Goal: Task Accomplishment & Management: Complete application form

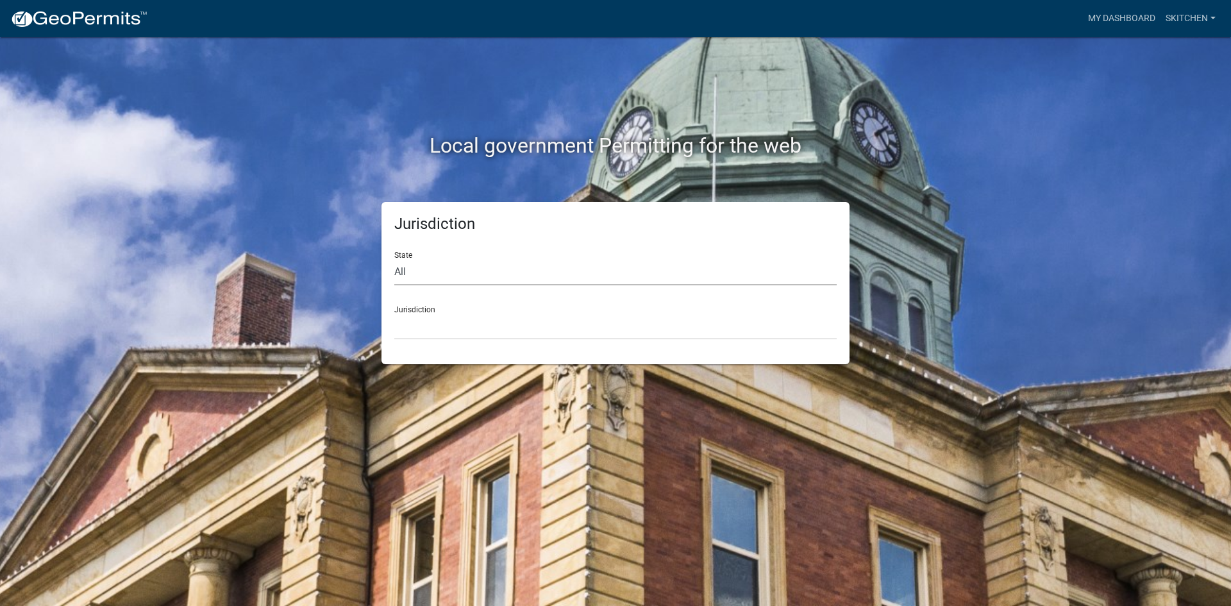
click at [464, 276] on select "All Colorado Georgia Indiana Iowa Kansas Minnesota Ohio South Carolina Wisconsin" at bounding box center [615, 272] width 442 height 26
select select "[US_STATE]"
click at [394, 259] on select "All Colorado Georgia Indiana Iowa Kansas Minnesota Ohio South Carolina Wisconsin" at bounding box center [615, 272] width 442 height 26
click at [449, 331] on select "Cook County, Georgia Crawford County, Georgia Gilmer County, Georgia Haralson C…" at bounding box center [615, 327] width 442 height 26
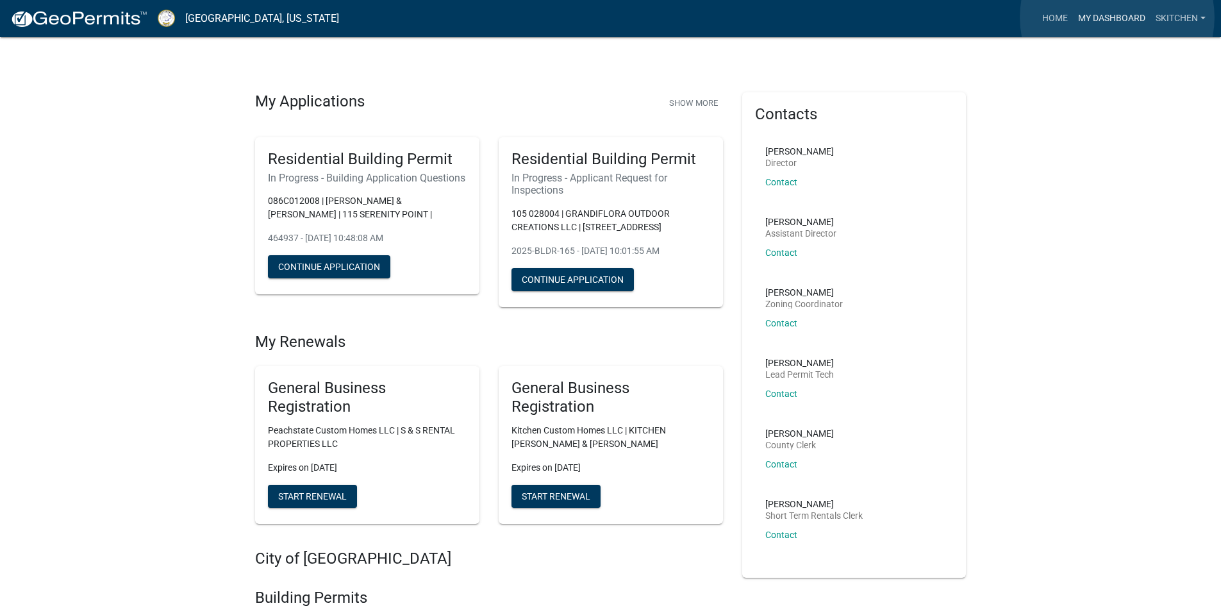
click at [1118, 17] on link "My Dashboard" at bounding box center [1112, 18] width 78 height 24
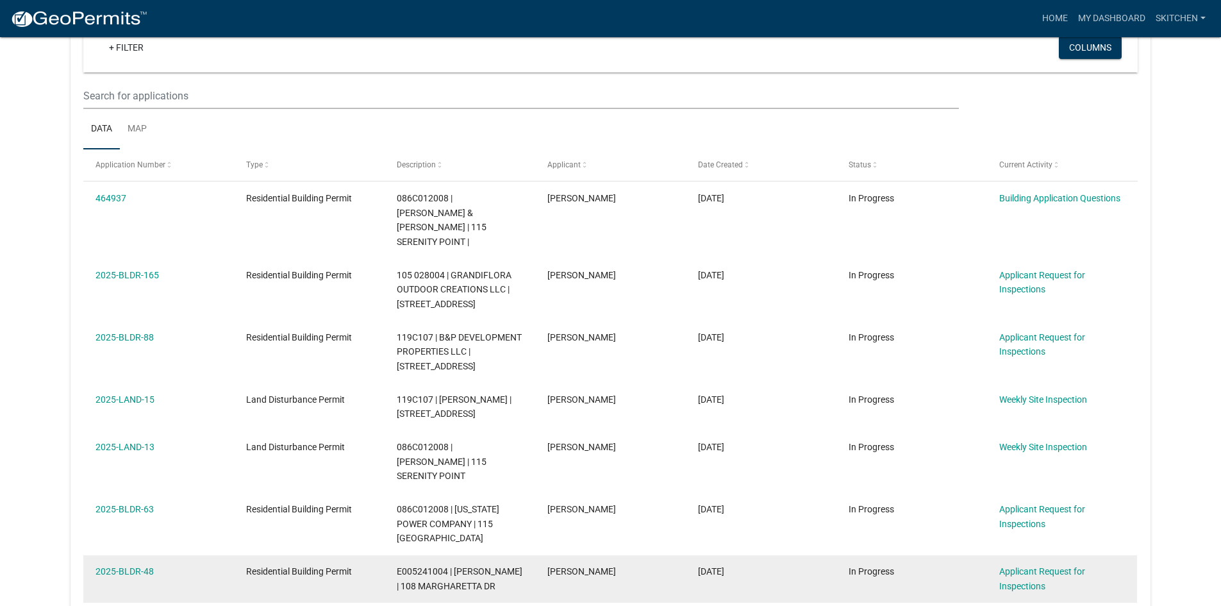
scroll to position [256, 0]
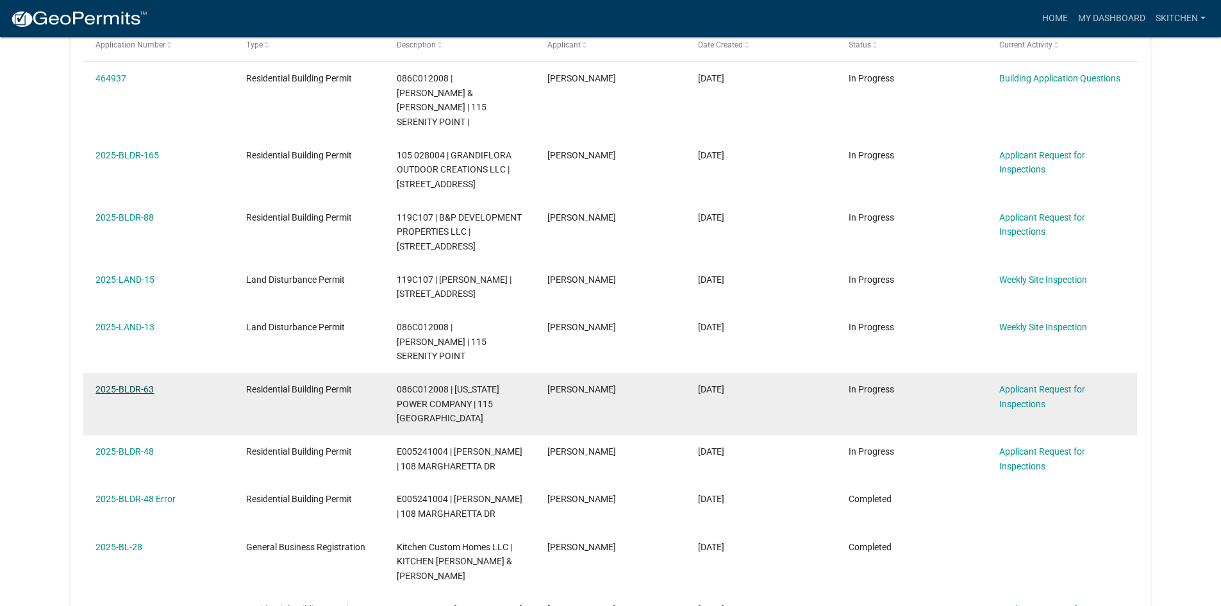
click at [139, 384] on link "2025-BLDR-63" at bounding box center [125, 389] width 58 height 10
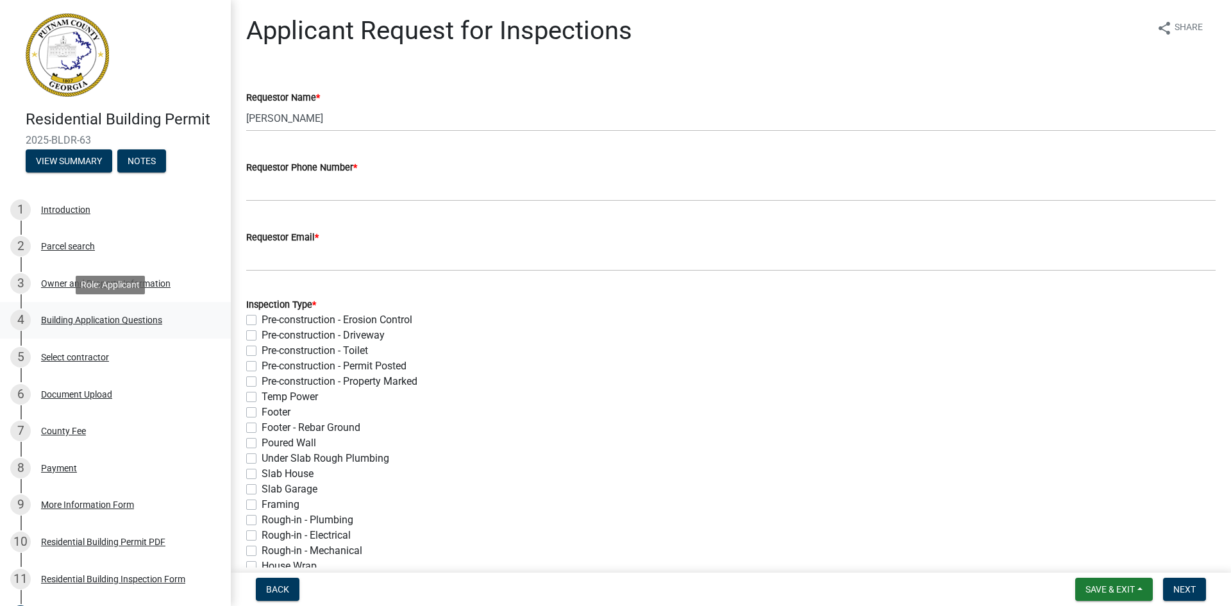
click at [121, 314] on div "4 Building Application Questions" at bounding box center [110, 320] width 200 height 21
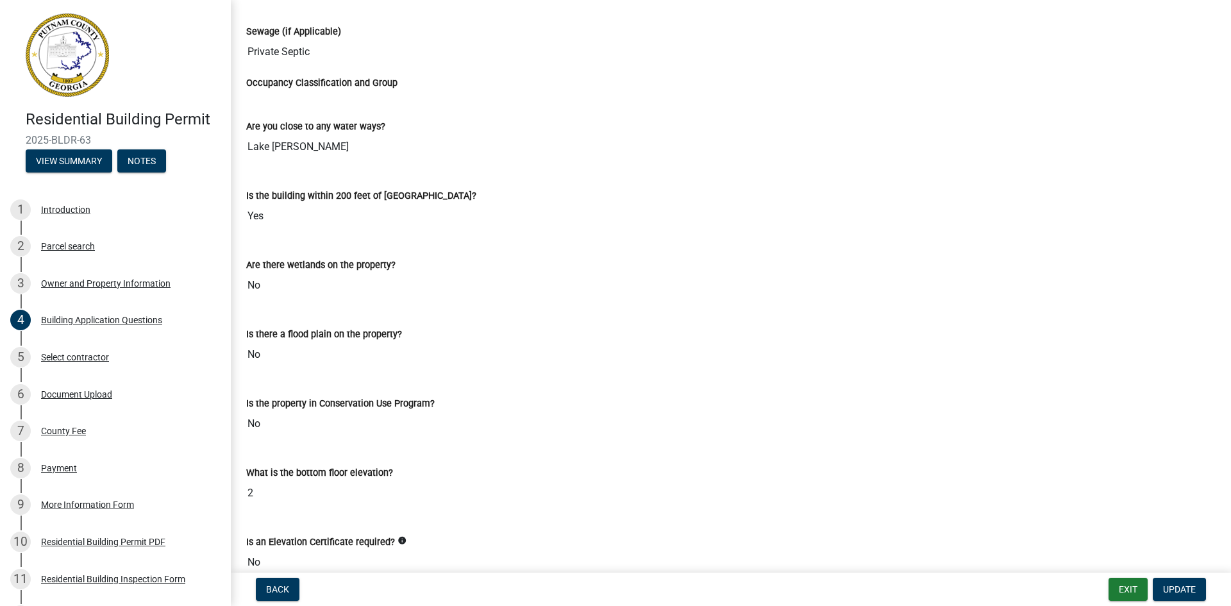
scroll to position [3334, 0]
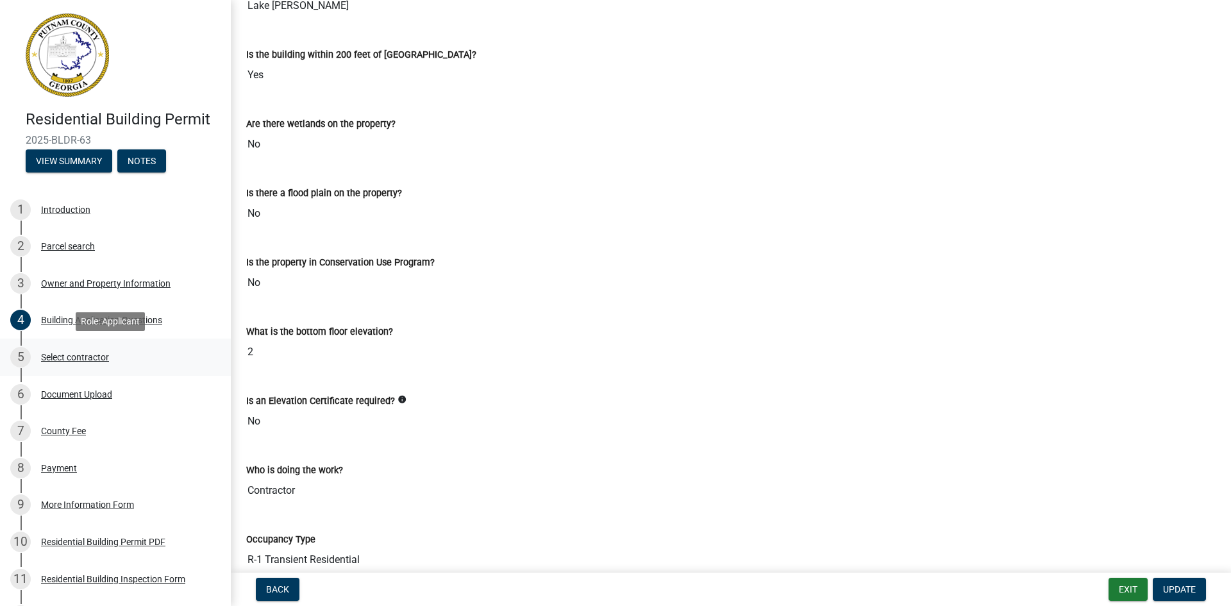
click at [62, 355] on div "Select contractor" at bounding box center [75, 357] width 68 height 9
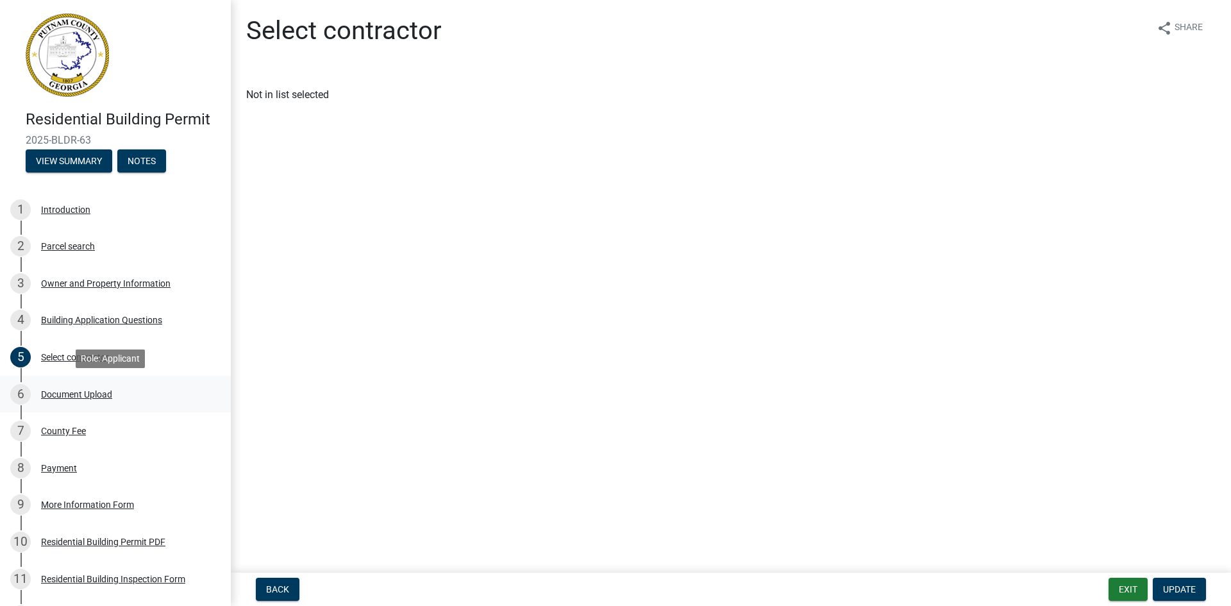
click at [86, 393] on div "Document Upload" at bounding box center [76, 394] width 71 height 9
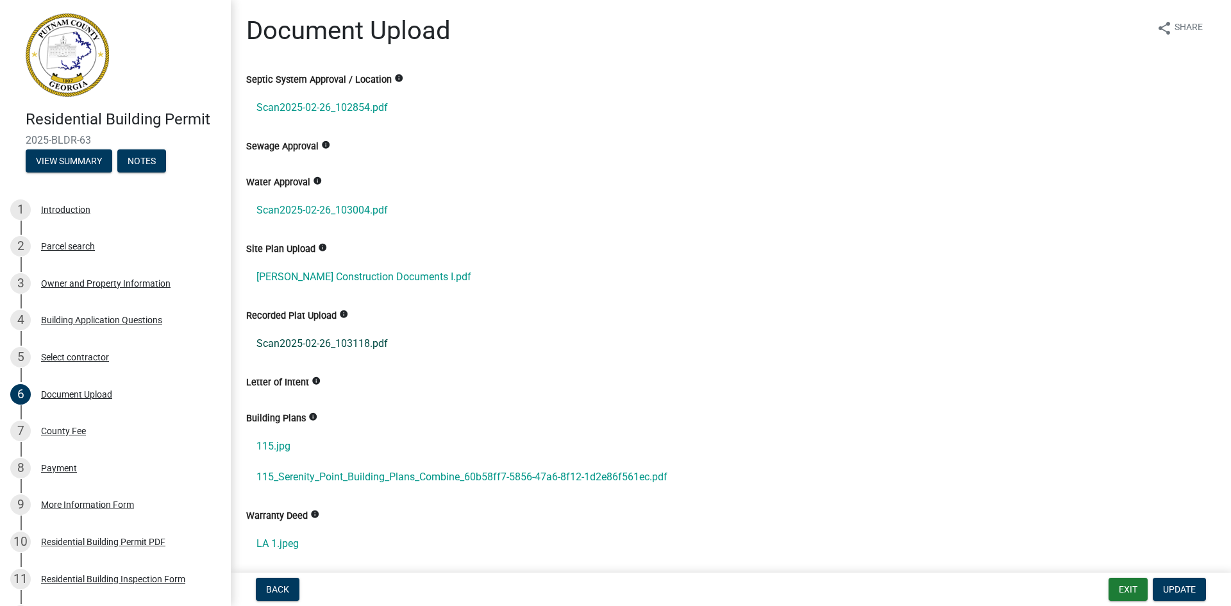
click at [298, 340] on link "Scan2025-02-26_103118.pdf" at bounding box center [730, 343] width 969 height 31
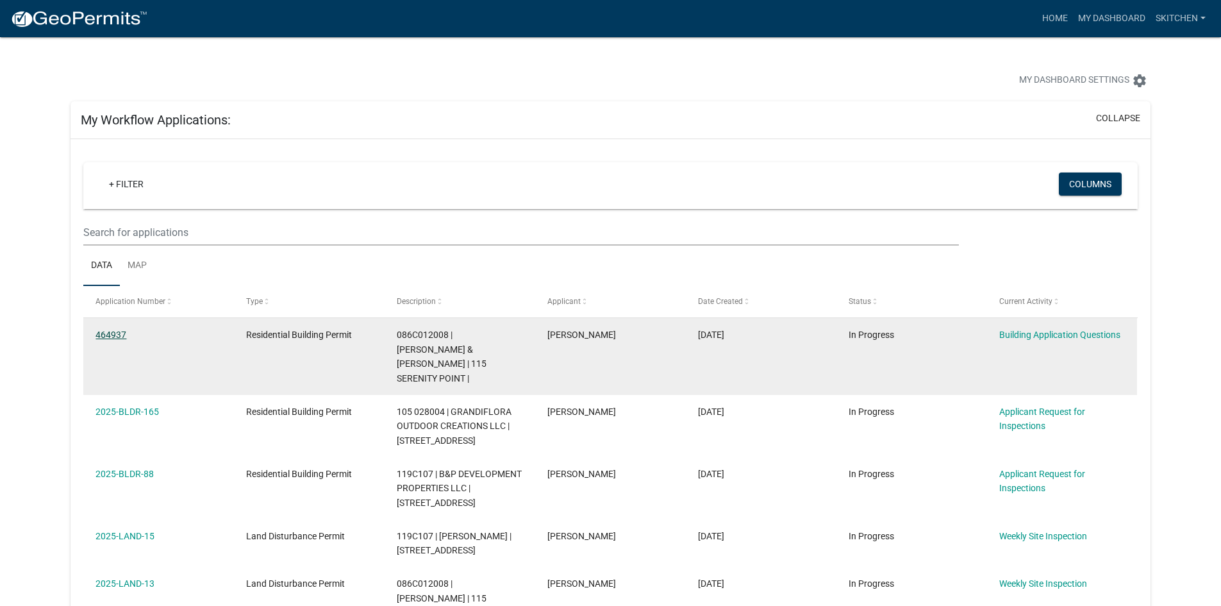
click at [119, 330] on link "464937" at bounding box center [111, 335] width 31 height 10
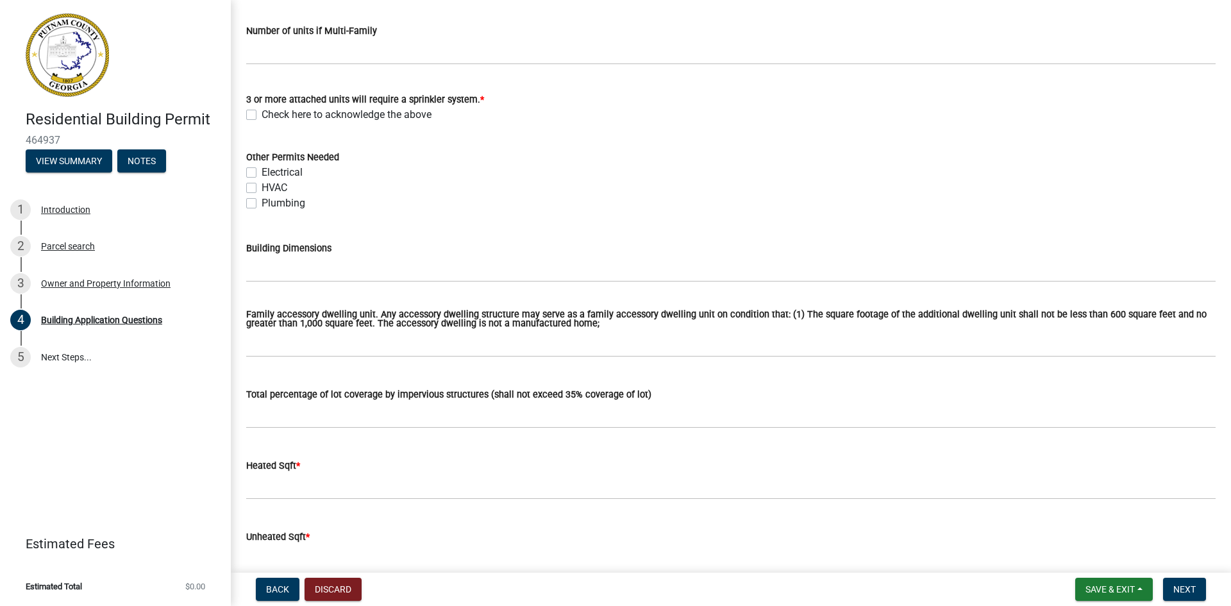
scroll to position [449, 0]
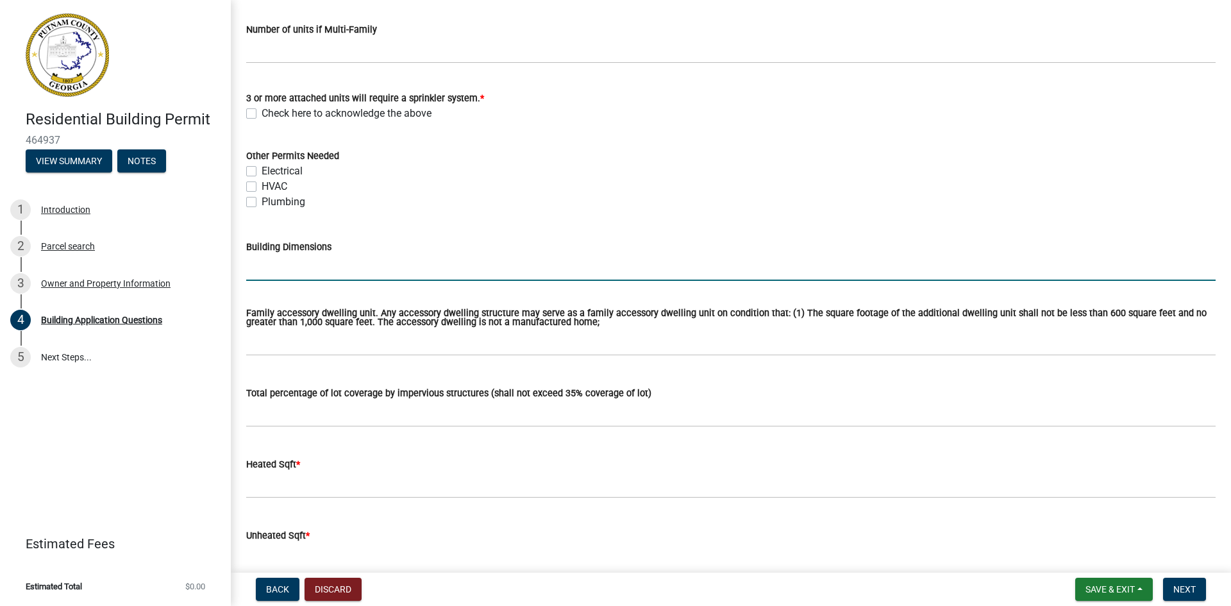
click at [292, 266] on input "Building Dimensions" at bounding box center [730, 268] width 969 height 26
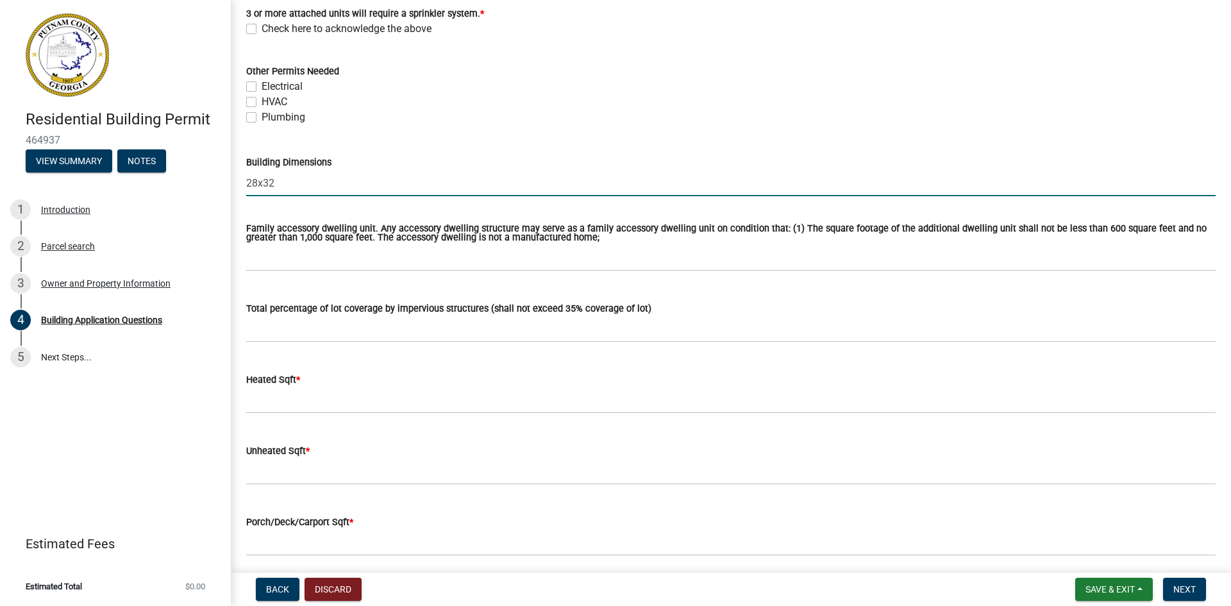
scroll to position [577, 0]
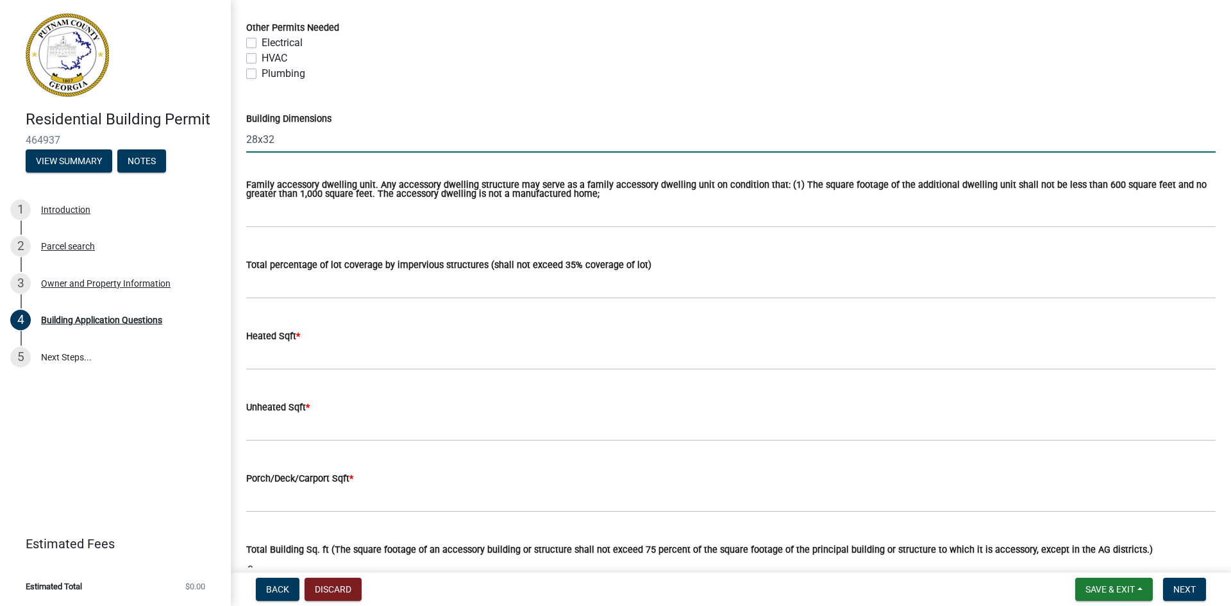
type input "28x32"
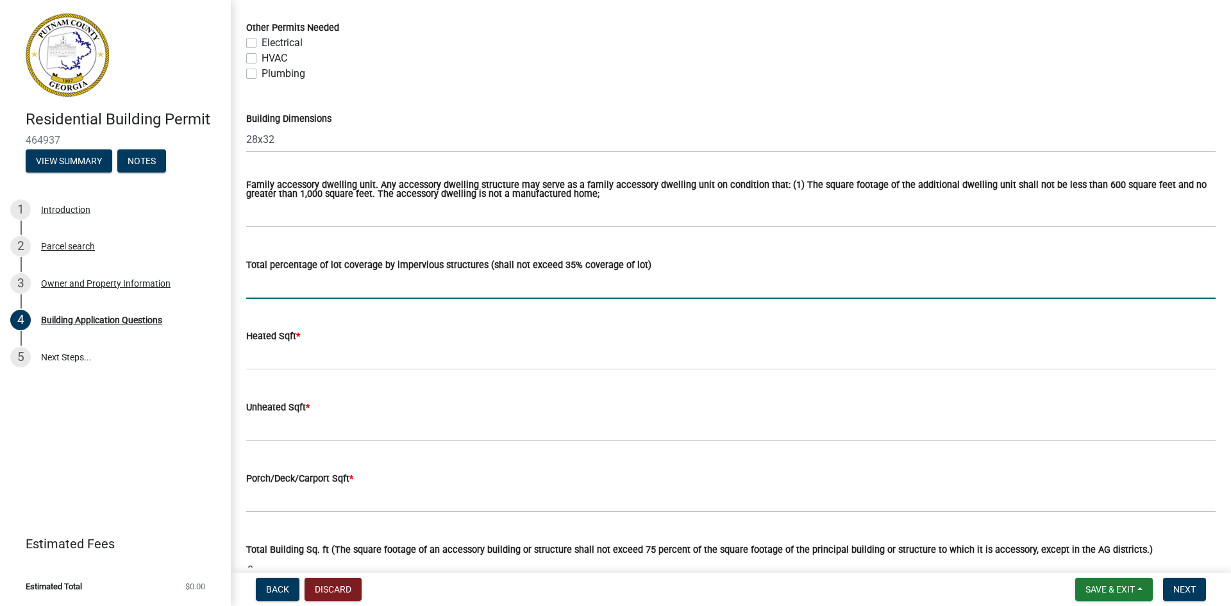
click at [299, 285] on input "text" at bounding box center [730, 286] width 969 height 26
type input "1"
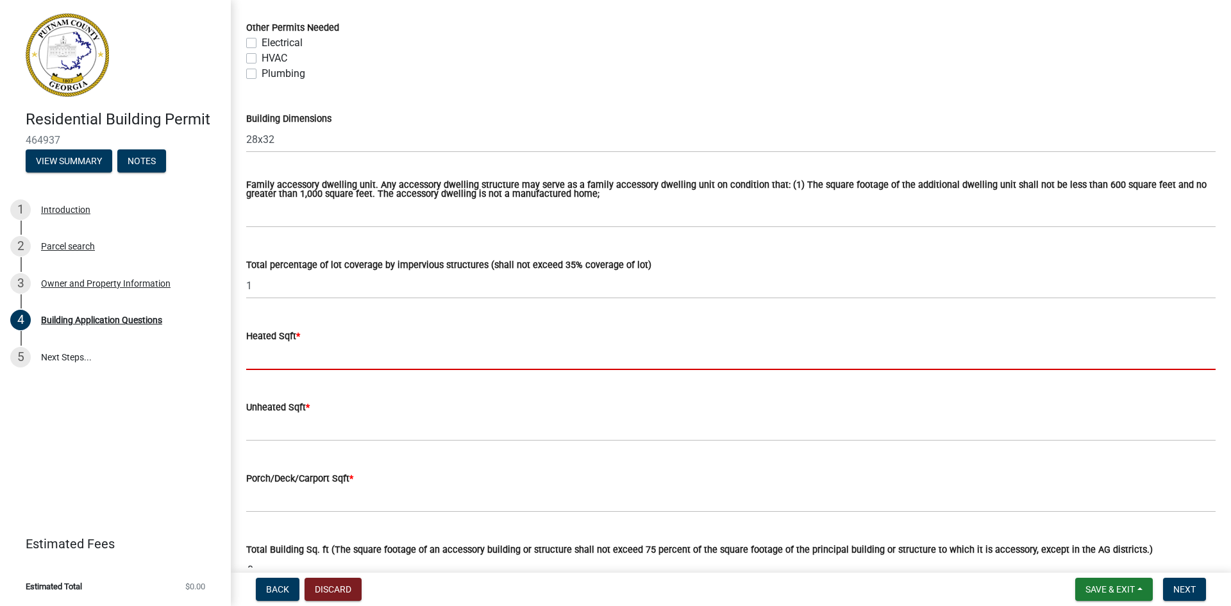
click at [294, 351] on input "text" at bounding box center [730, 357] width 969 height 26
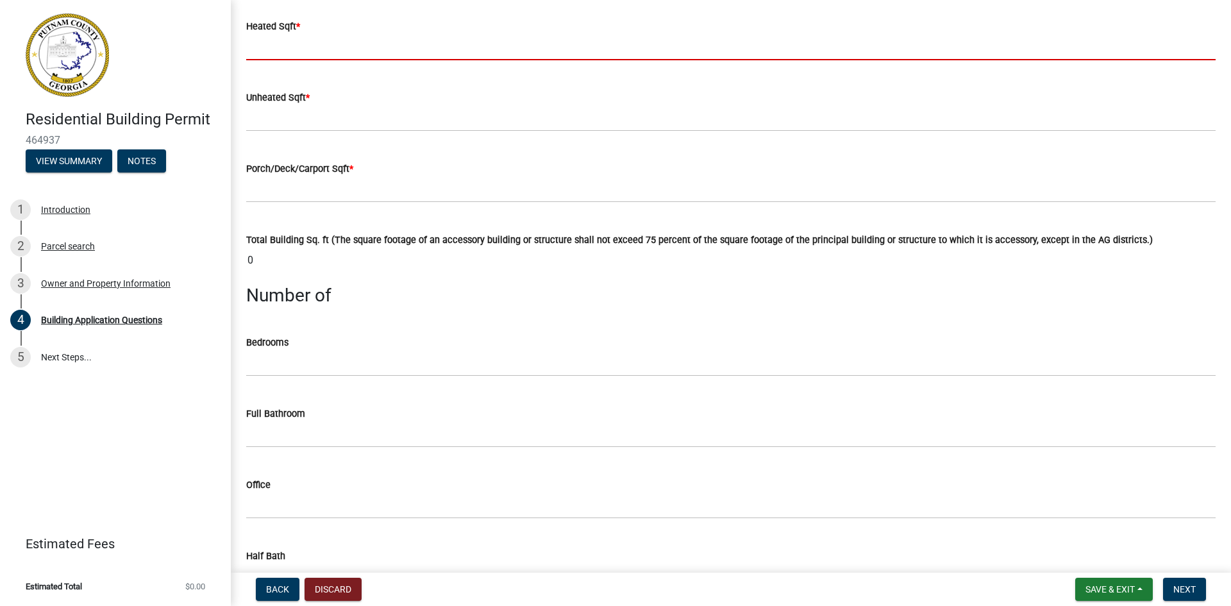
scroll to position [898, 0]
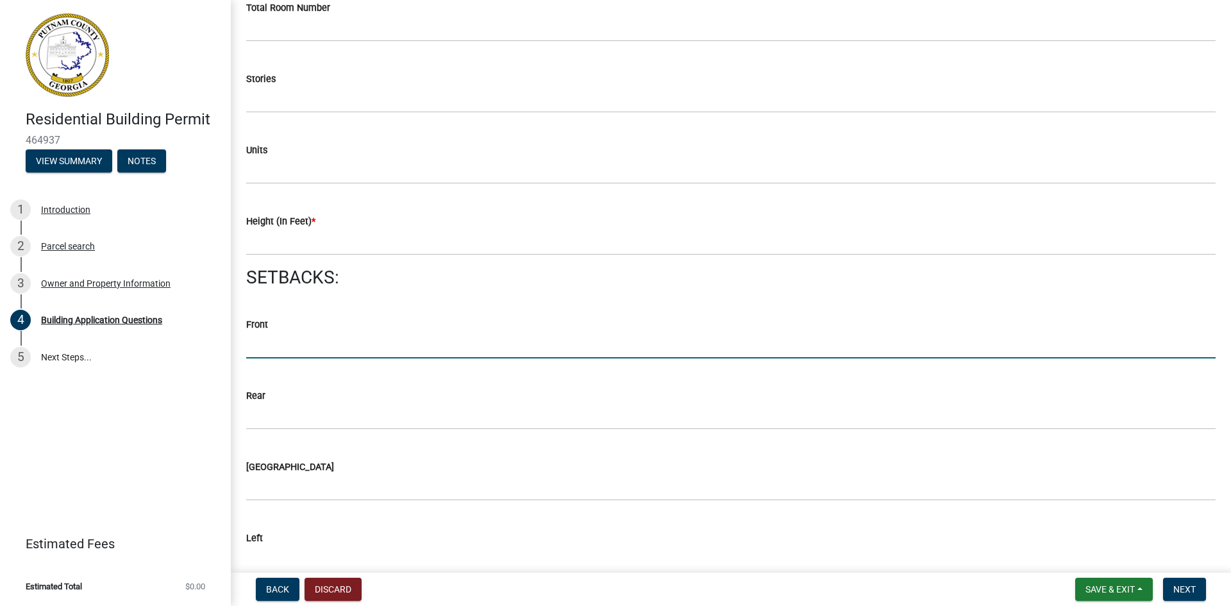
click at [273, 332] on input "text" at bounding box center [730, 345] width 969 height 26
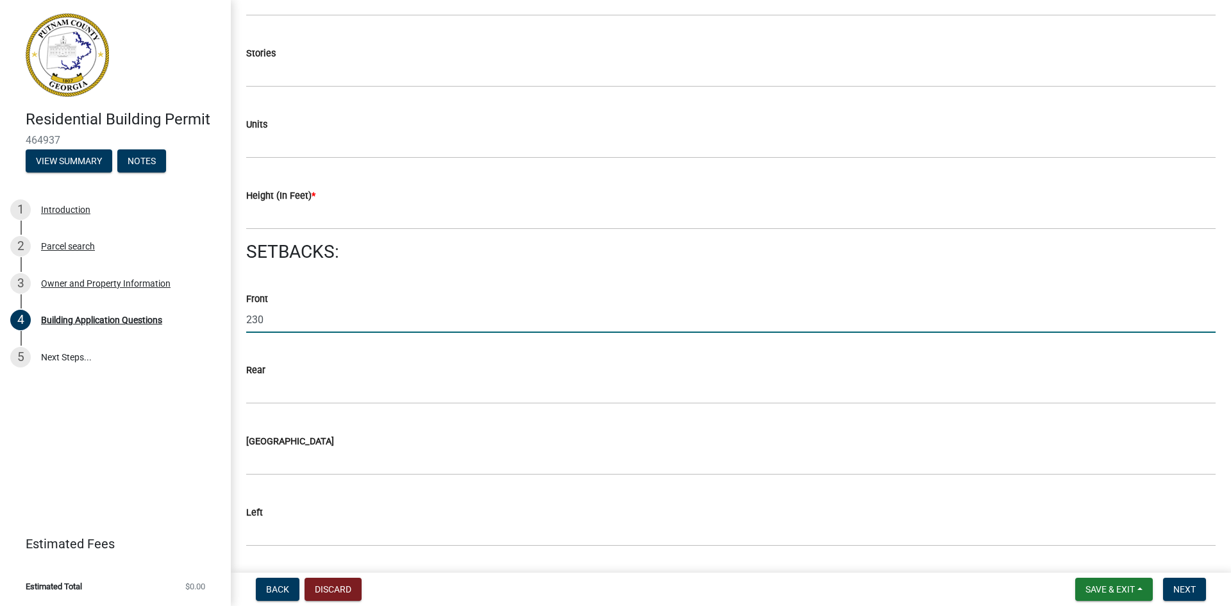
type input "230"
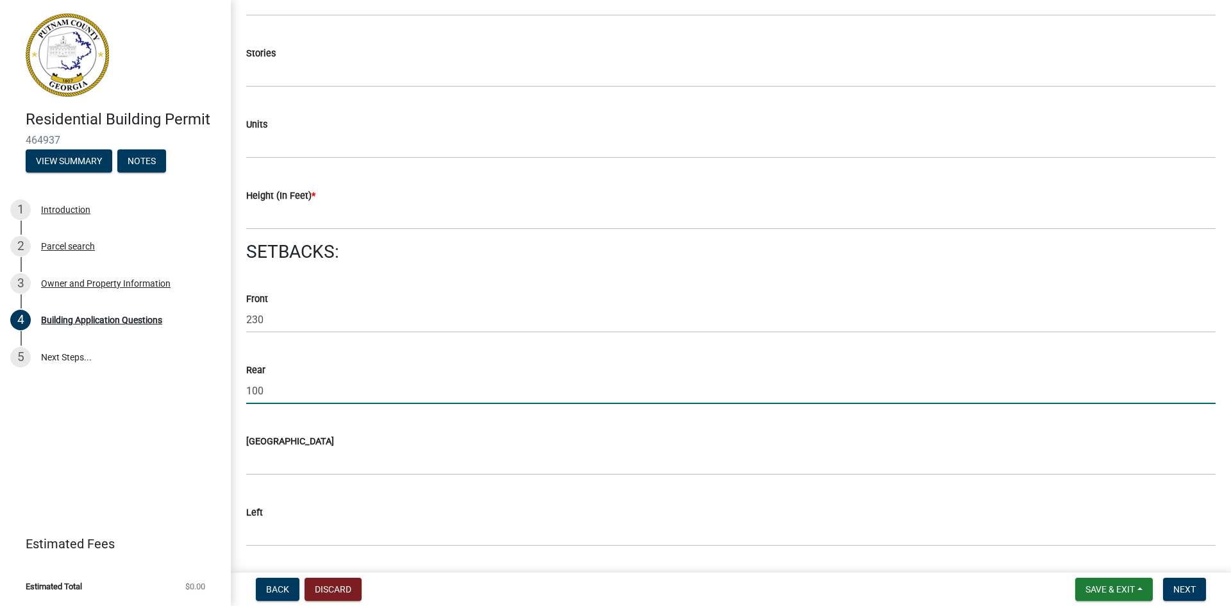
type input "100"
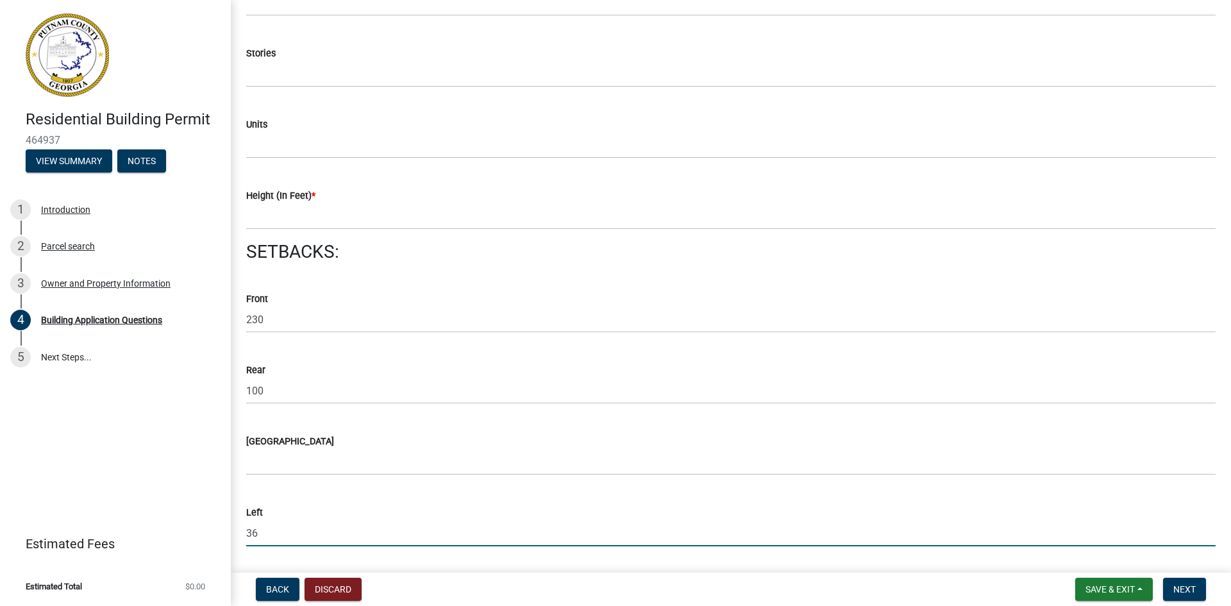
type input "36"
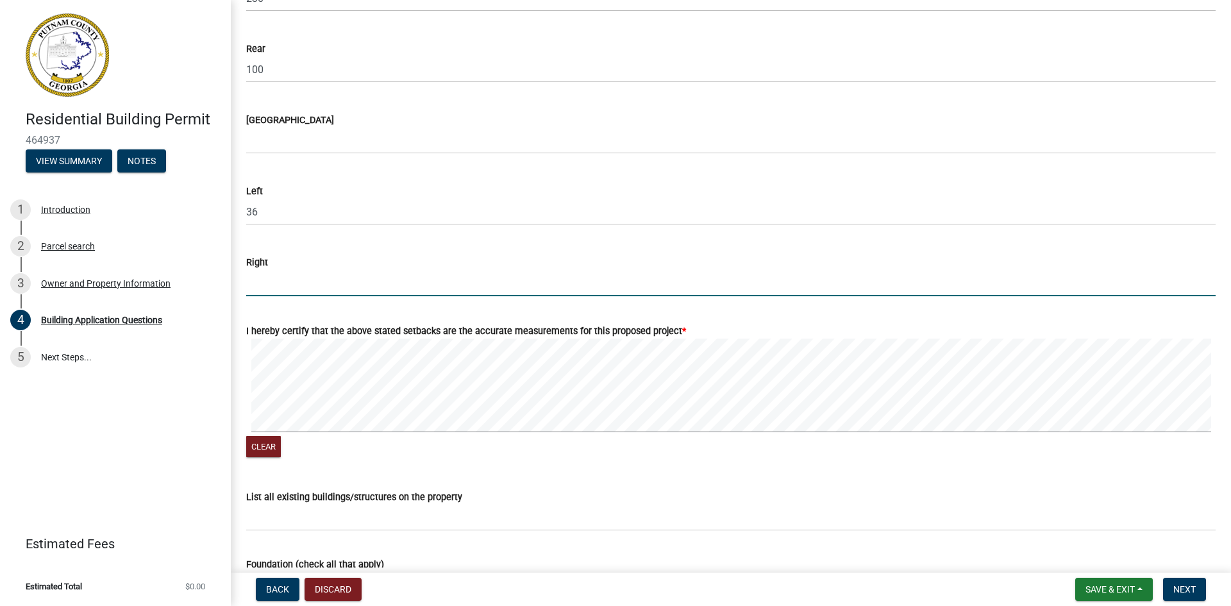
click at [273, 277] on input "text" at bounding box center [730, 283] width 969 height 26
click at [243, 415] on div "I hereby certify that the above stated setbacks are the accurate measurements f…" at bounding box center [731, 384] width 989 height 153
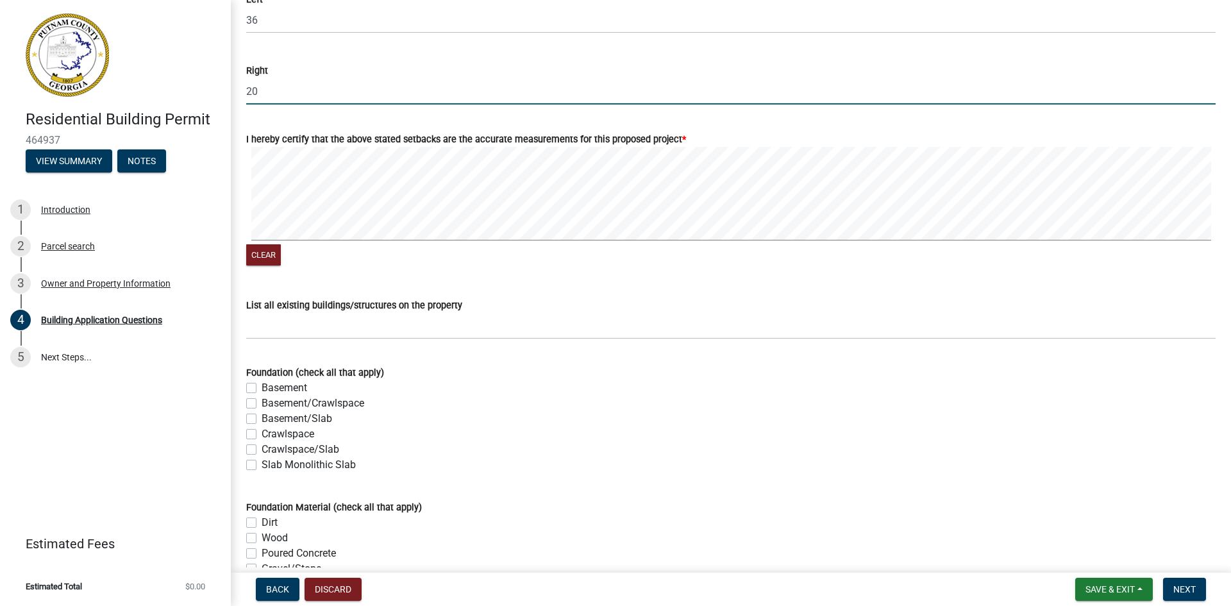
scroll to position [2142, 0]
type input "20"
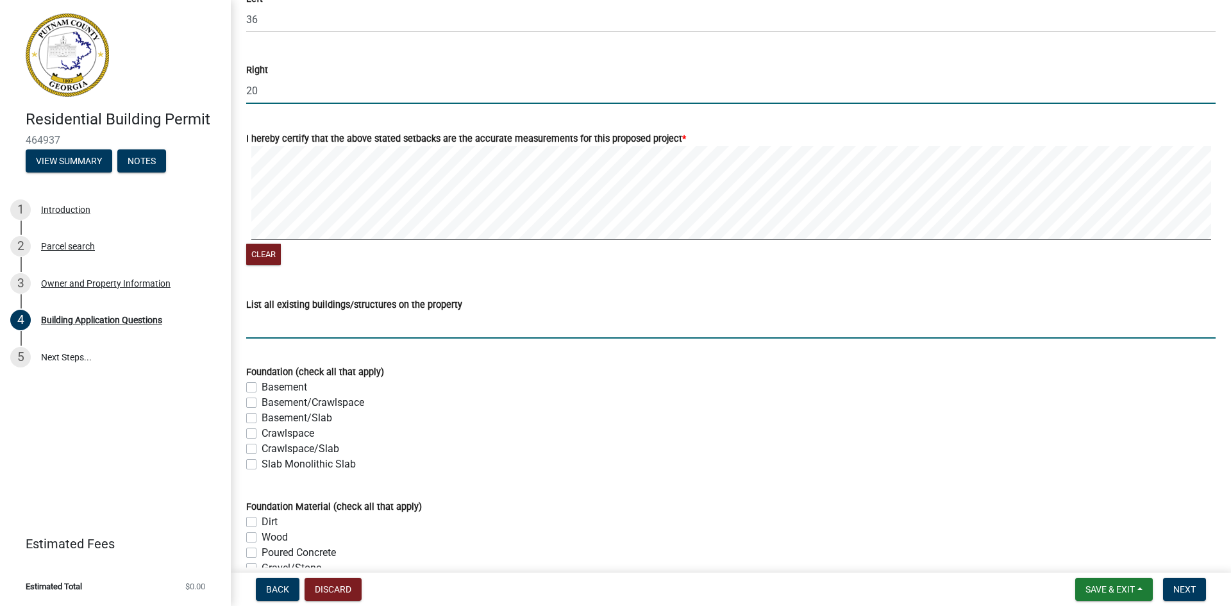
click at [527, 326] on input "List all existing buildings/structures on the property" at bounding box center [730, 325] width 969 height 26
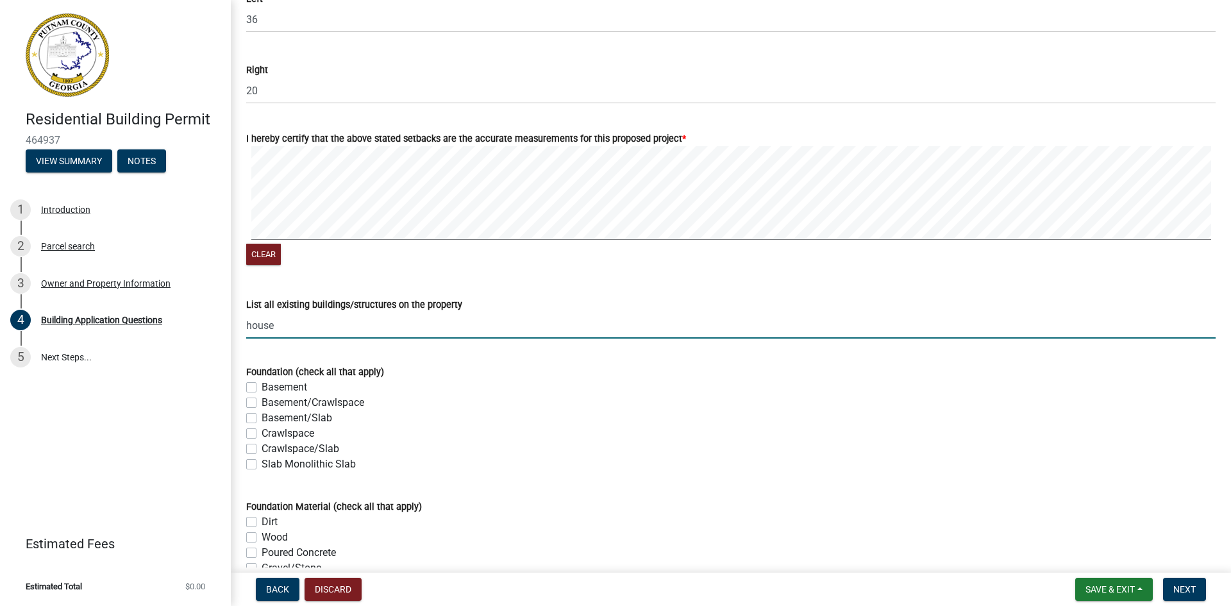
type input "House"
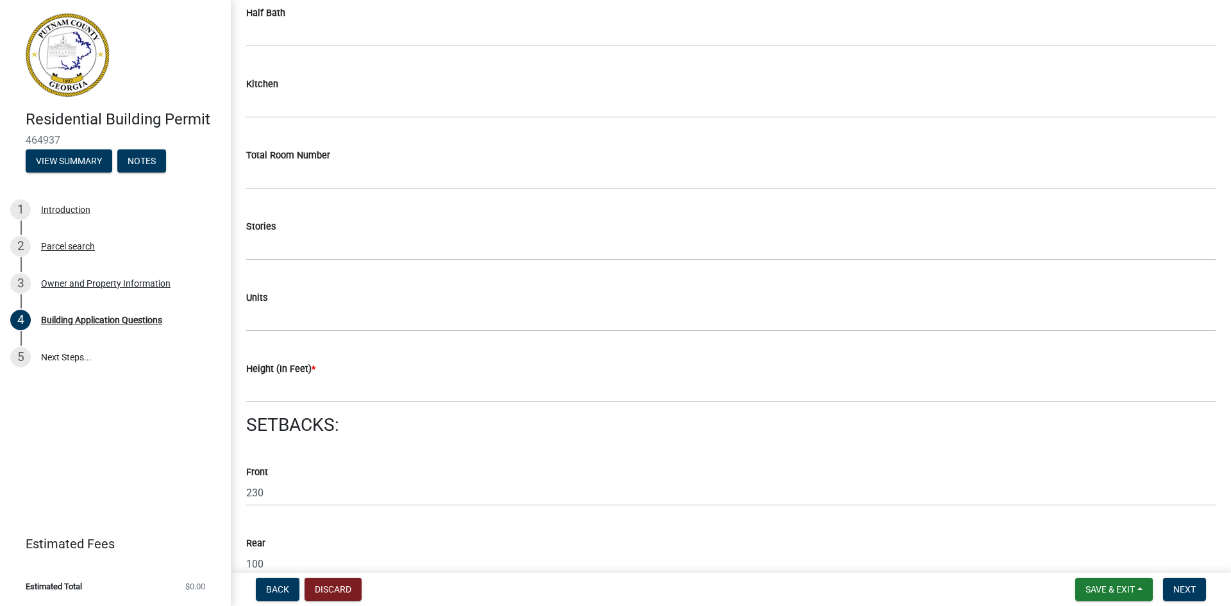
scroll to position [1437, 0]
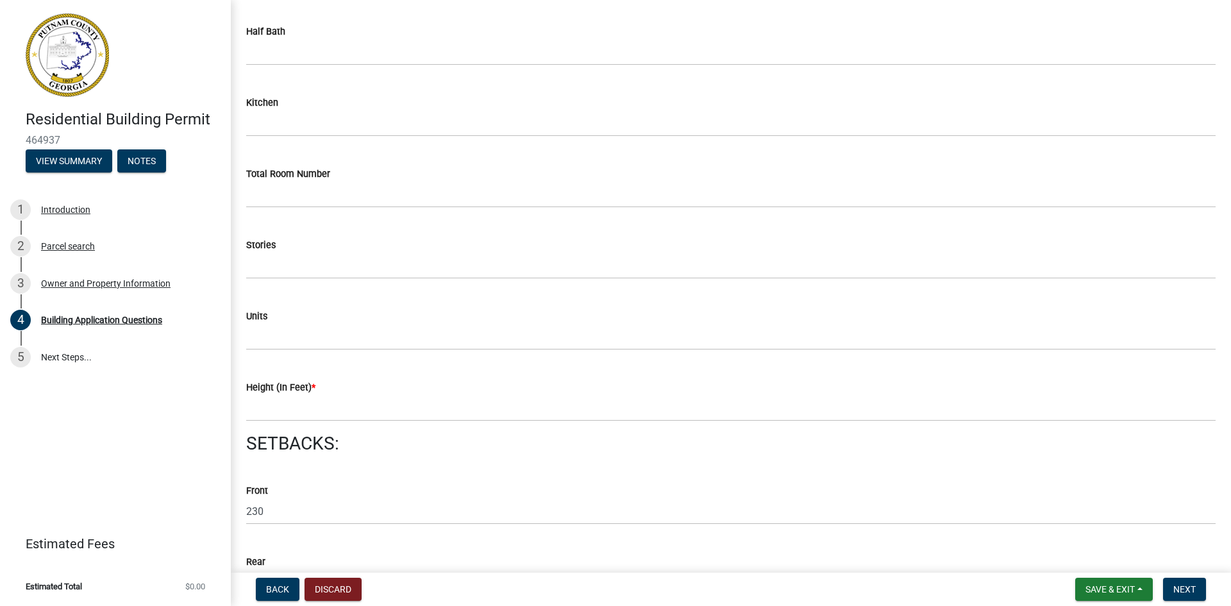
click at [314, 392] on span "*" at bounding box center [314, 387] width 4 height 11
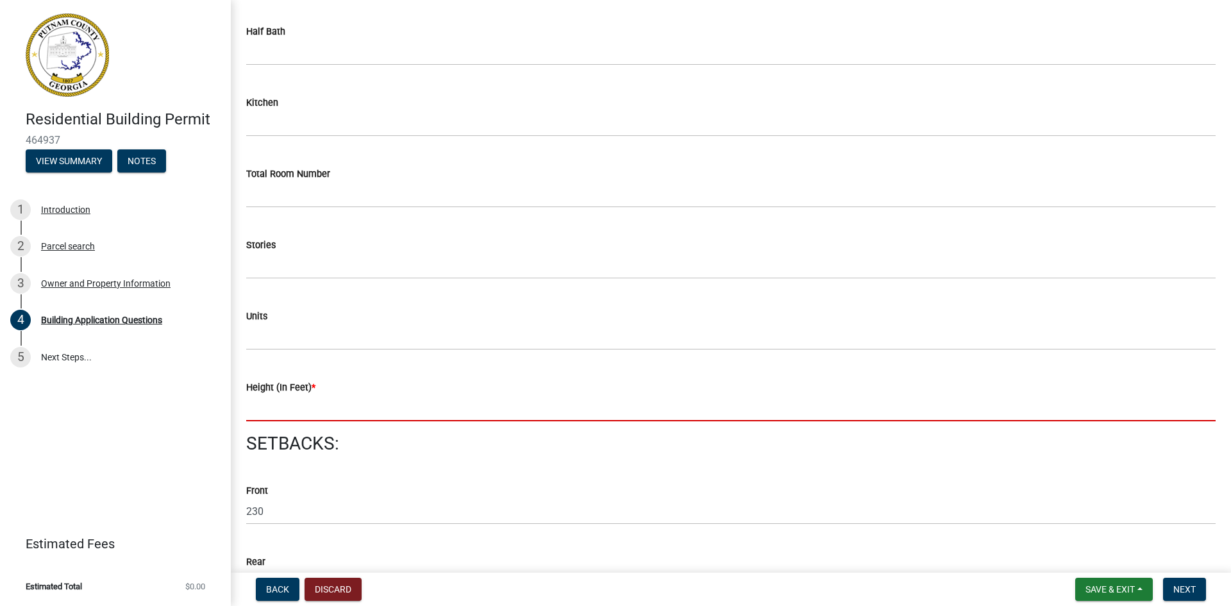
click at [312, 406] on input "text" at bounding box center [730, 408] width 969 height 26
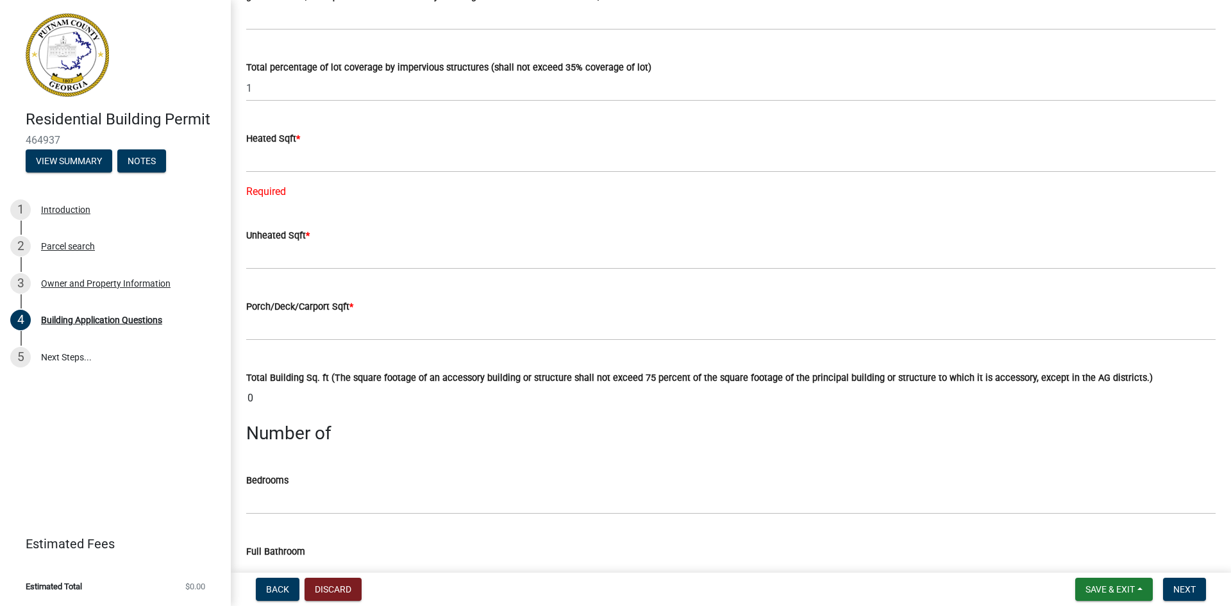
scroll to position [732, 0]
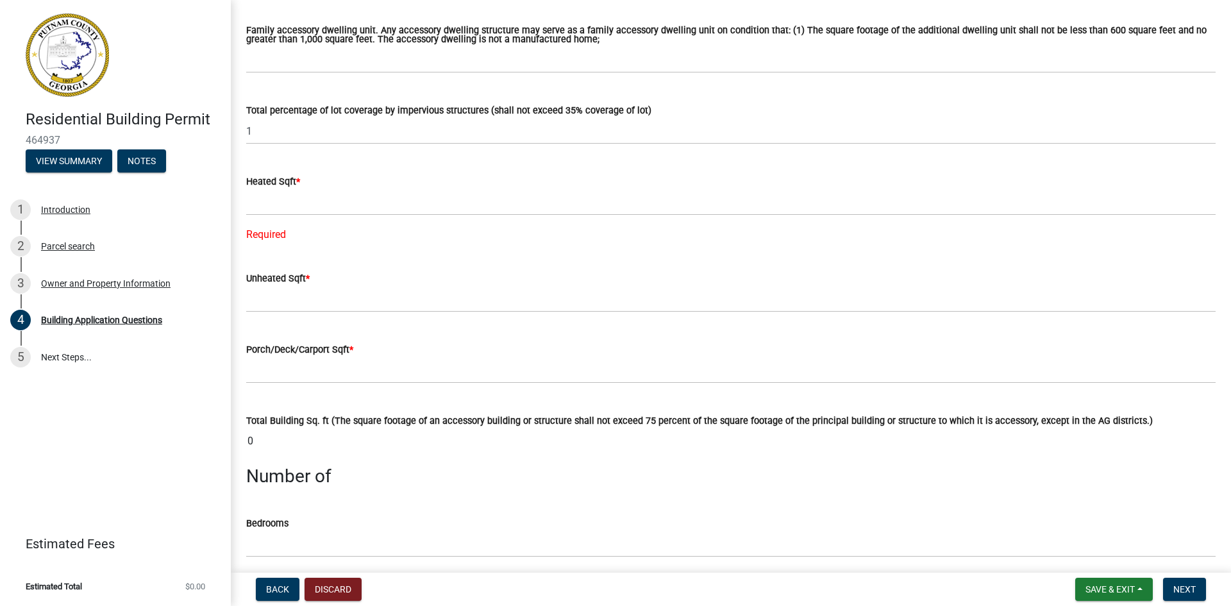
type input "19"
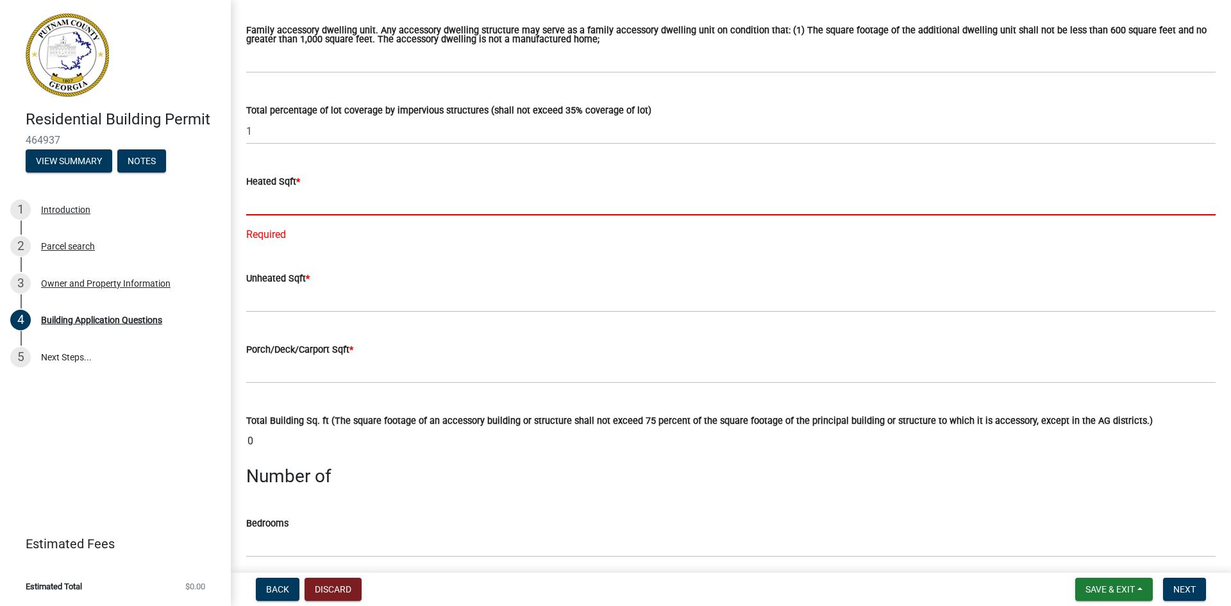
click at [305, 196] on input "text" at bounding box center [730, 202] width 969 height 26
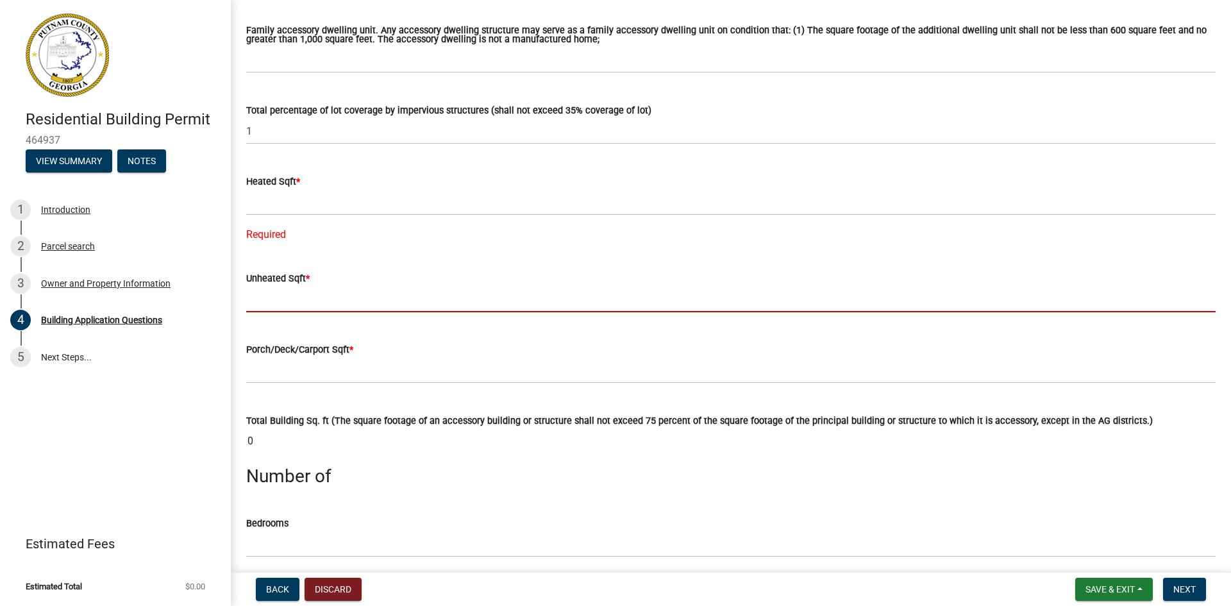
click at [266, 294] on input "text" at bounding box center [730, 299] width 969 height 26
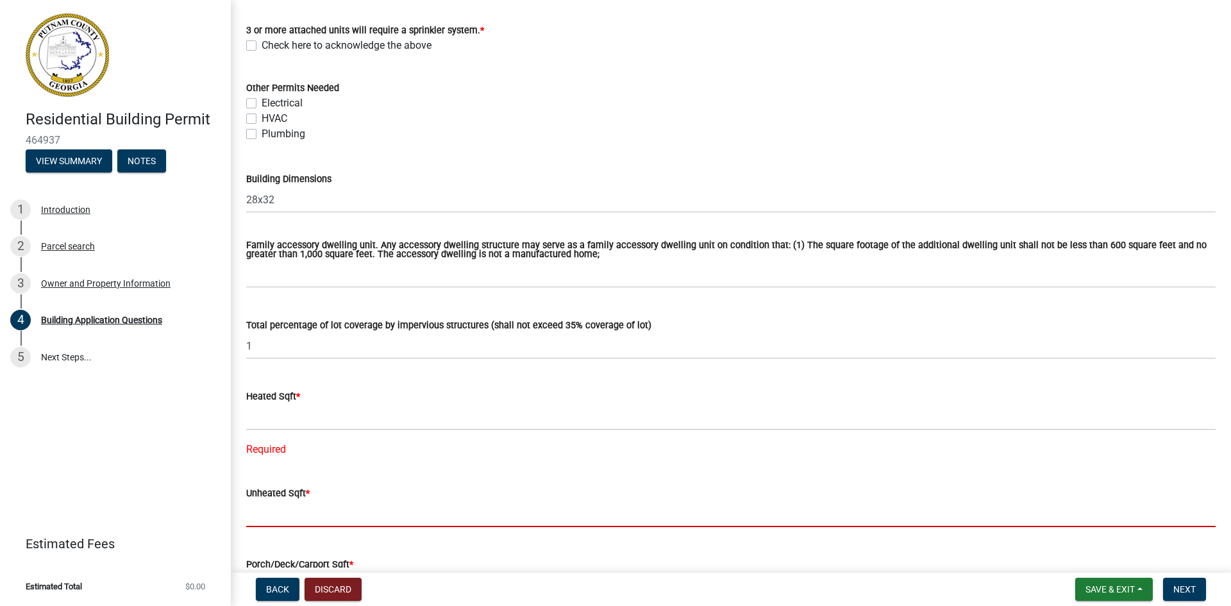
scroll to position [539, 0]
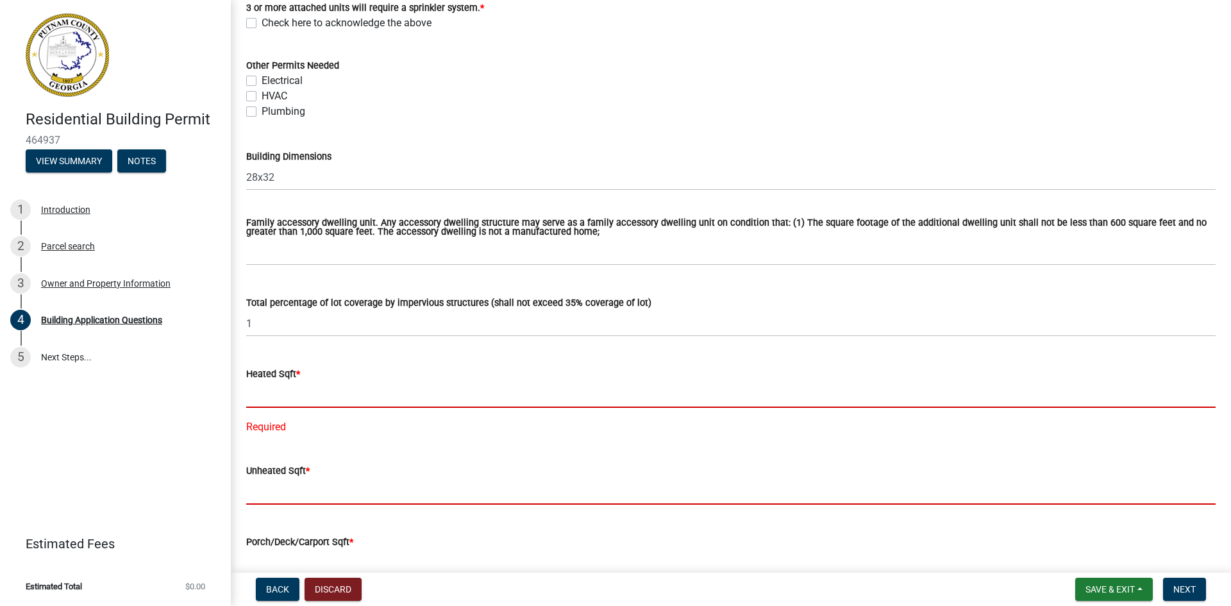
click at [276, 393] on input "text" at bounding box center [730, 395] width 969 height 26
click at [265, 490] on input "text" at bounding box center [730, 491] width 969 height 26
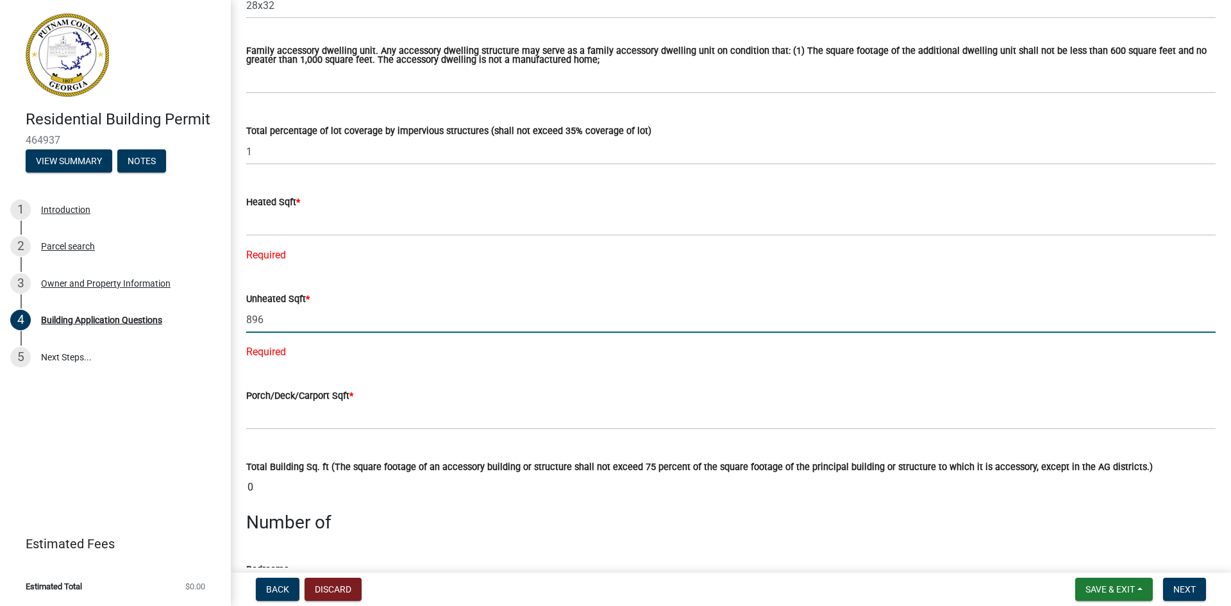
scroll to position [732, 0]
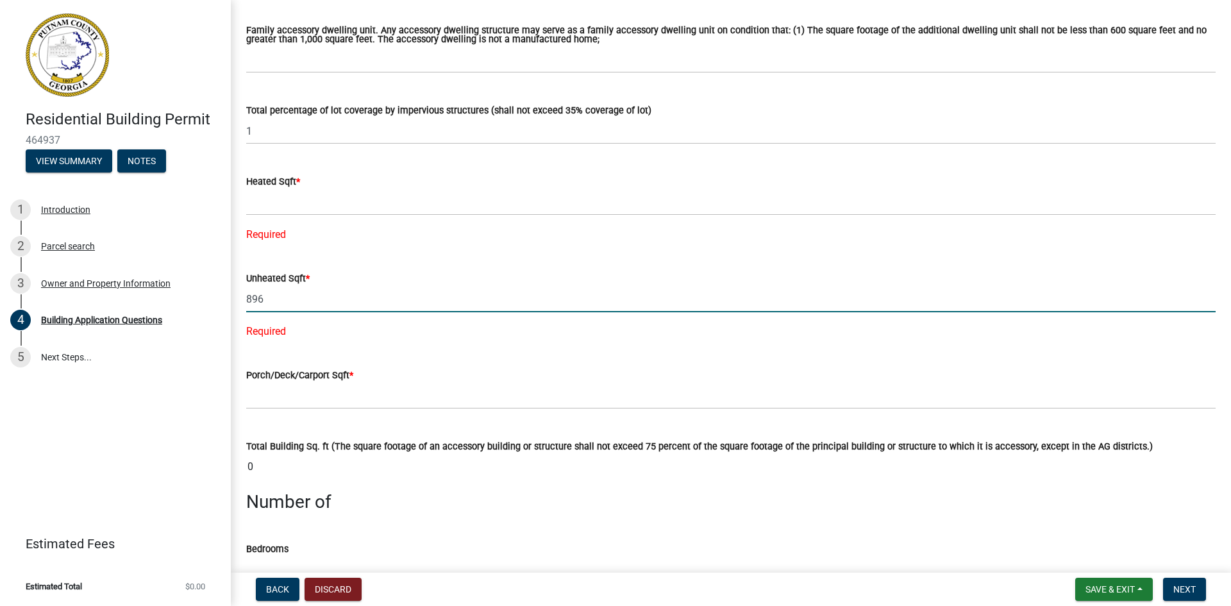
type input "896"
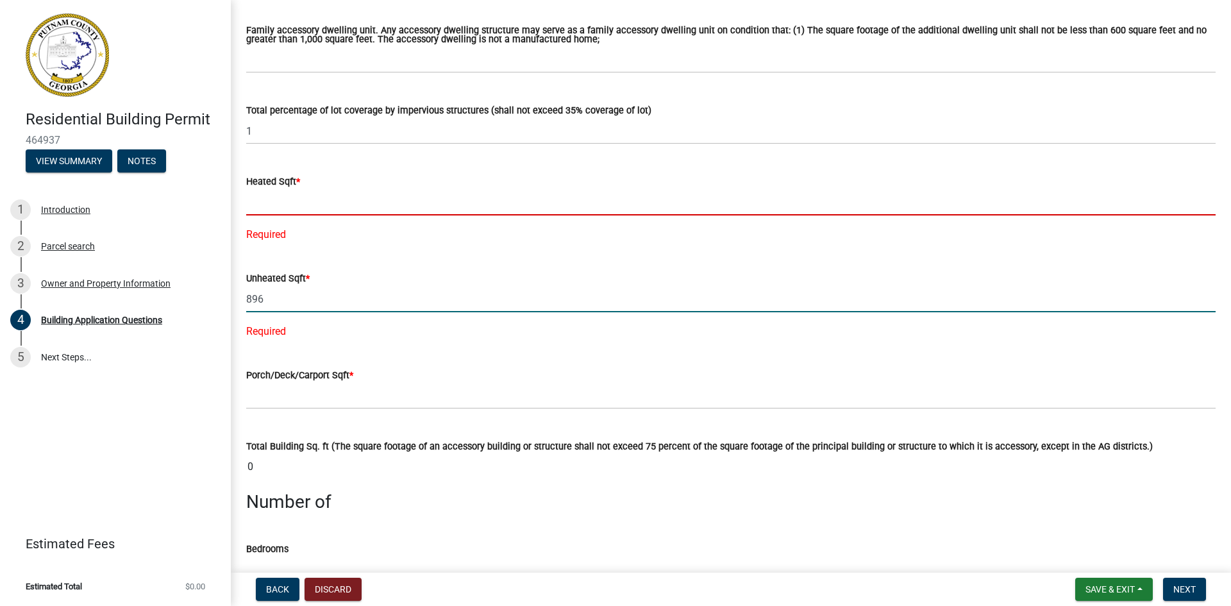
click at [303, 197] on input "text" at bounding box center [730, 202] width 969 height 26
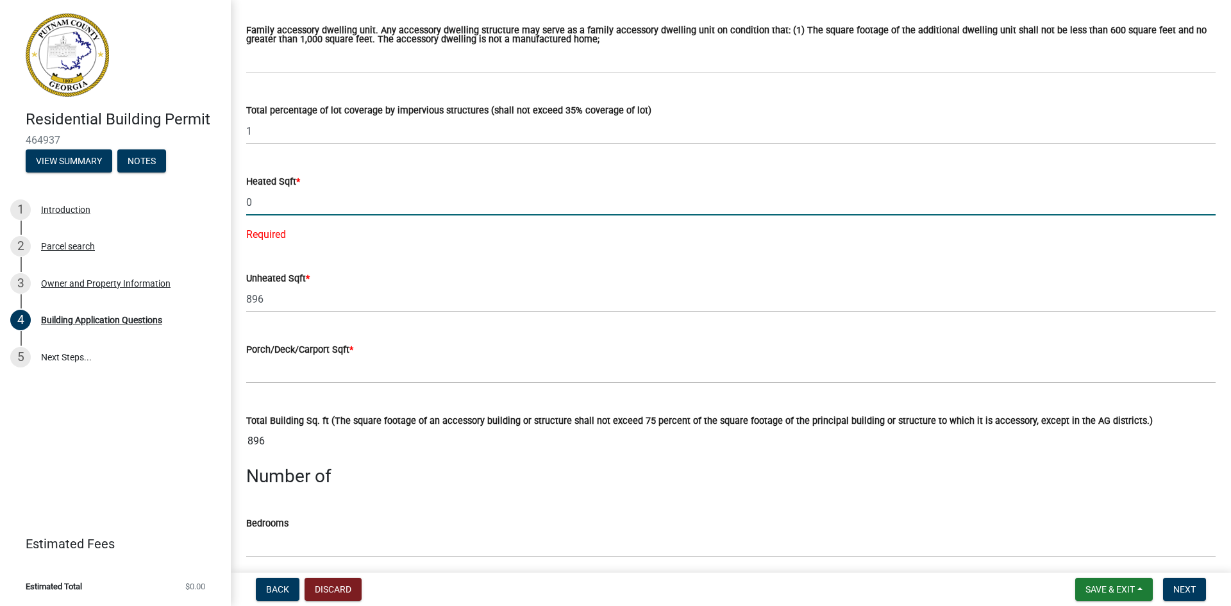
type input "0"
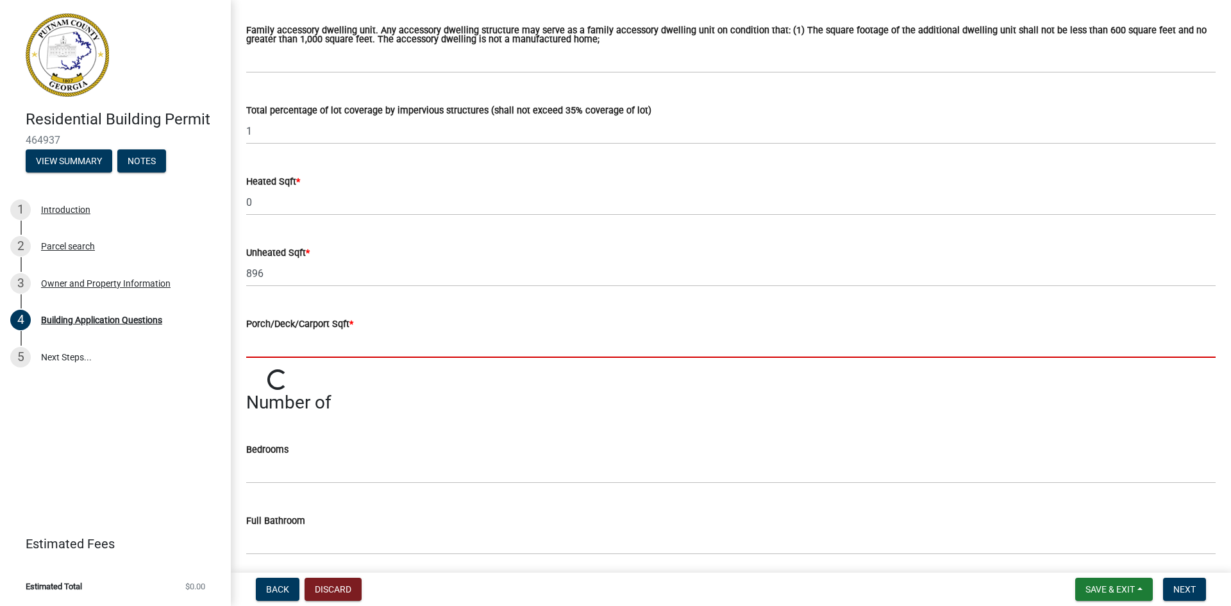
click at [278, 368] on wm-data-entity-input "Porch/Deck/Carport Sqft *" at bounding box center [730, 333] width 969 height 71
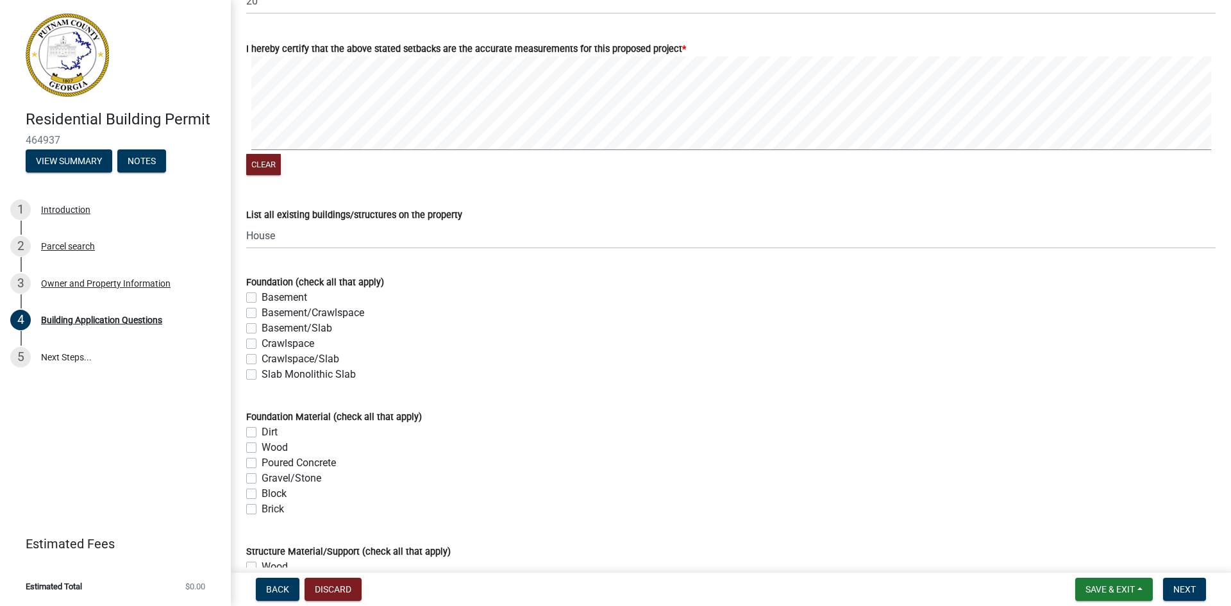
scroll to position [2270, 0]
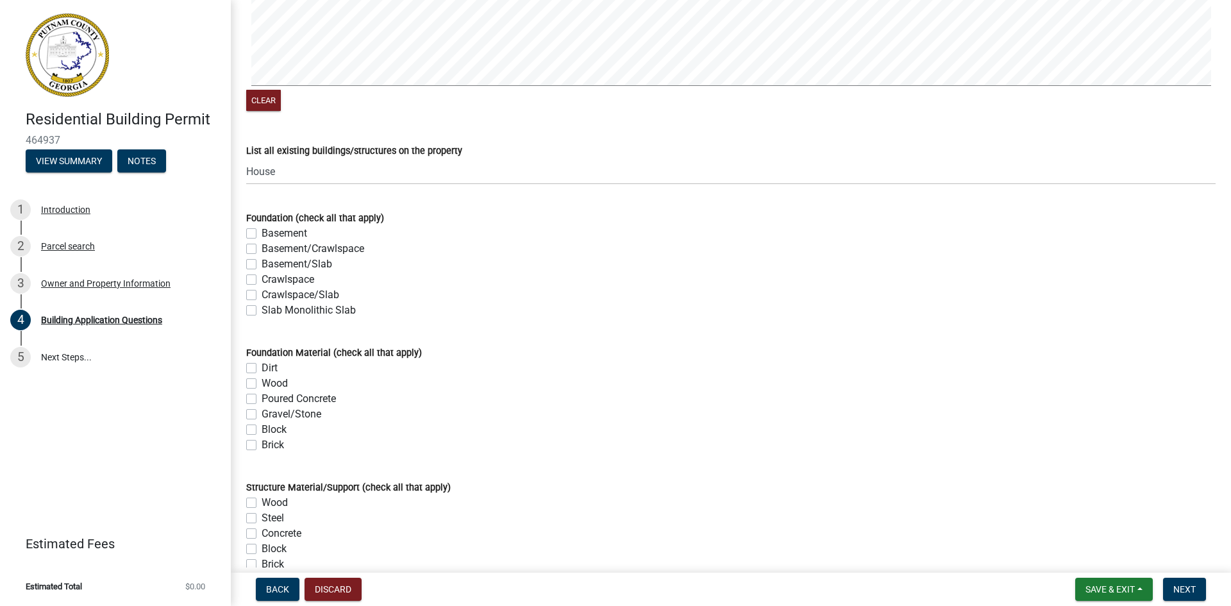
type input "0"
click at [262, 309] on label "Slab Monolithic Slab" at bounding box center [309, 310] width 94 height 15
click at [262, 309] on input "Slab Monolithic Slab" at bounding box center [266, 307] width 8 height 8
checkbox input "true"
checkbox input "false"
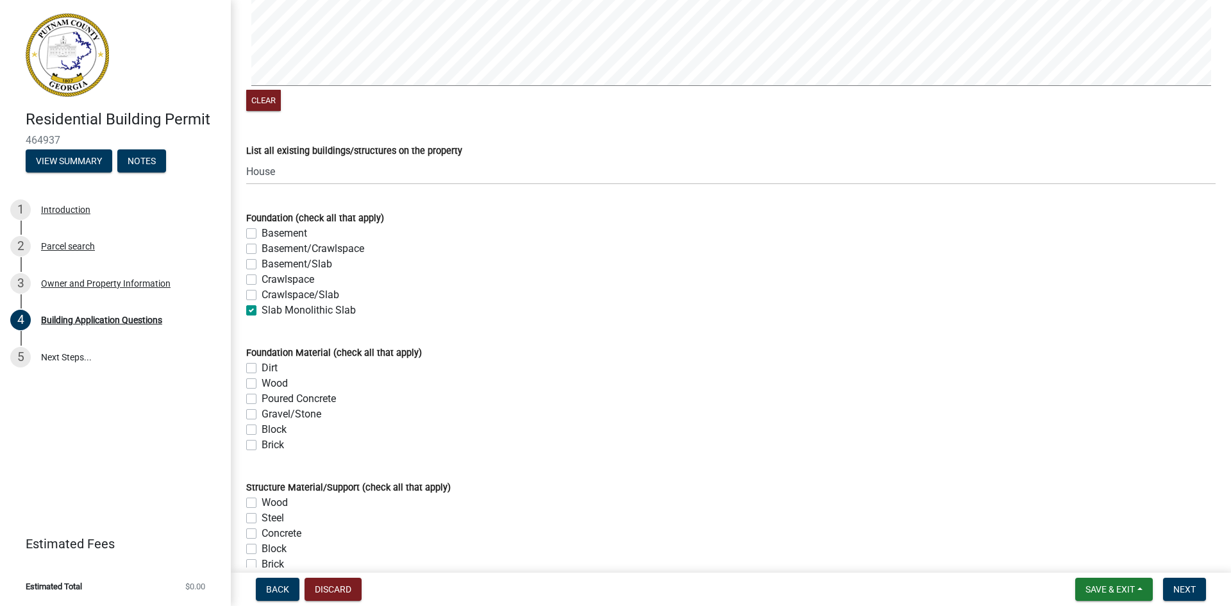
checkbox input "false"
checkbox input "true"
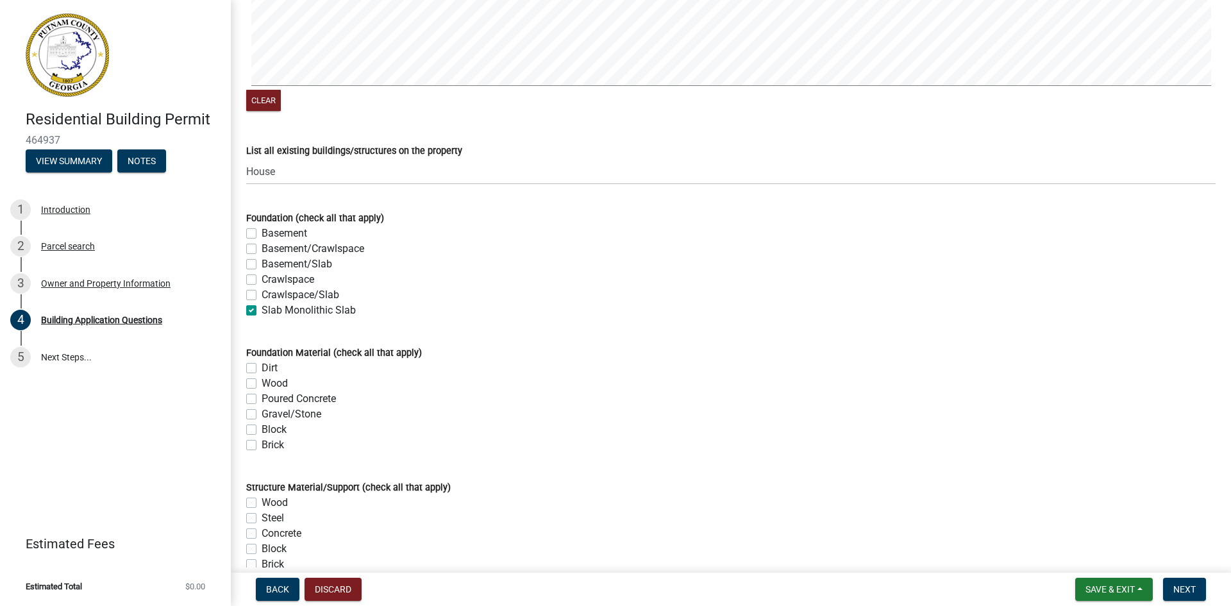
click at [257, 399] on div "Poured Concrete" at bounding box center [730, 398] width 969 height 15
click at [262, 401] on label "Poured Concrete" at bounding box center [299, 398] width 74 height 15
click at [262, 399] on input "Poured Concrete" at bounding box center [266, 395] width 8 height 8
checkbox input "true"
checkbox input "false"
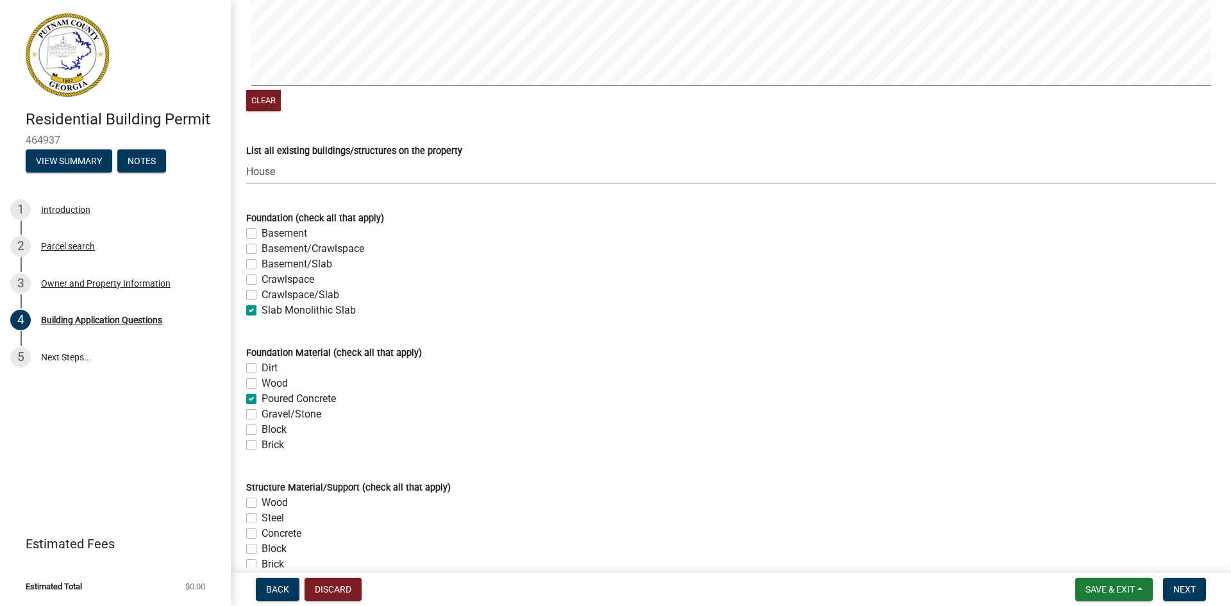
checkbox input "false"
checkbox input "true"
checkbox input "false"
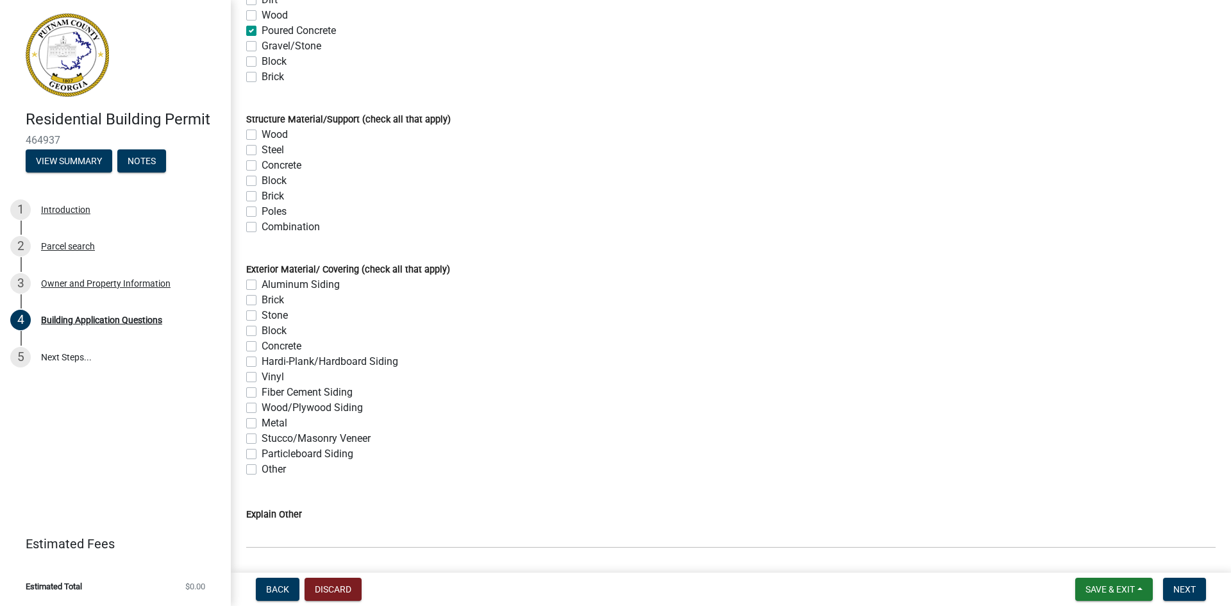
scroll to position [2655, 0]
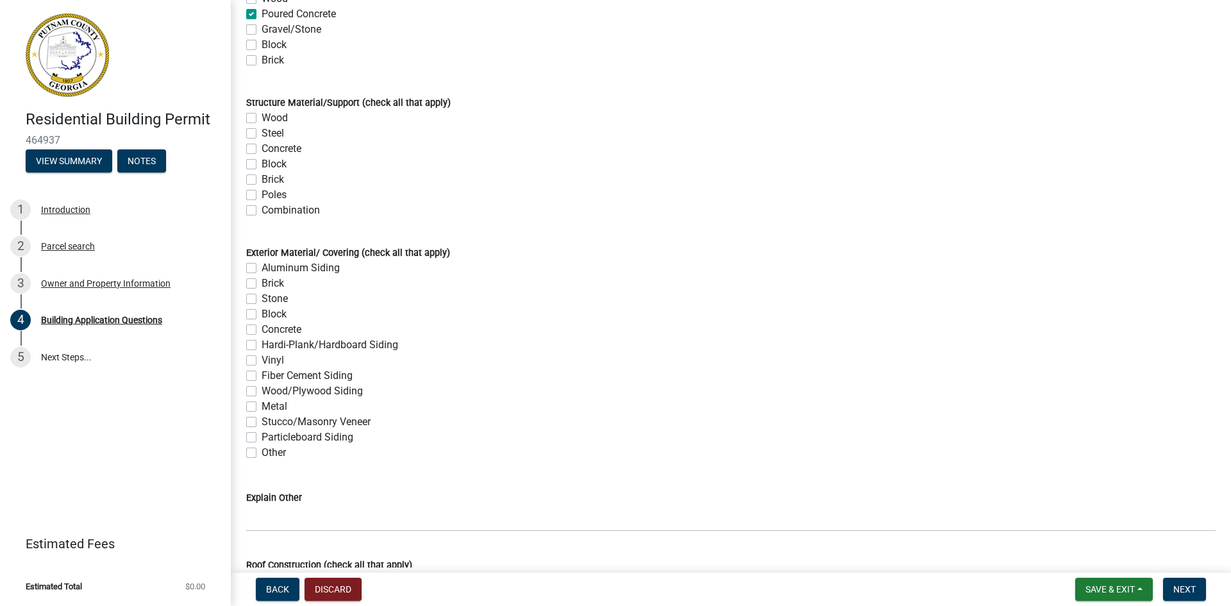
click at [262, 149] on label "Concrete" at bounding box center [282, 148] width 40 height 15
click at [262, 149] on input "Concrete" at bounding box center [266, 145] width 8 height 8
checkbox input "true"
checkbox input "false"
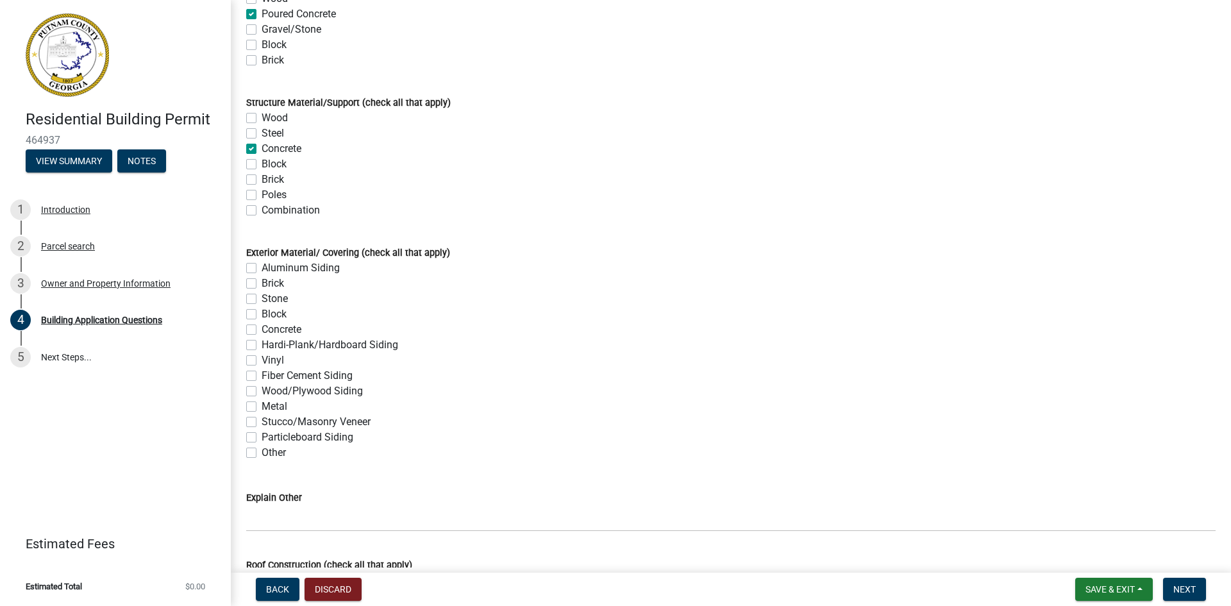
checkbox input "true"
checkbox input "false"
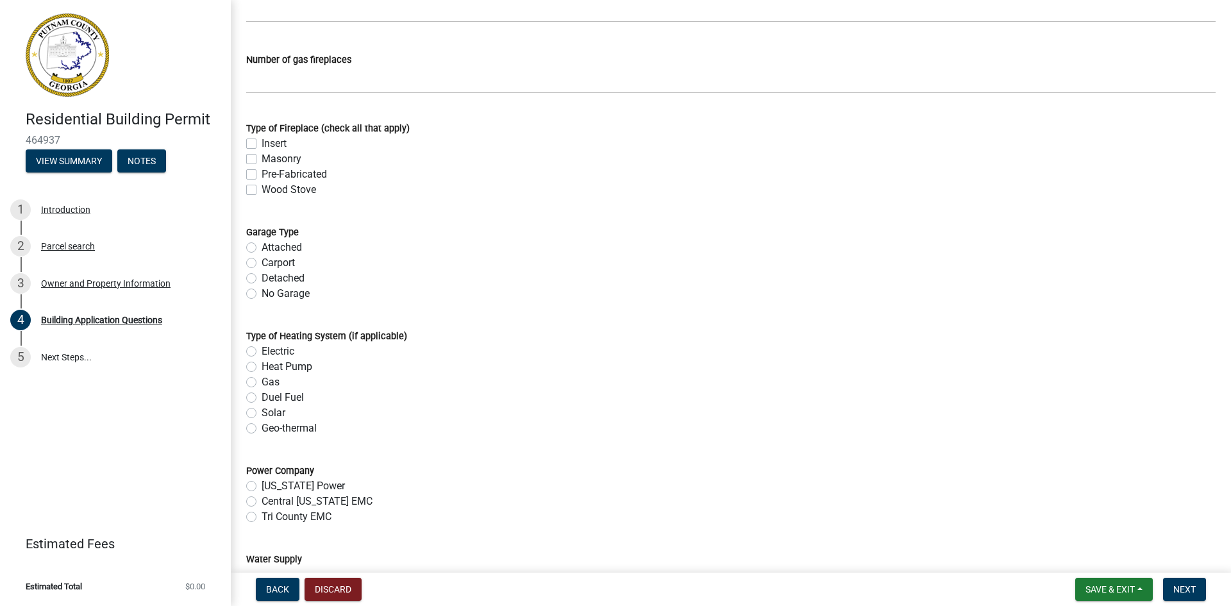
scroll to position [3745, 0]
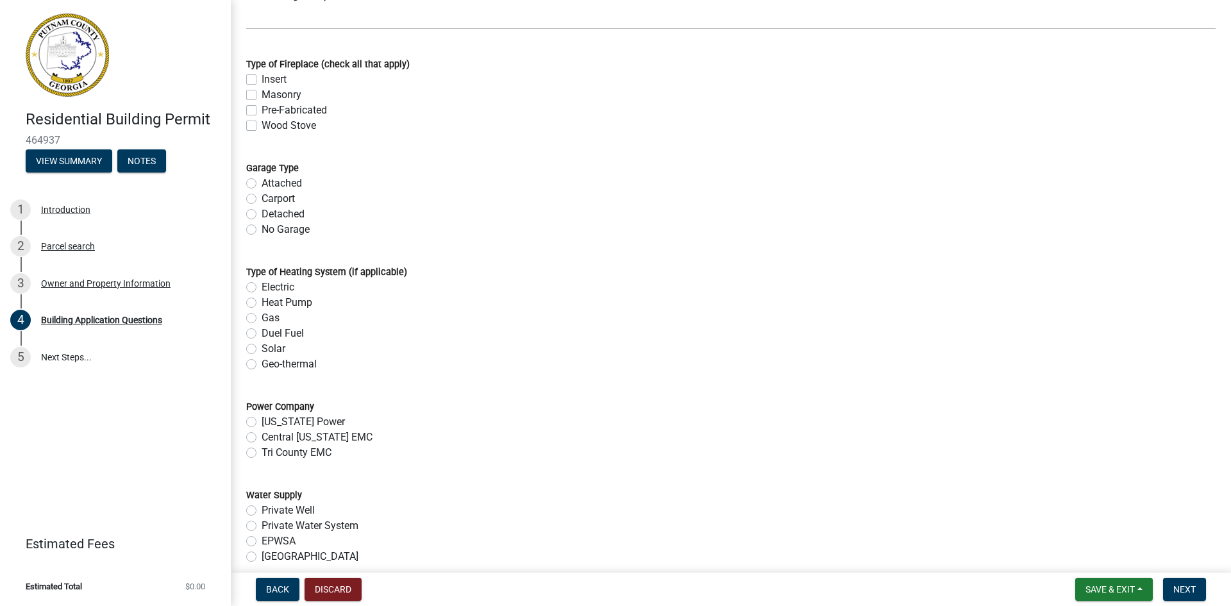
click at [262, 215] on label "Detached" at bounding box center [283, 213] width 43 height 15
click at [262, 215] on input "Detached" at bounding box center [266, 210] width 8 height 8
radio input "true"
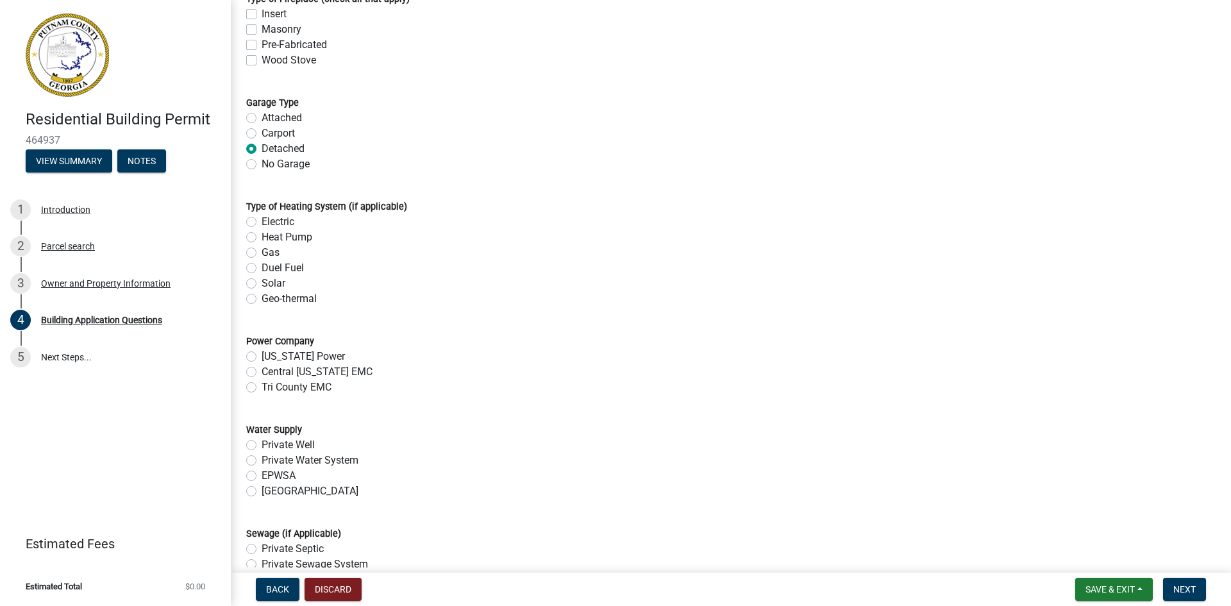
scroll to position [3937, 0]
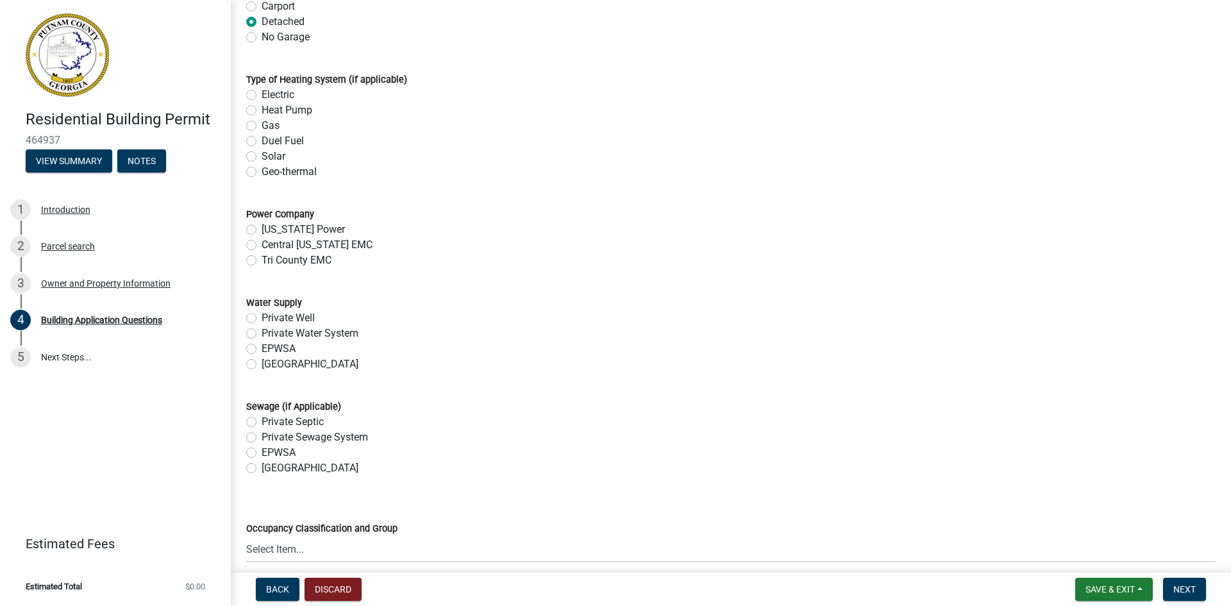
click at [262, 229] on label "[US_STATE] Power" at bounding box center [303, 229] width 83 height 15
click at [262, 229] on input "[US_STATE] Power" at bounding box center [266, 226] width 8 height 8
radio input "true"
click at [262, 348] on label "EPWSA" at bounding box center [279, 348] width 34 height 15
click at [262, 348] on input "EPWSA" at bounding box center [266, 345] width 8 height 8
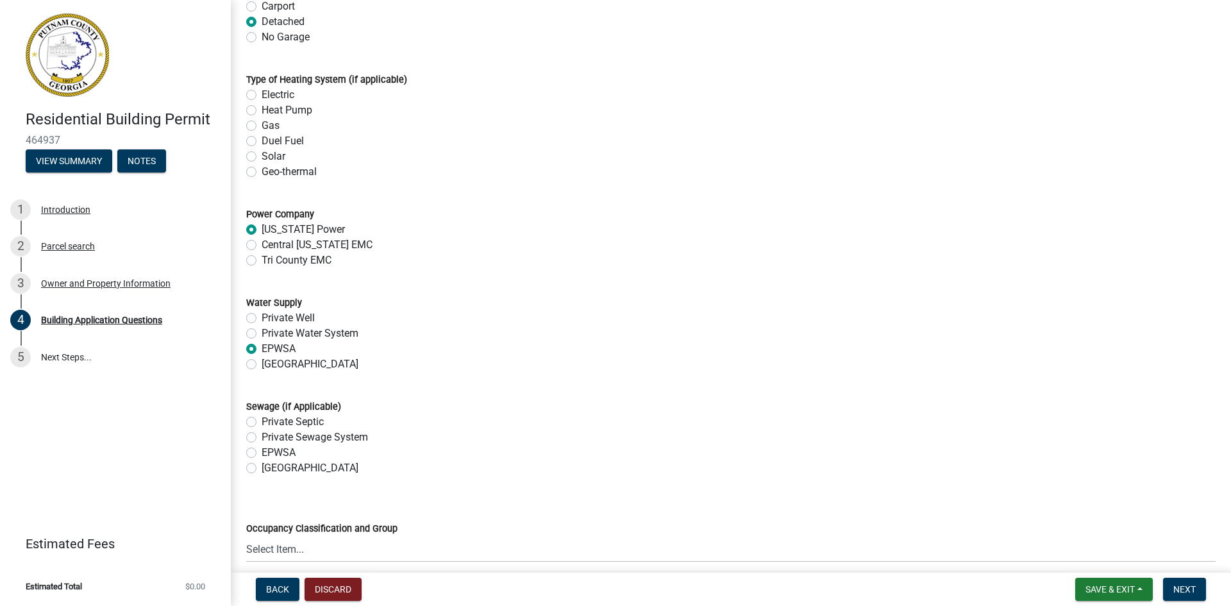
radio input "true"
click at [262, 423] on label "Private Septic" at bounding box center [293, 421] width 62 height 15
click at [262, 423] on input "Private Septic" at bounding box center [266, 418] width 8 height 8
radio input "true"
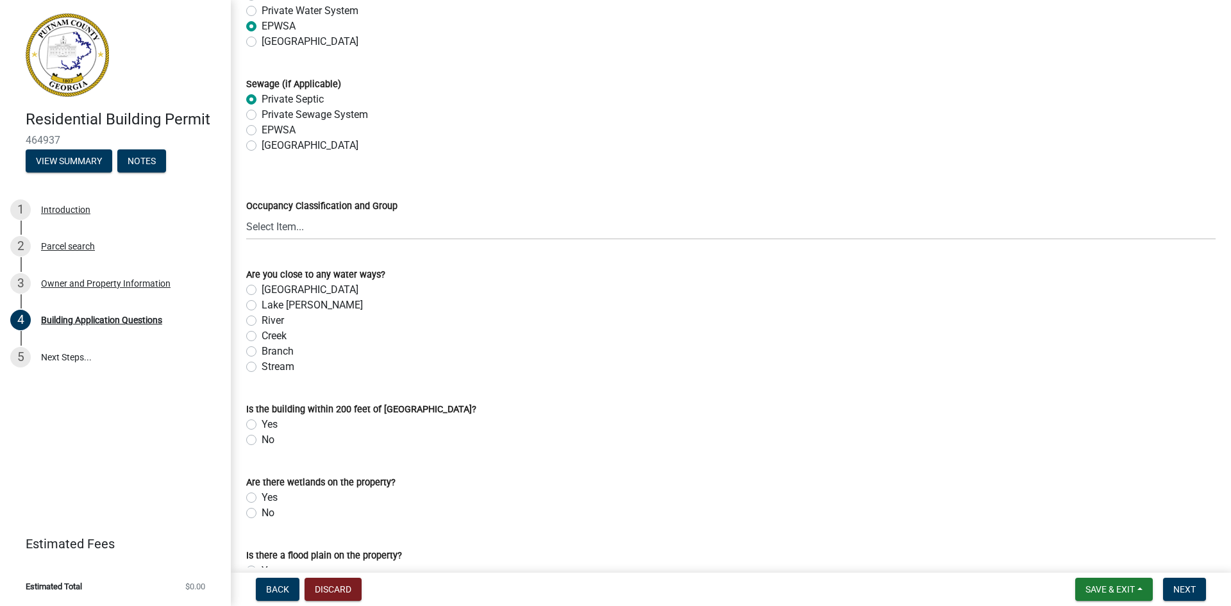
scroll to position [4322, 0]
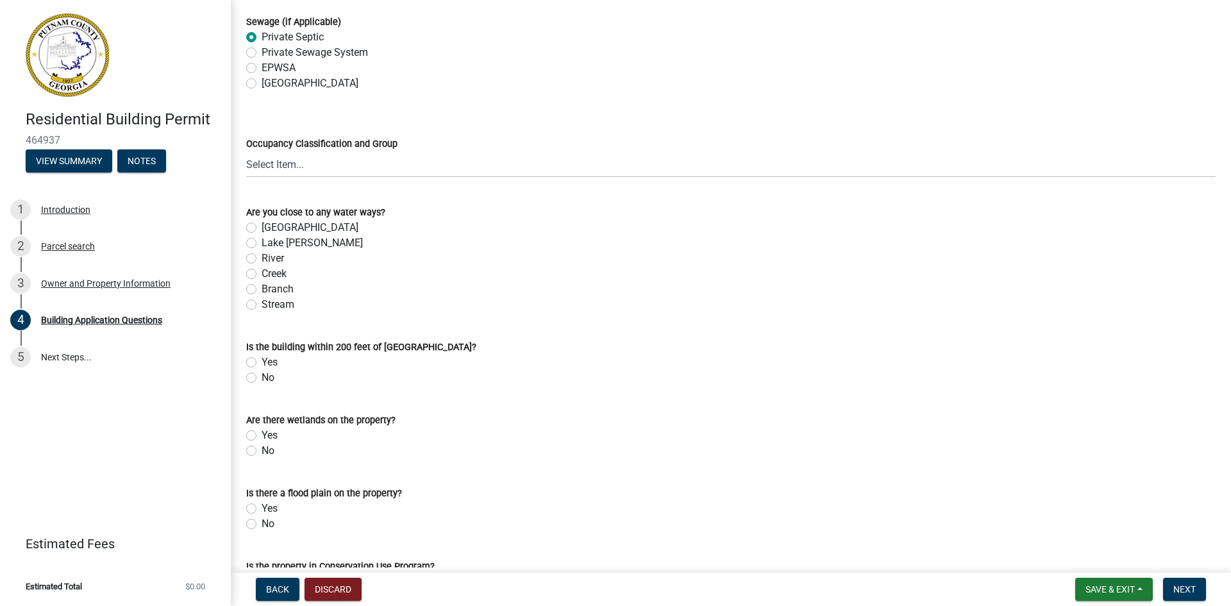
click at [262, 244] on label "Lake [PERSON_NAME]" at bounding box center [312, 242] width 101 height 15
click at [262, 244] on input "Lake [PERSON_NAME]" at bounding box center [266, 239] width 8 height 8
radio input "true"
click at [262, 362] on label "Yes" at bounding box center [270, 362] width 16 height 15
click at [262, 362] on input "Yes" at bounding box center [266, 359] width 8 height 8
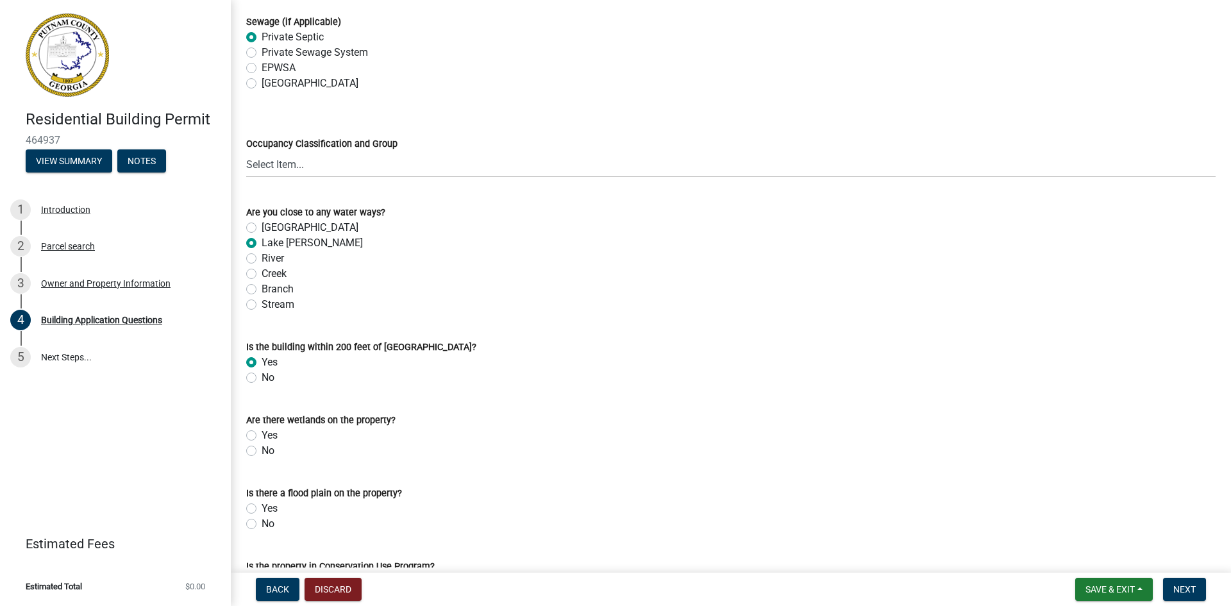
radio input "true"
click at [262, 450] on label "No" at bounding box center [268, 450] width 13 height 15
click at [262, 450] on input "No" at bounding box center [266, 447] width 8 height 8
radio input "true"
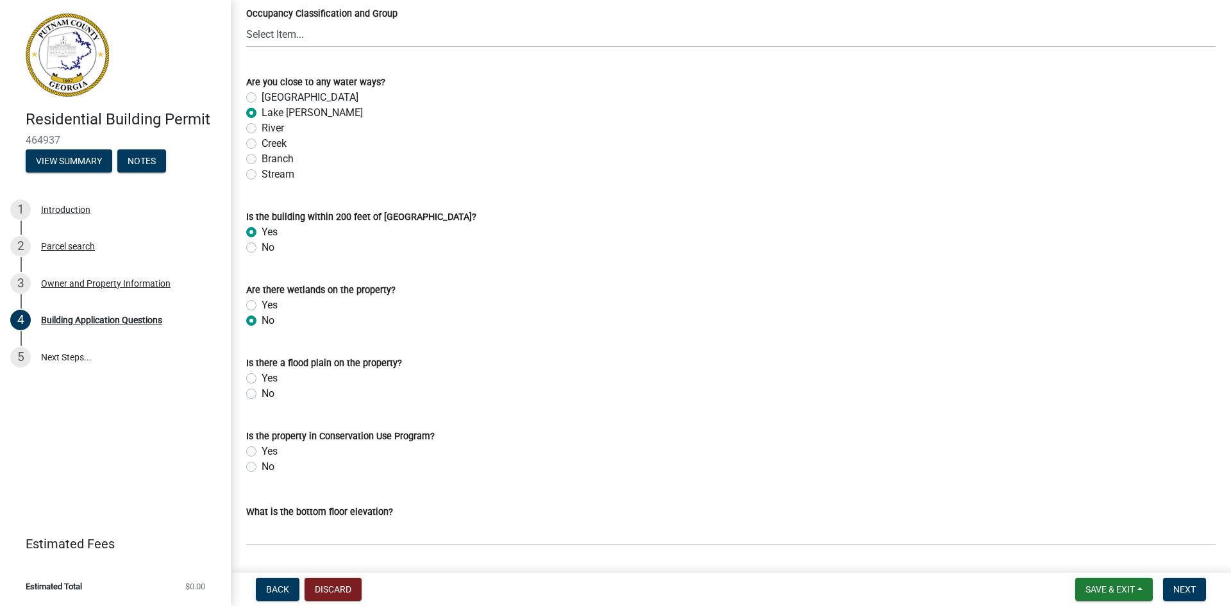
scroll to position [4515, 0]
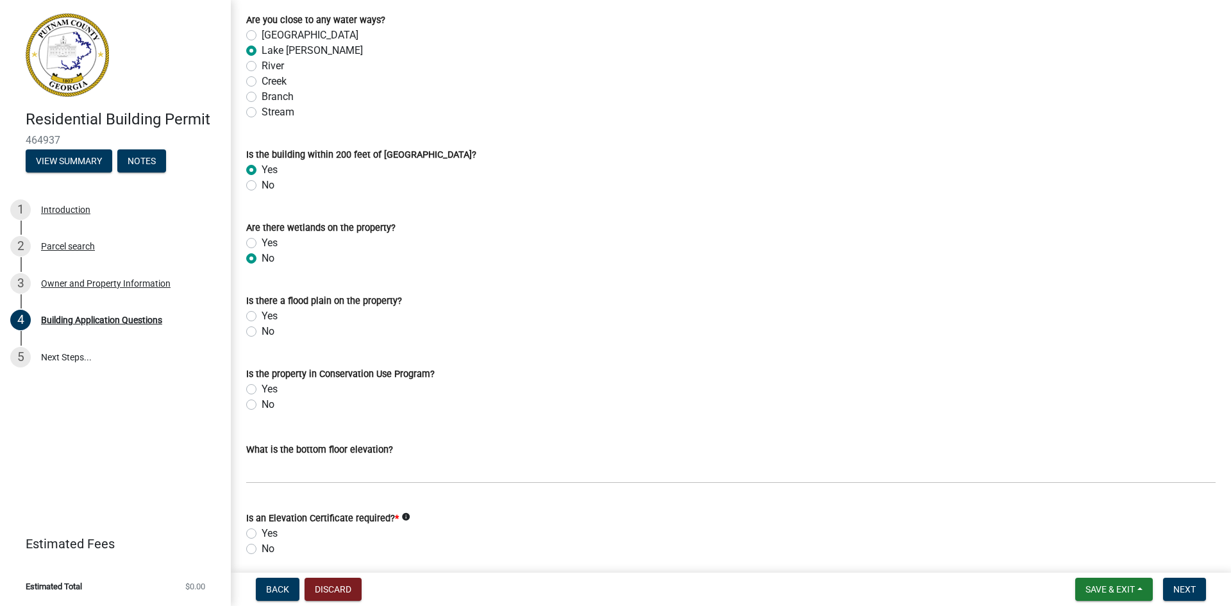
click at [262, 333] on label "No" at bounding box center [268, 331] width 13 height 15
click at [262, 332] on input "No" at bounding box center [266, 328] width 8 height 8
radio input "true"
click at [262, 406] on label "No" at bounding box center [268, 404] width 13 height 15
click at [262, 405] on input "No" at bounding box center [266, 401] width 8 height 8
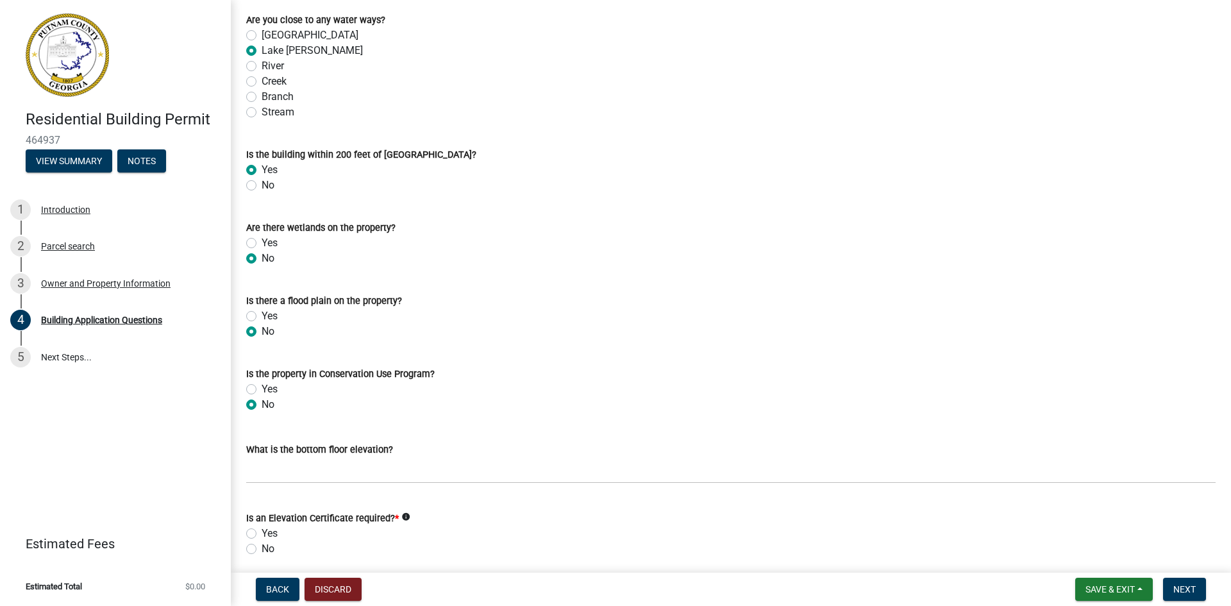
radio input "true"
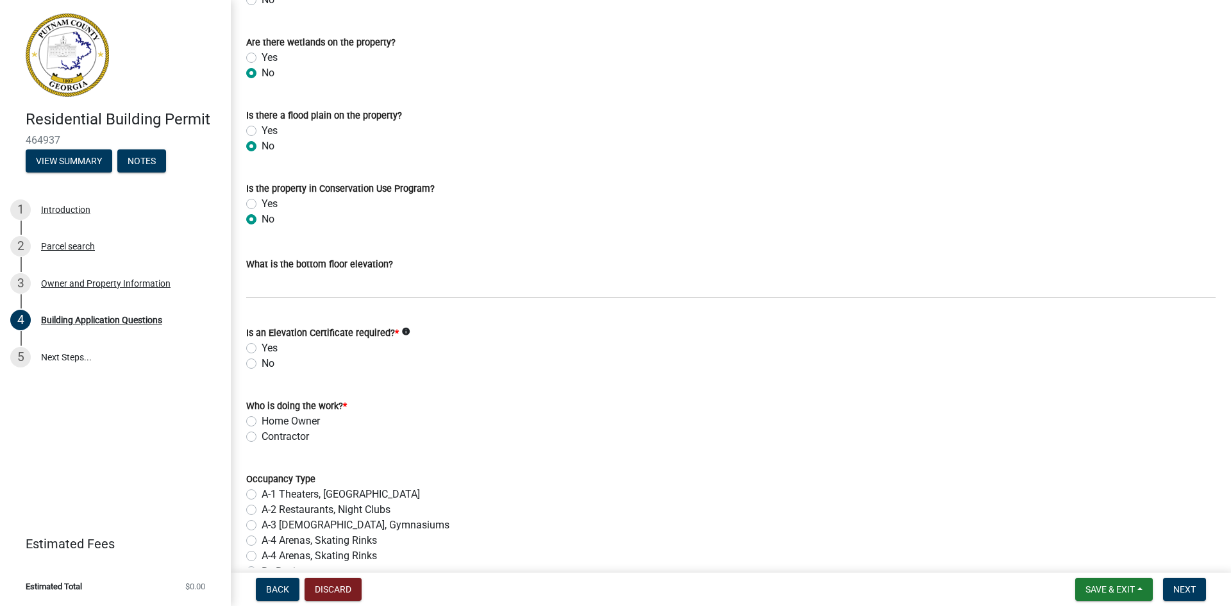
scroll to position [4707, 0]
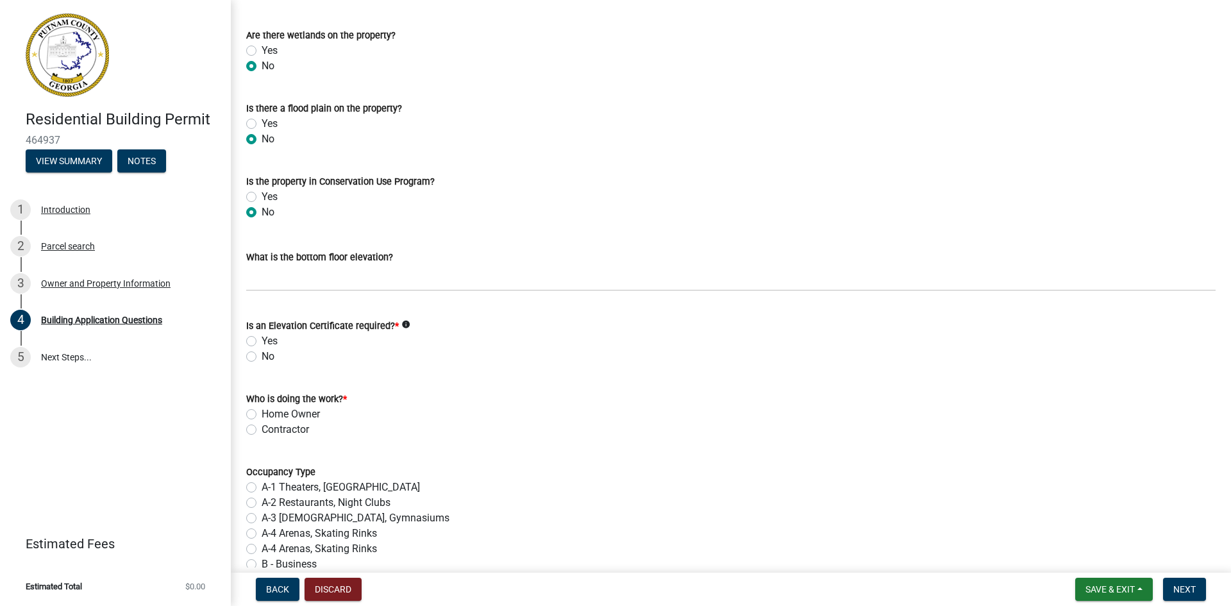
click at [262, 360] on label "No" at bounding box center [268, 356] width 13 height 15
click at [262, 357] on input "No" at bounding box center [266, 353] width 8 height 8
radio input "true"
click at [262, 428] on label "Contractor" at bounding box center [285, 429] width 47 height 15
click at [262, 428] on input "Contractor" at bounding box center [266, 426] width 8 height 8
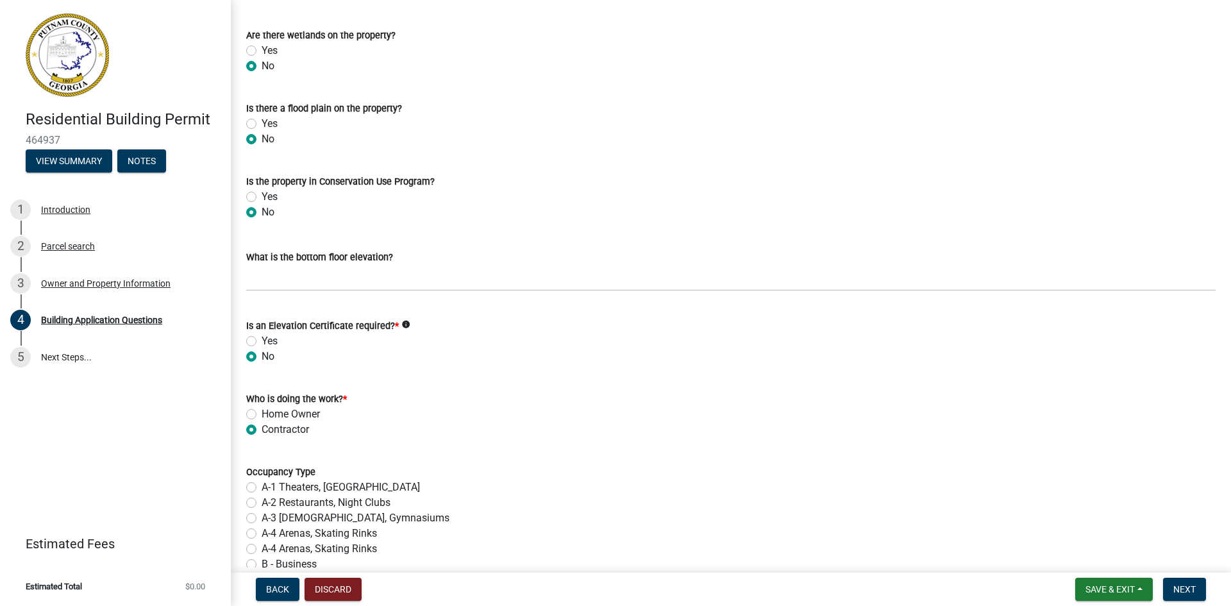
radio input "true"
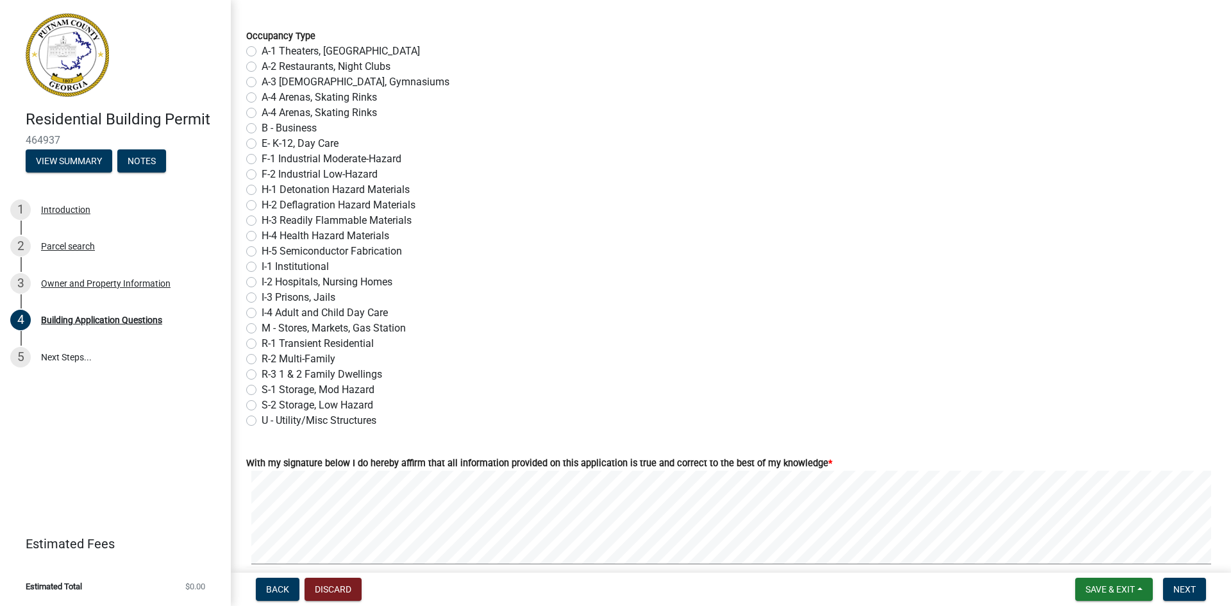
scroll to position [5156, 0]
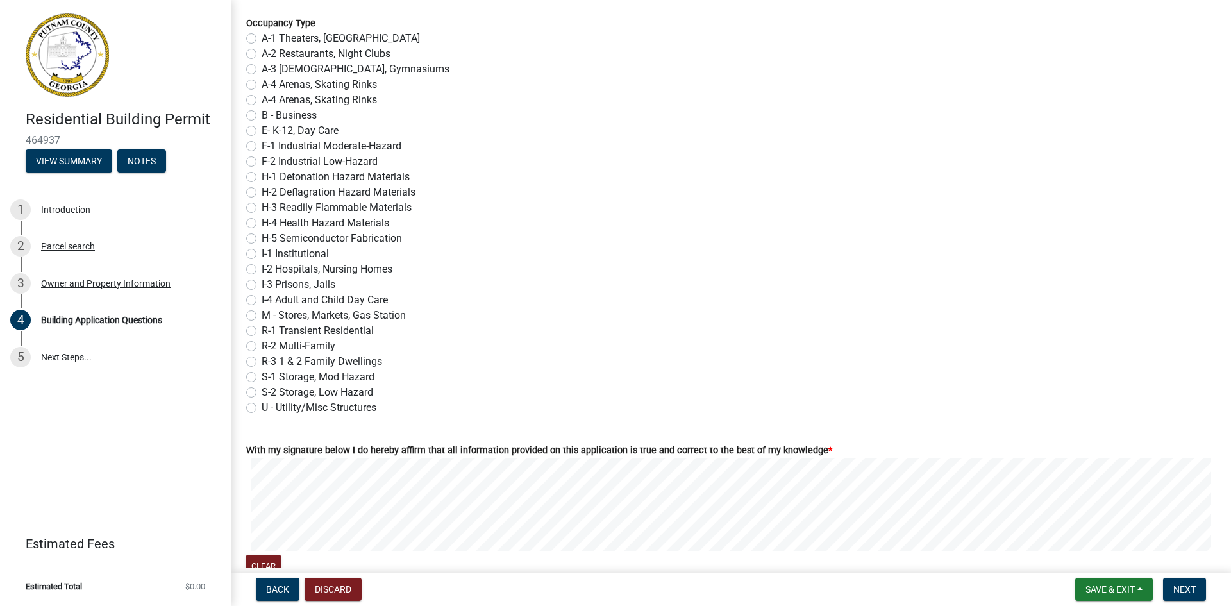
click at [262, 331] on label "R-1 Transient Residential" at bounding box center [318, 330] width 112 height 15
click at [262, 331] on input "R-1 Transient Residential" at bounding box center [266, 327] width 8 height 8
radio input "true"
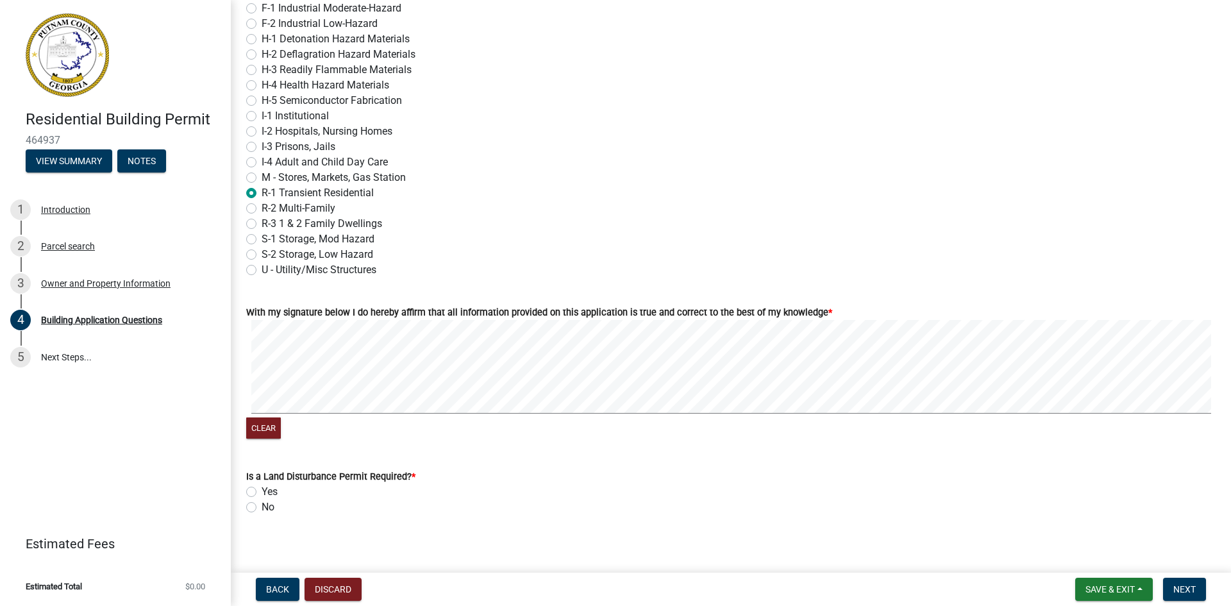
scroll to position [5303, 0]
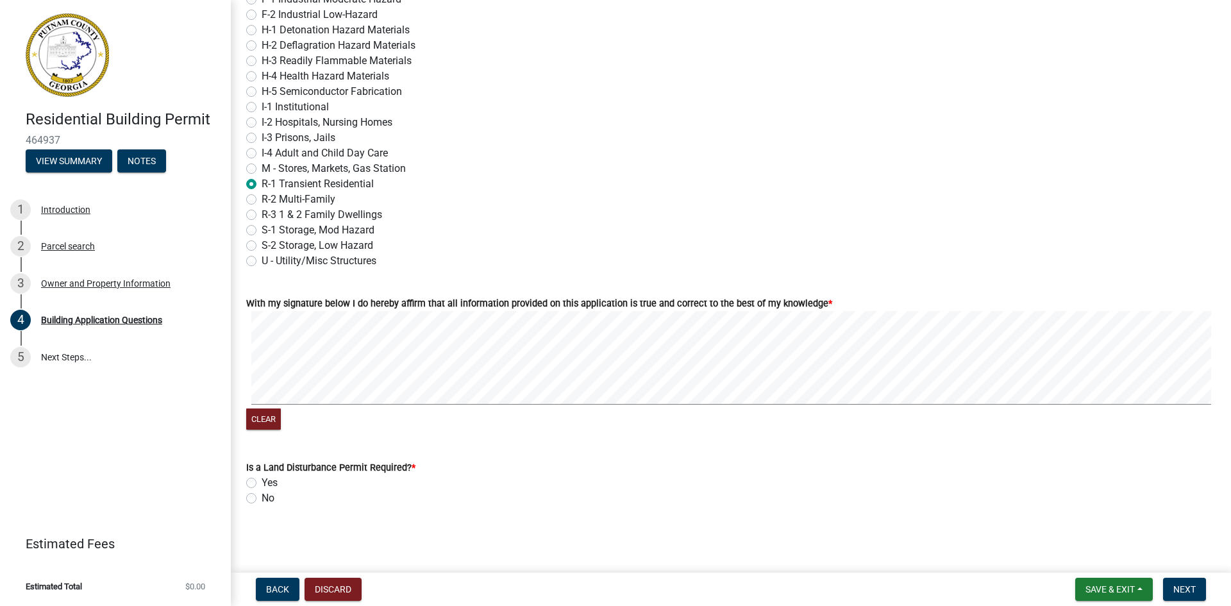
click at [262, 498] on label "No" at bounding box center [268, 498] width 13 height 15
click at [262, 498] on input "No" at bounding box center [266, 495] width 8 height 8
radio input "true"
click at [1192, 585] on span "Next" at bounding box center [1184, 589] width 22 height 10
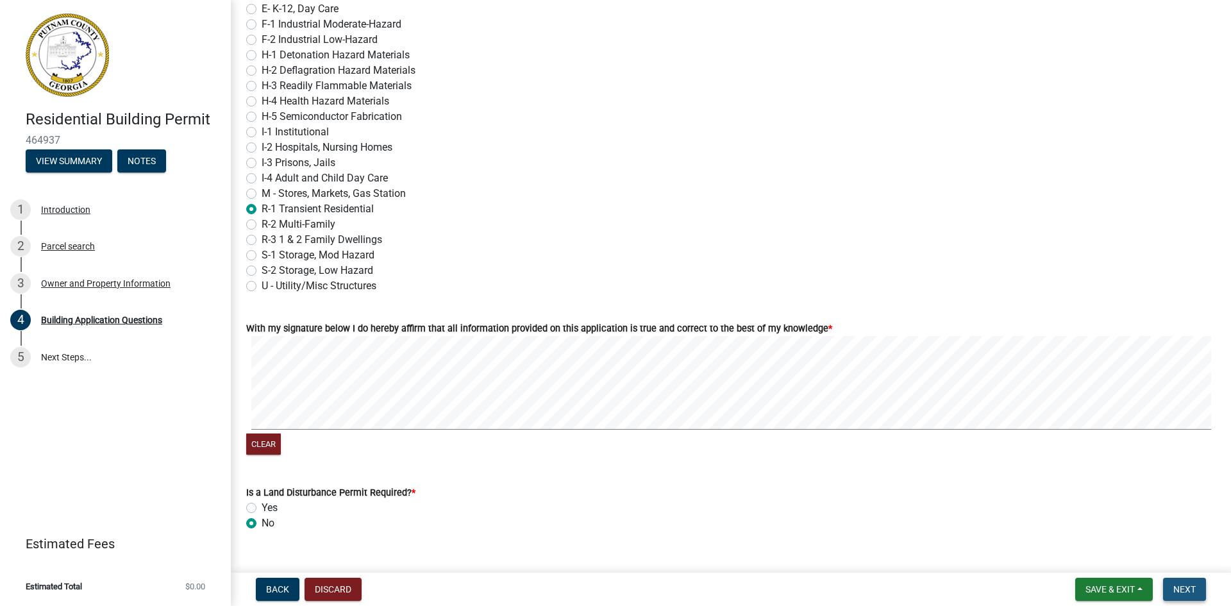
scroll to position [5329, 0]
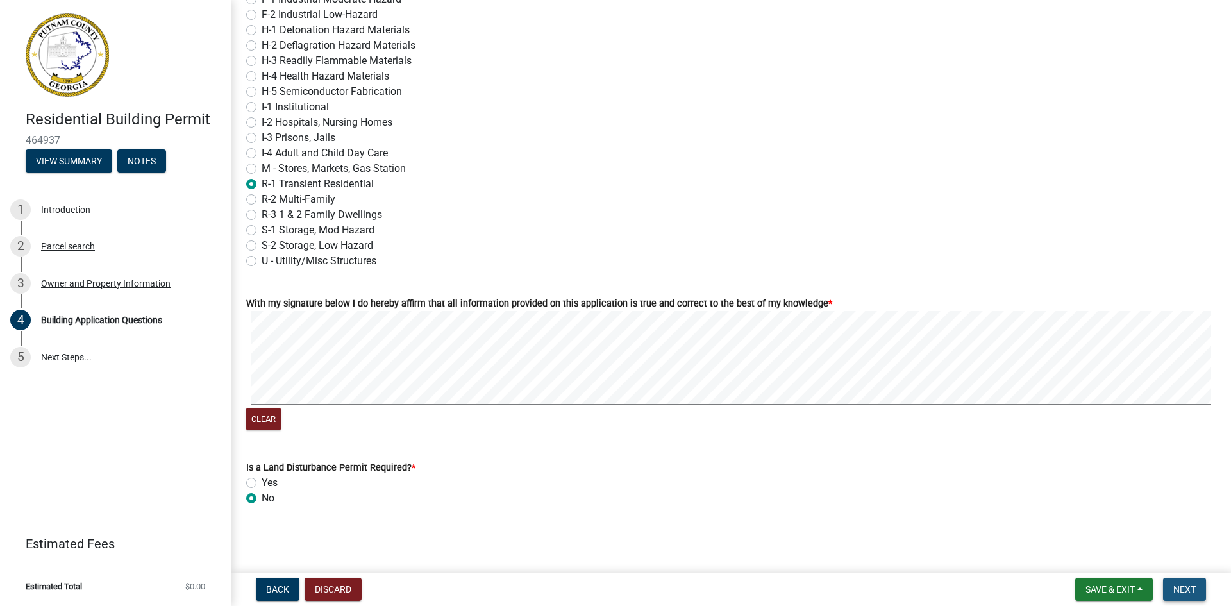
click at [1182, 587] on span "Next" at bounding box center [1184, 589] width 22 height 10
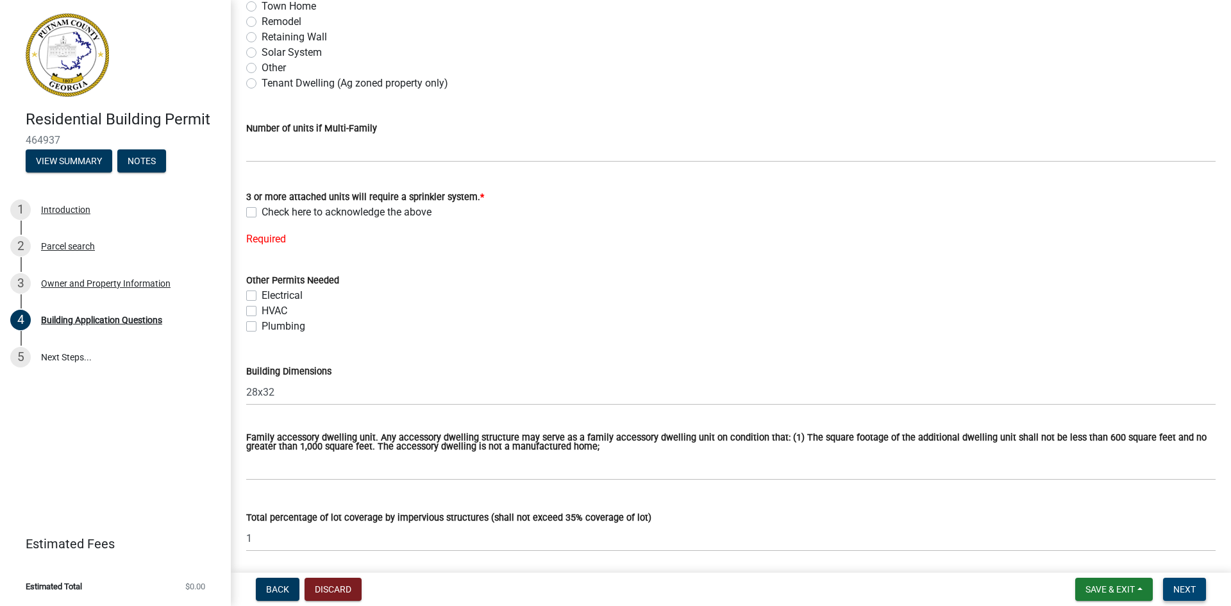
scroll to position [328, 0]
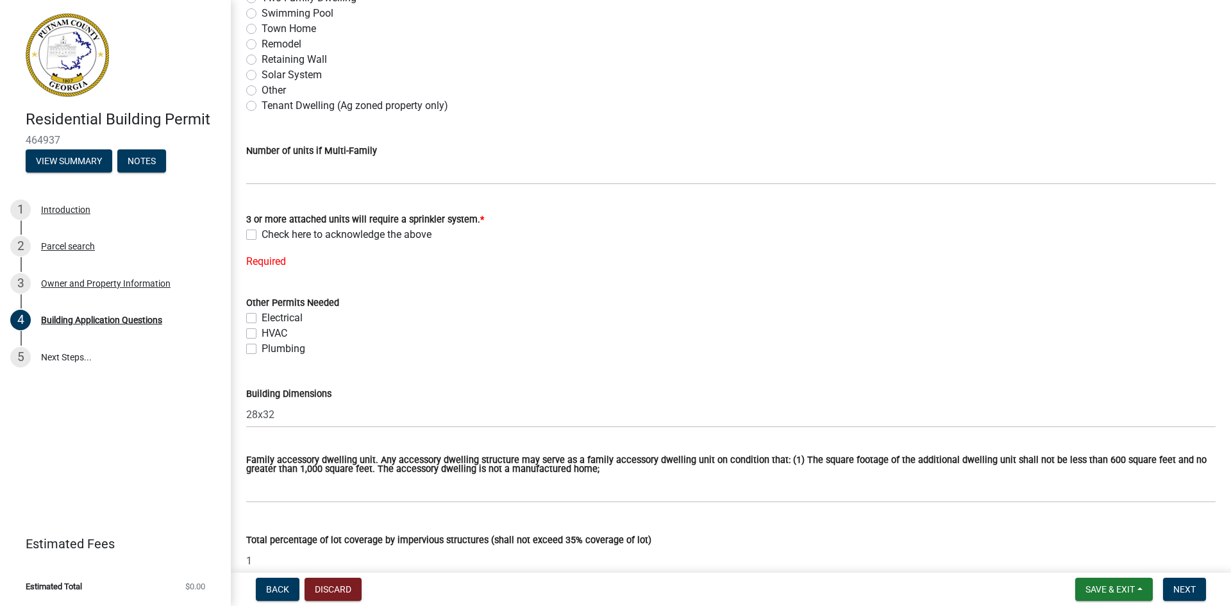
click at [262, 233] on label "Check here to acknowledge the above" at bounding box center [347, 234] width 170 height 15
click at [262, 233] on input "Check here to acknowledge the above" at bounding box center [266, 231] width 8 height 8
checkbox input "true"
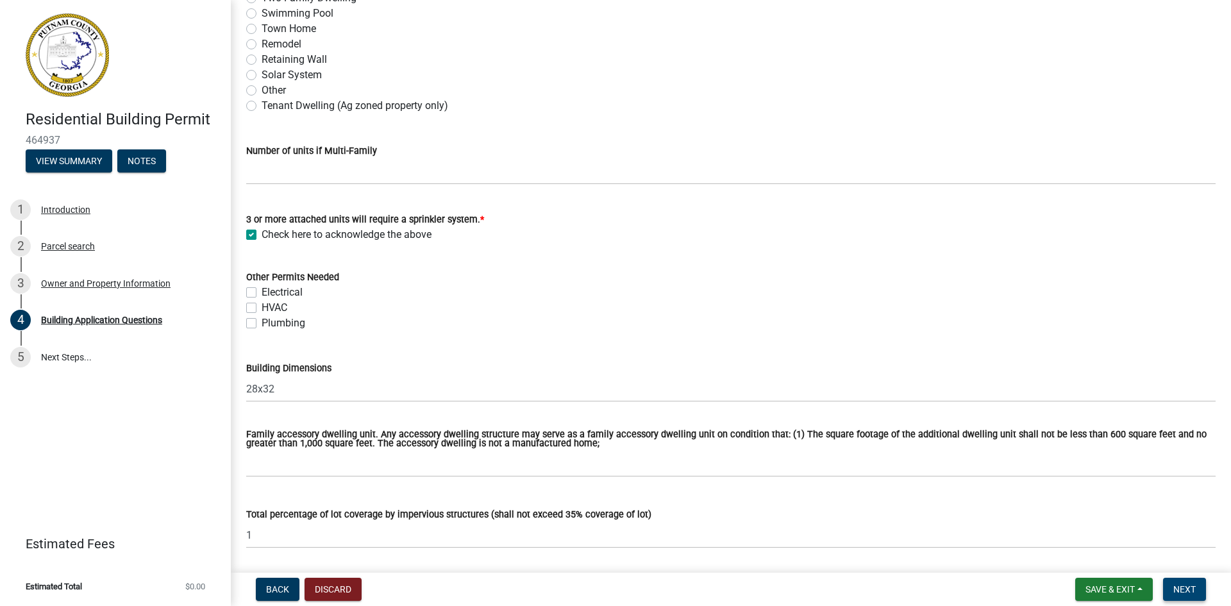
click at [1176, 592] on span "Next" at bounding box center [1184, 589] width 22 height 10
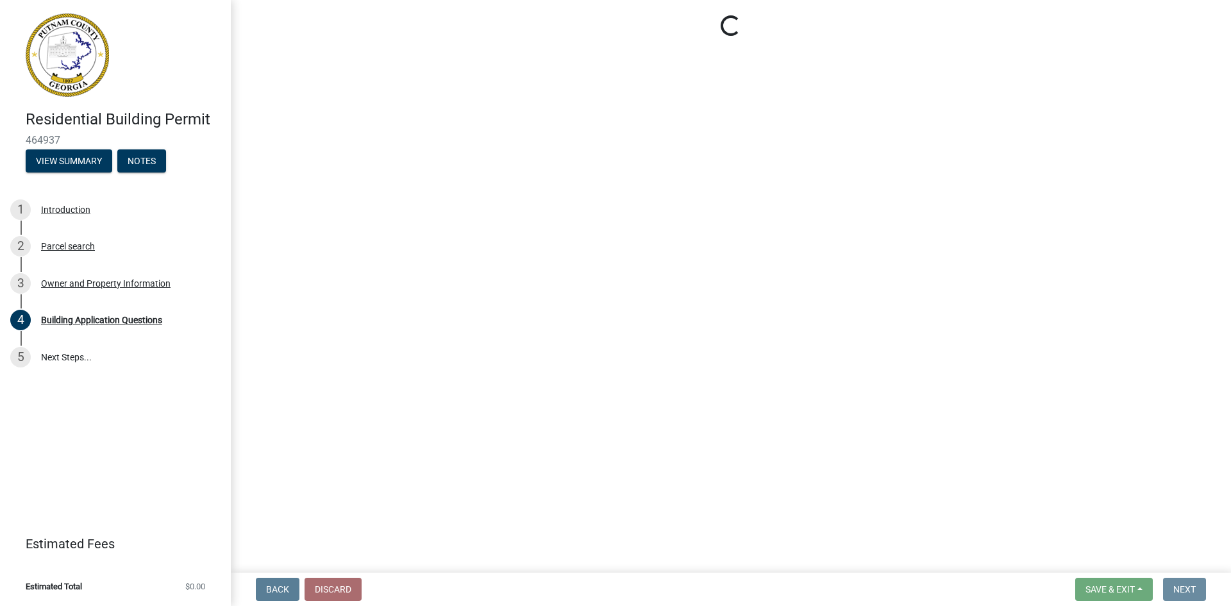
scroll to position [0, 0]
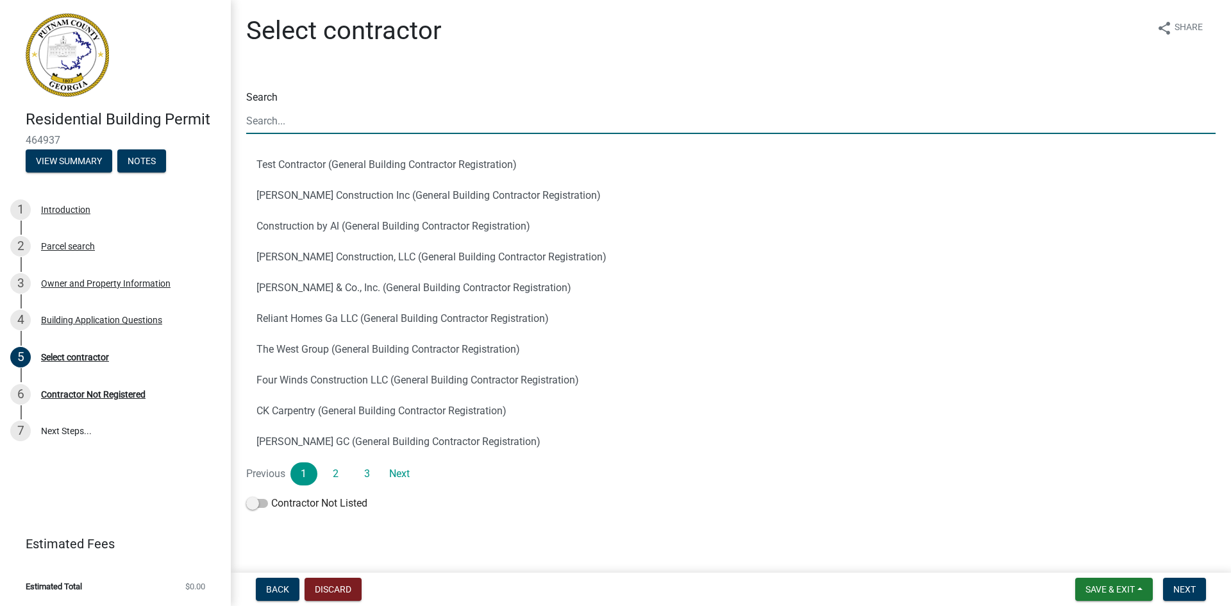
click at [282, 130] on input "Search" at bounding box center [730, 121] width 969 height 26
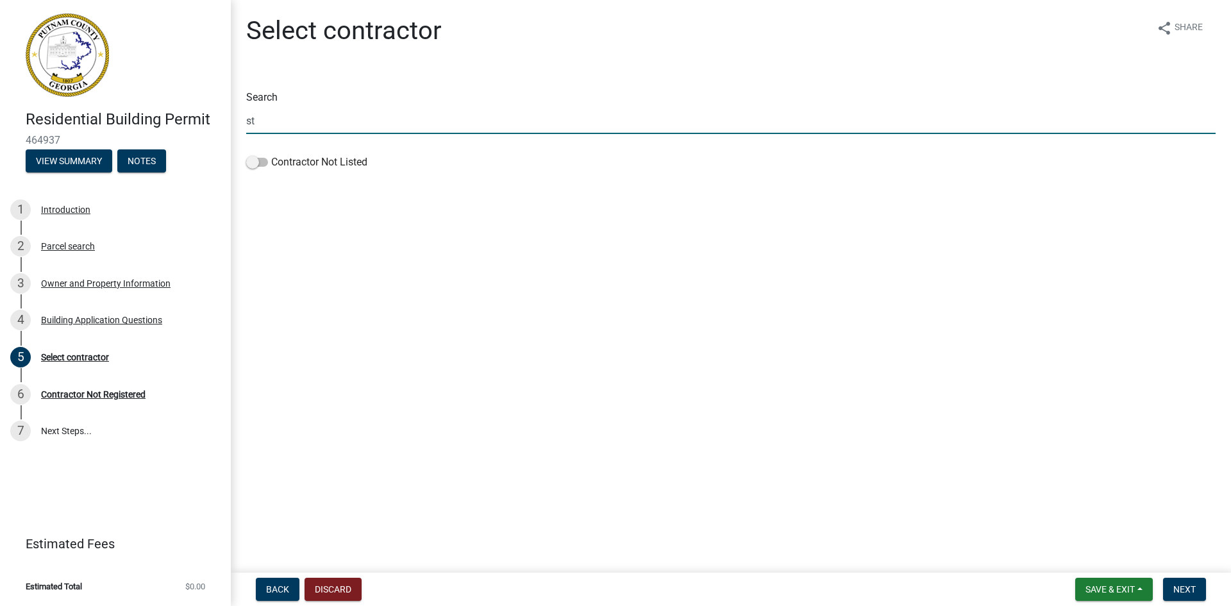
type input "s"
type input "p"
type input "kitche"
click at [255, 165] on span at bounding box center [257, 162] width 22 height 9
click at [271, 155] on input "Contractor Not Listed" at bounding box center [271, 155] width 0 height 0
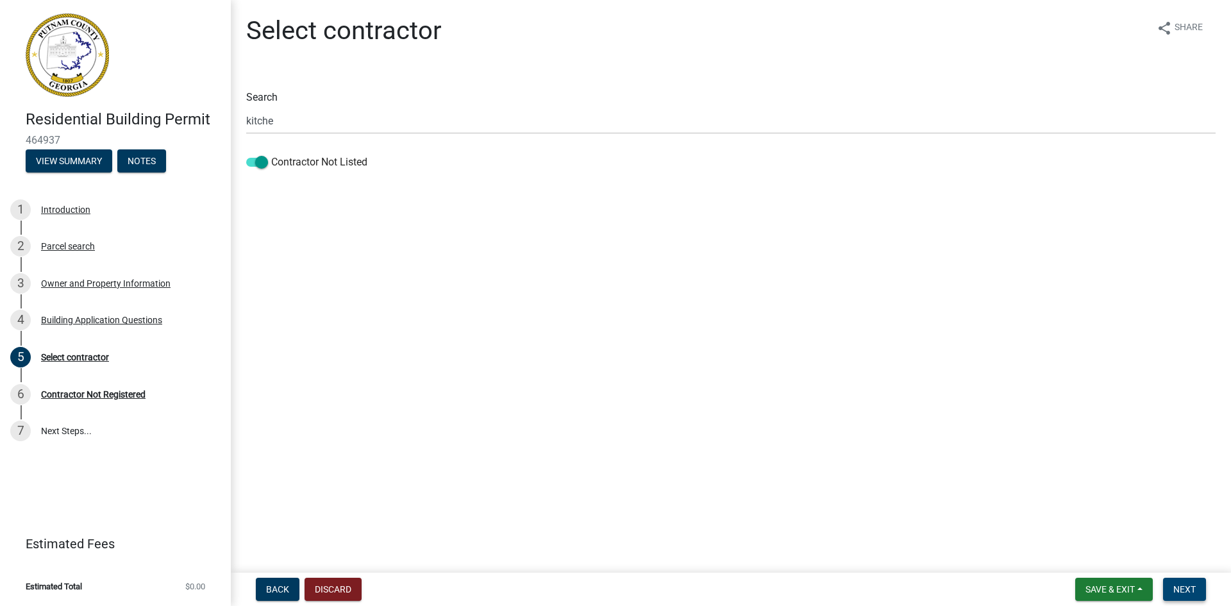
click at [1194, 589] on span "Next" at bounding box center [1184, 589] width 22 height 10
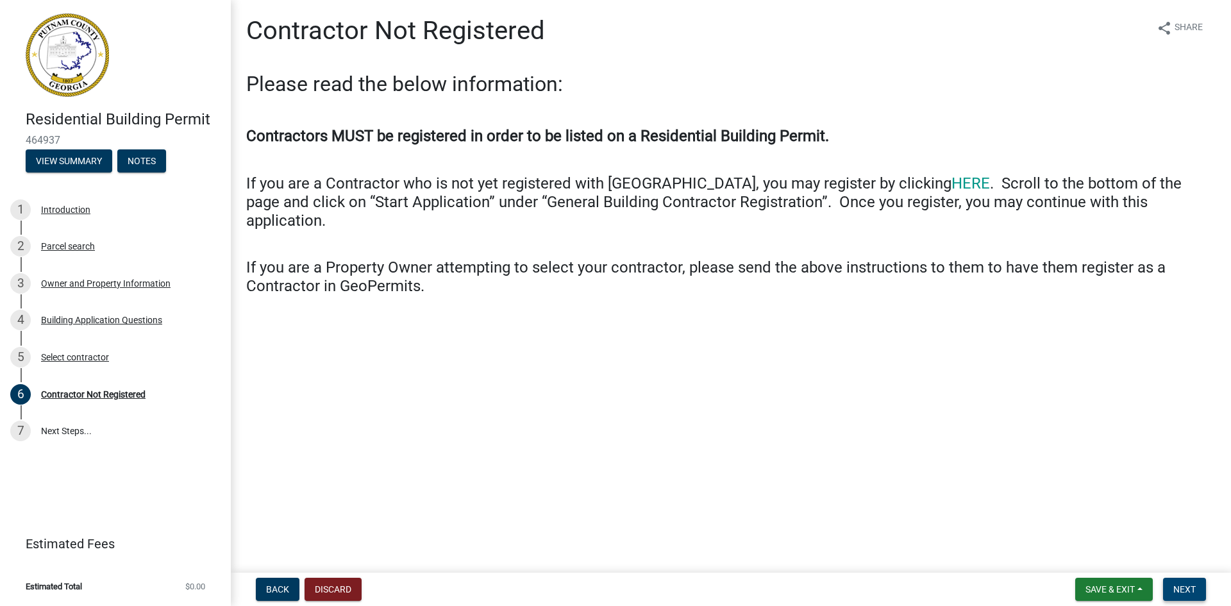
click at [1188, 585] on span "Next" at bounding box center [1184, 589] width 22 height 10
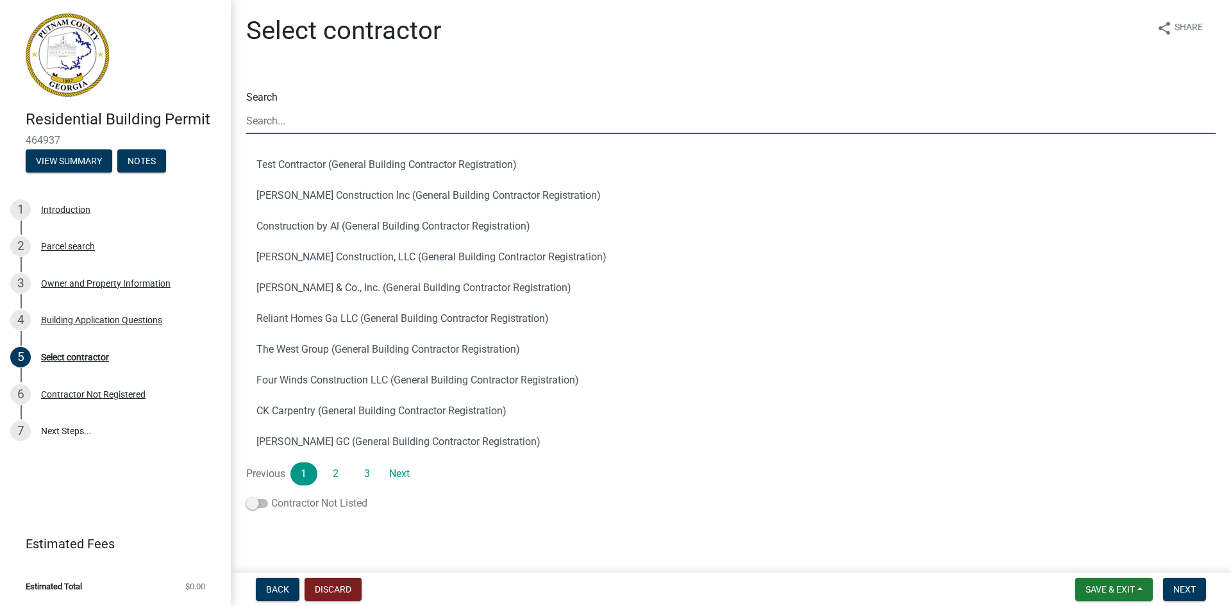
click at [251, 505] on span at bounding box center [257, 503] width 22 height 9
click at [271, 496] on input "Contractor Not Listed" at bounding box center [271, 496] width 0 height 0
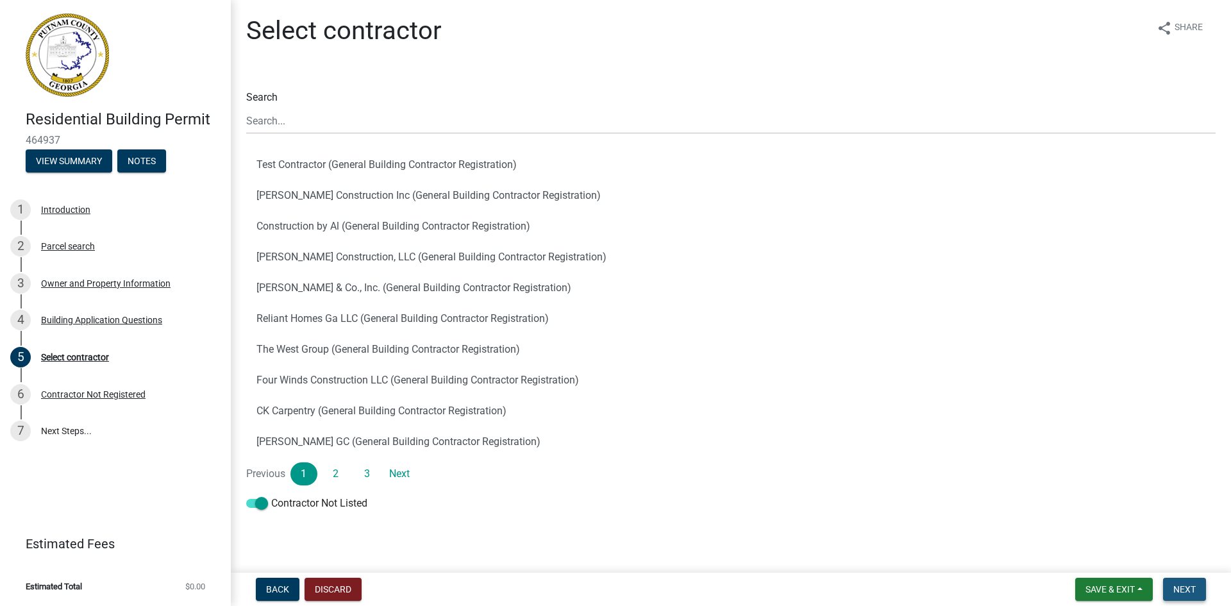
click at [1191, 598] on button "Next" at bounding box center [1184, 589] width 43 height 23
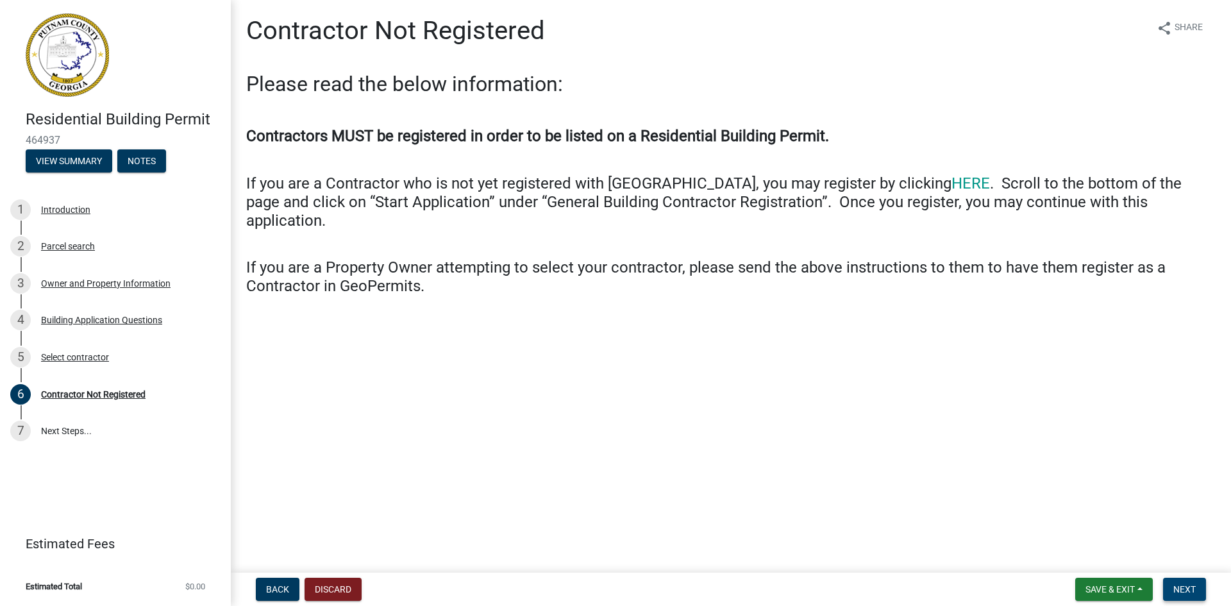
click at [1193, 584] on span "Next" at bounding box center [1184, 589] width 22 height 10
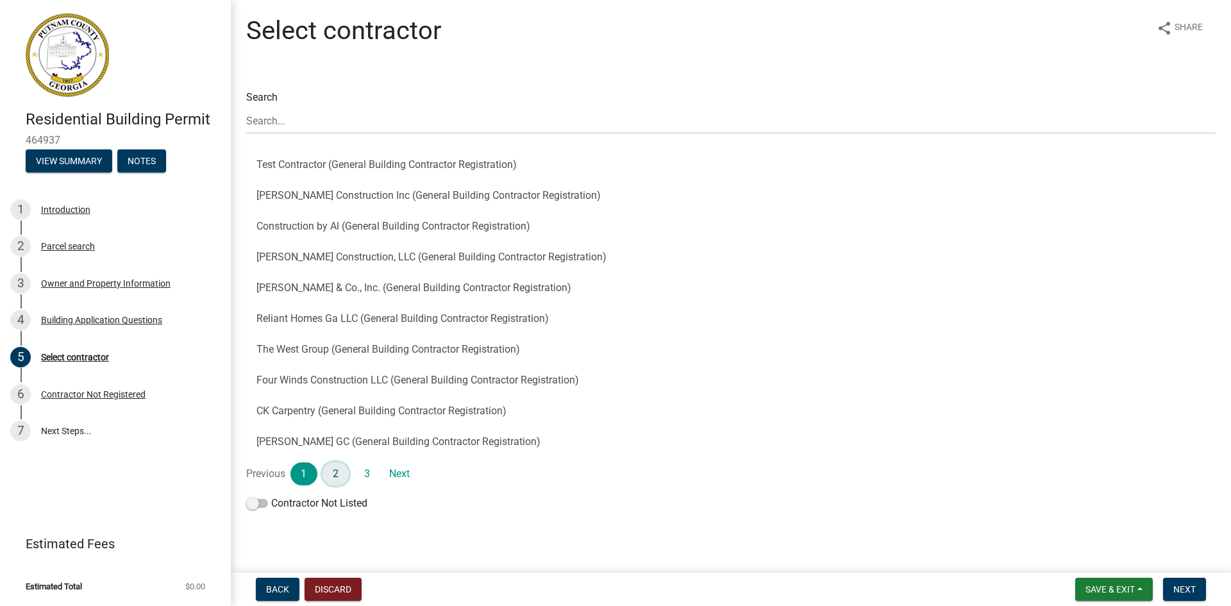
click at [337, 475] on link "2" at bounding box center [336, 473] width 27 height 23
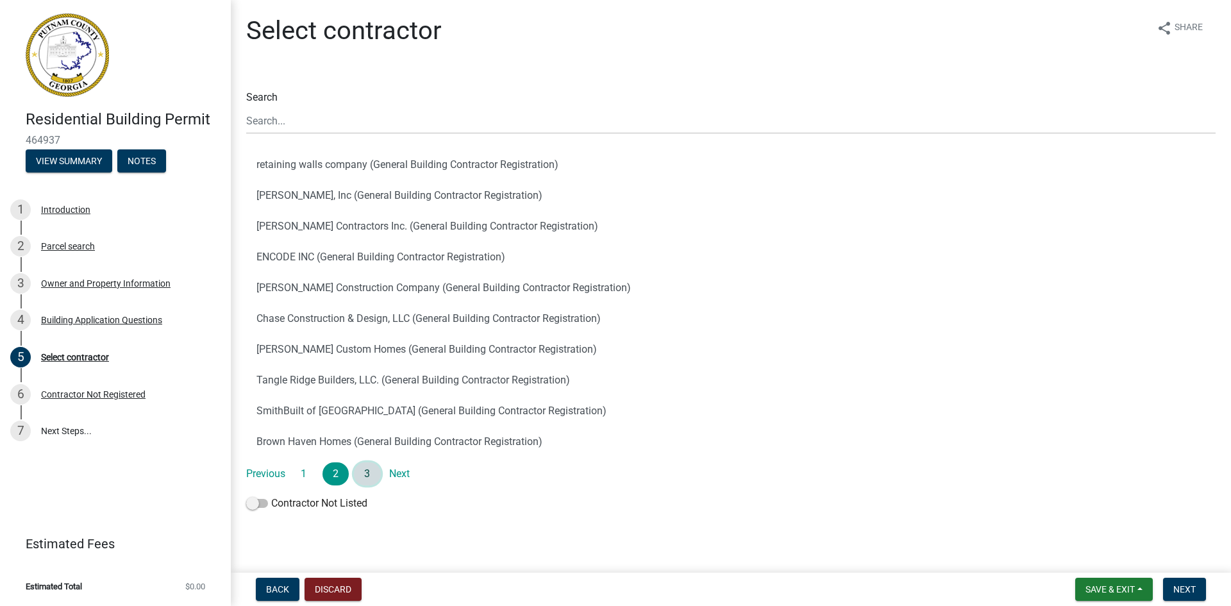
click at [369, 473] on link "3" at bounding box center [367, 473] width 27 height 23
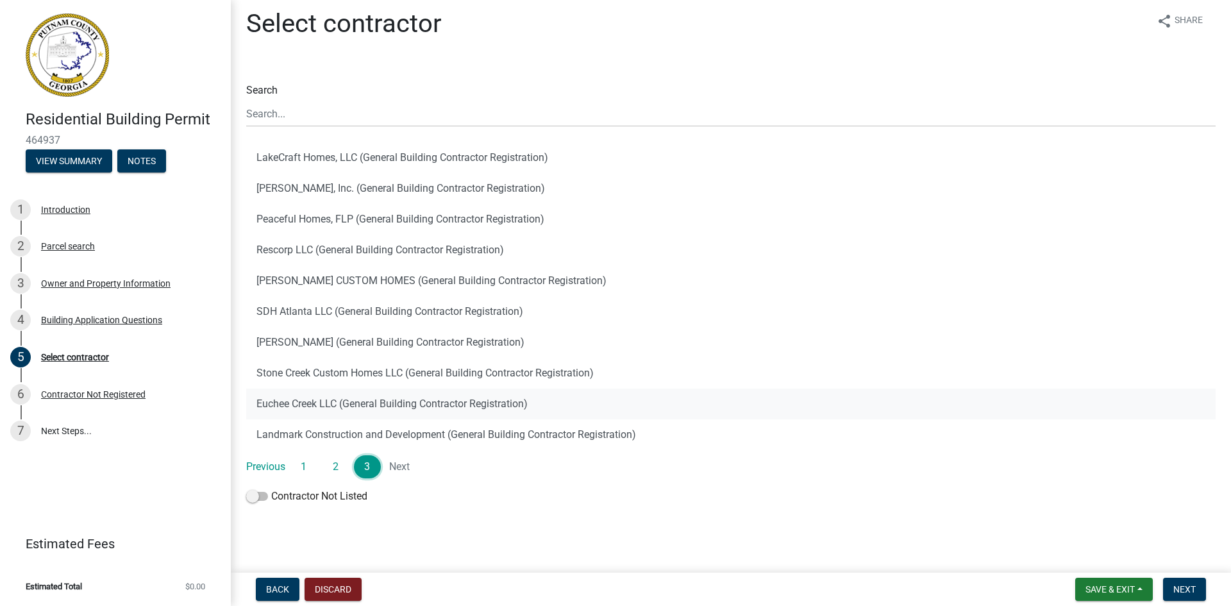
scroll to position [9, 0]
click at [1195, 588] on span "Next" at bounding box center [1184, 589] width 22 height 10
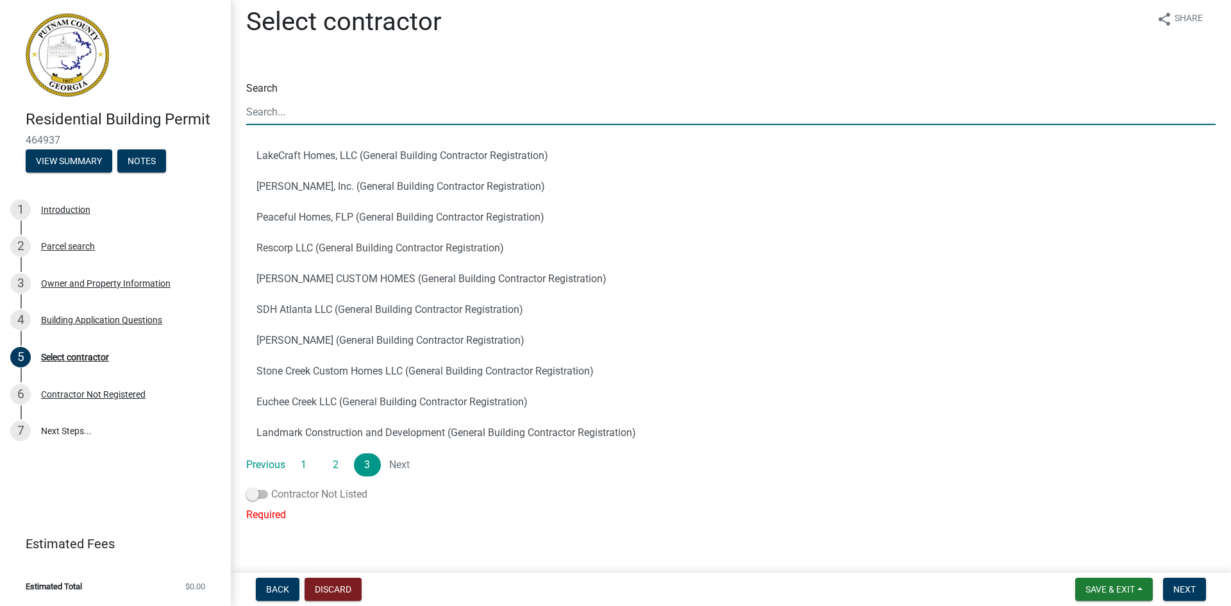
click at [257, 496] on span at bounding box center [257, 494] width 22 height 9
click at [271, 487] on input "Contractor Not Listed" at bounding box center [271, 487] width 0 height 0
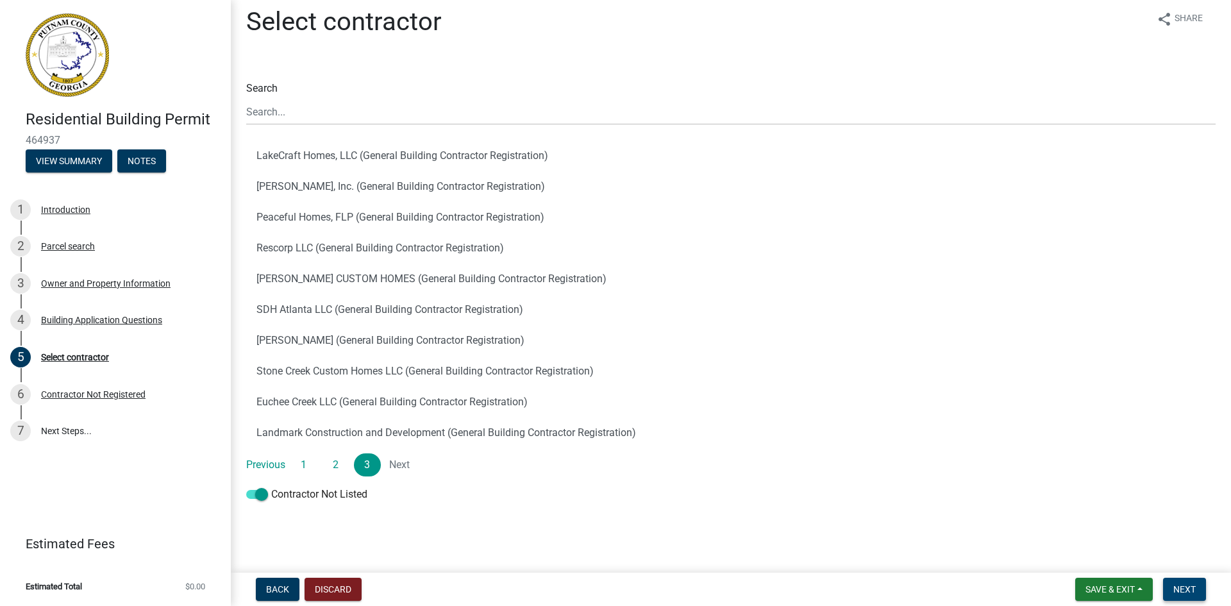
click at [1181, 599] on button "Next" at bounding box center [1184, 589] width 43 height 23
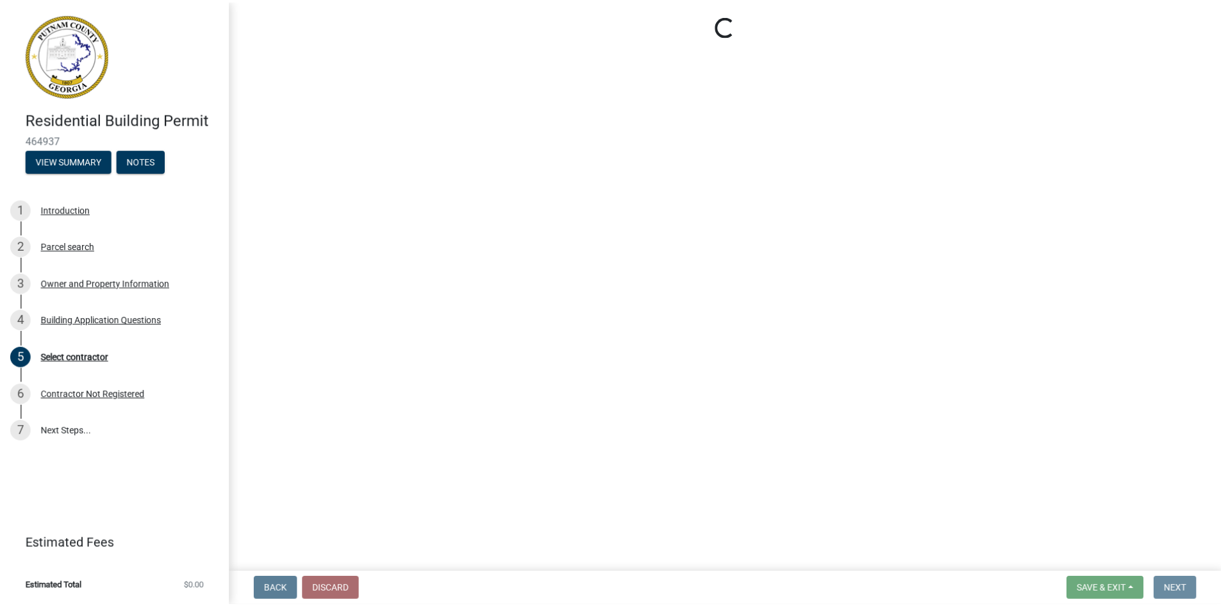
scroll to position [0, 0]
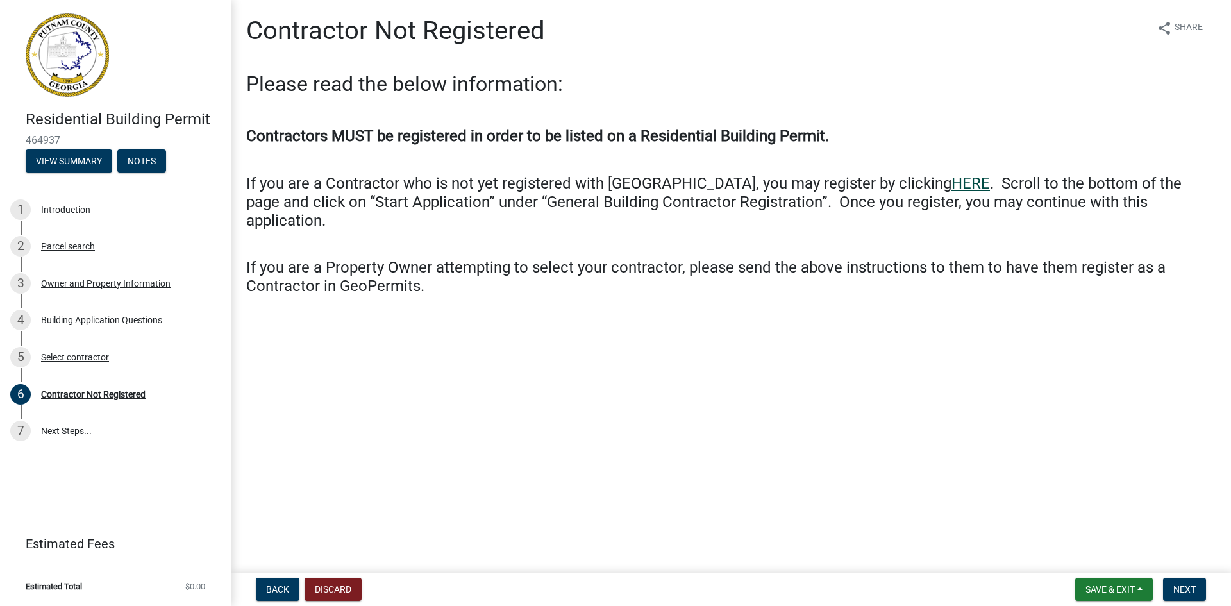
click at [952, 185] on link "HERE" at bounding box center [971, 183] width 38 height 18
click at [1187, 588] on span "Next" at bounding box center [1184, 589] width 22 height 10
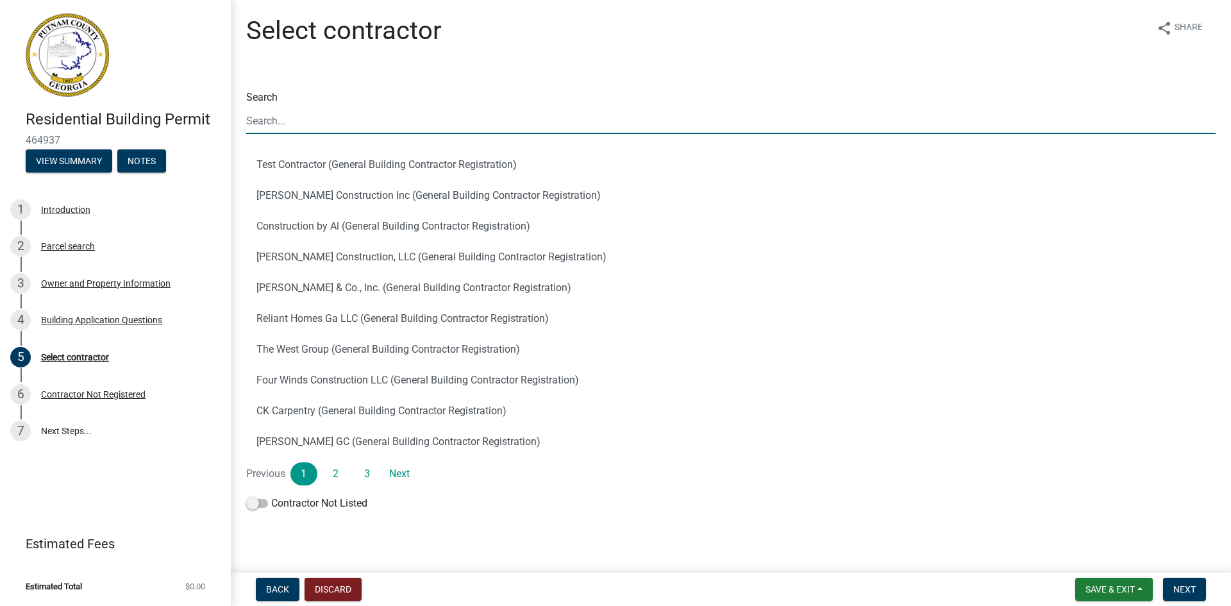
click at [276, 116] on input "Search" at bounding box center [730, 121] width 969 height 26
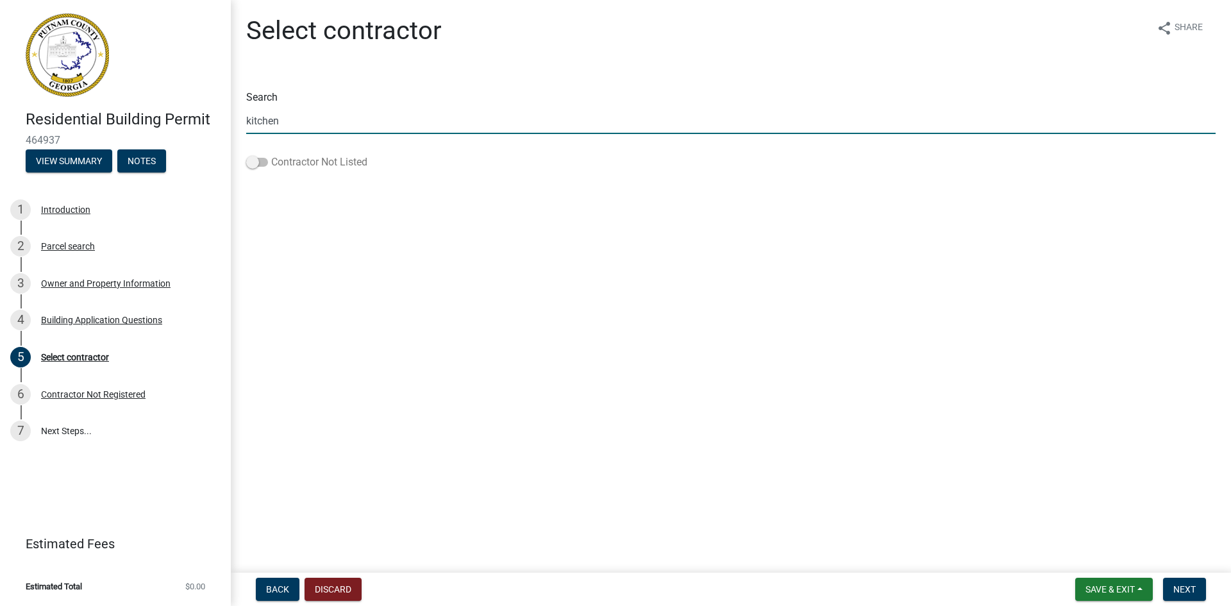
type input "kitchen"
click at [258, 155] on label "Contractor Not Listed" at bounding box center [306, 162] width 121 height 15
click at [271, 155] on input "Contractor Not Listed" at bounding box center [271, 155] width 0 height 0
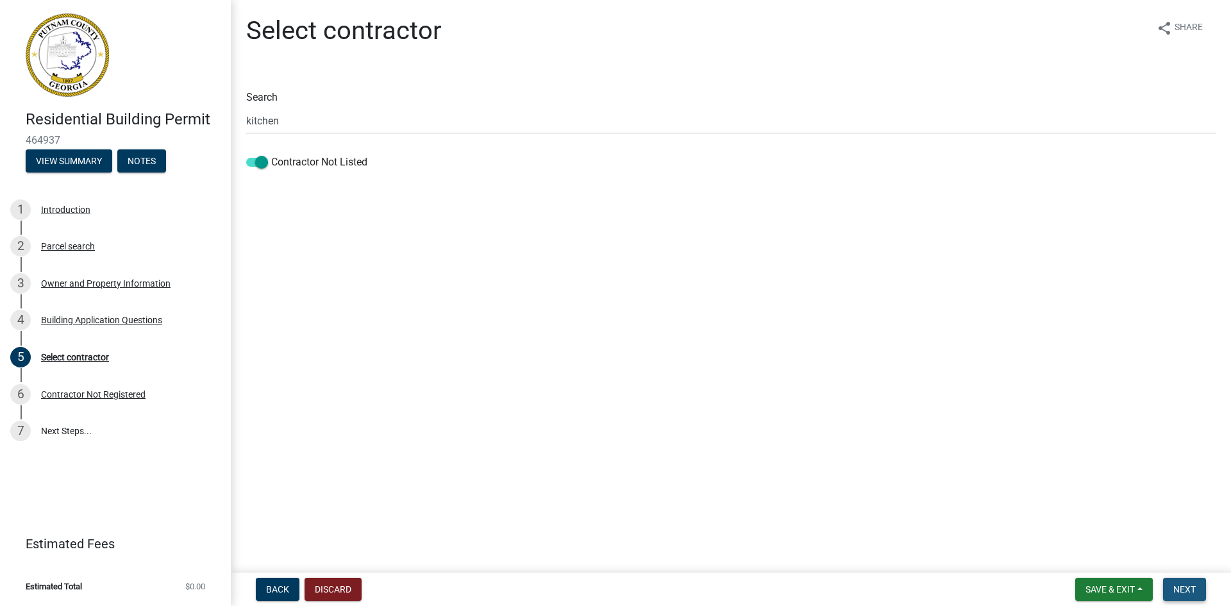
click at [1177, 589] on span "Next" at bounding box center [1184, 589] width 22 height 10
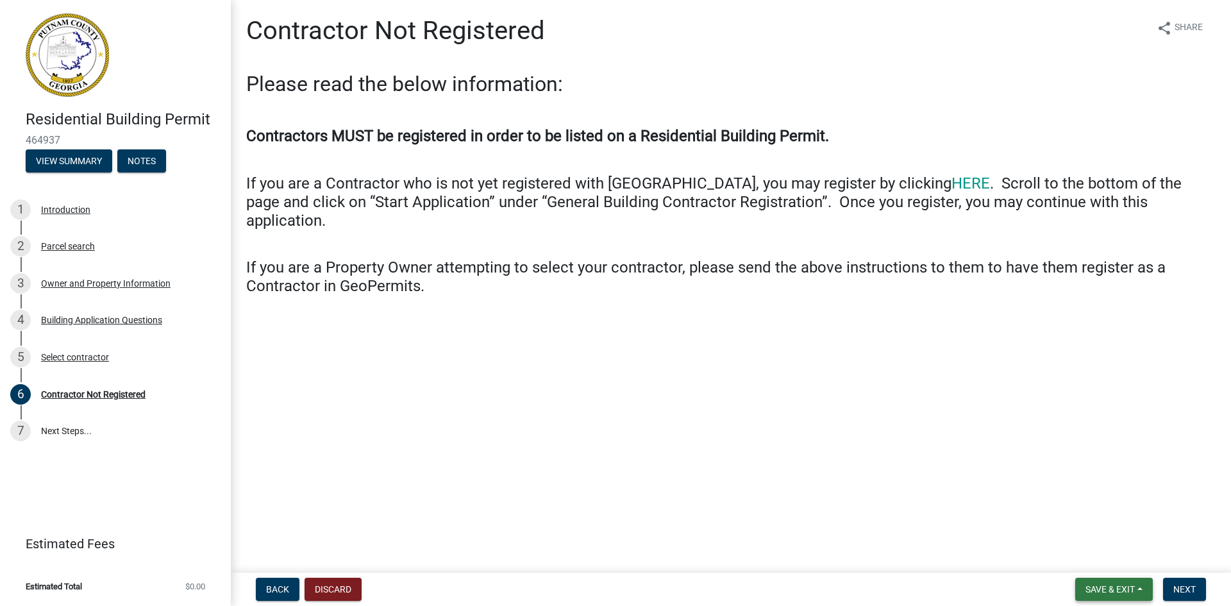
click at [1096, 585] on span "Save & Exit" at bounding box center [1110, 589] width 49 height 10
click at [1097, 559] on button "Save & Exit" at bounding box center [1101, 556] width 103 height 31
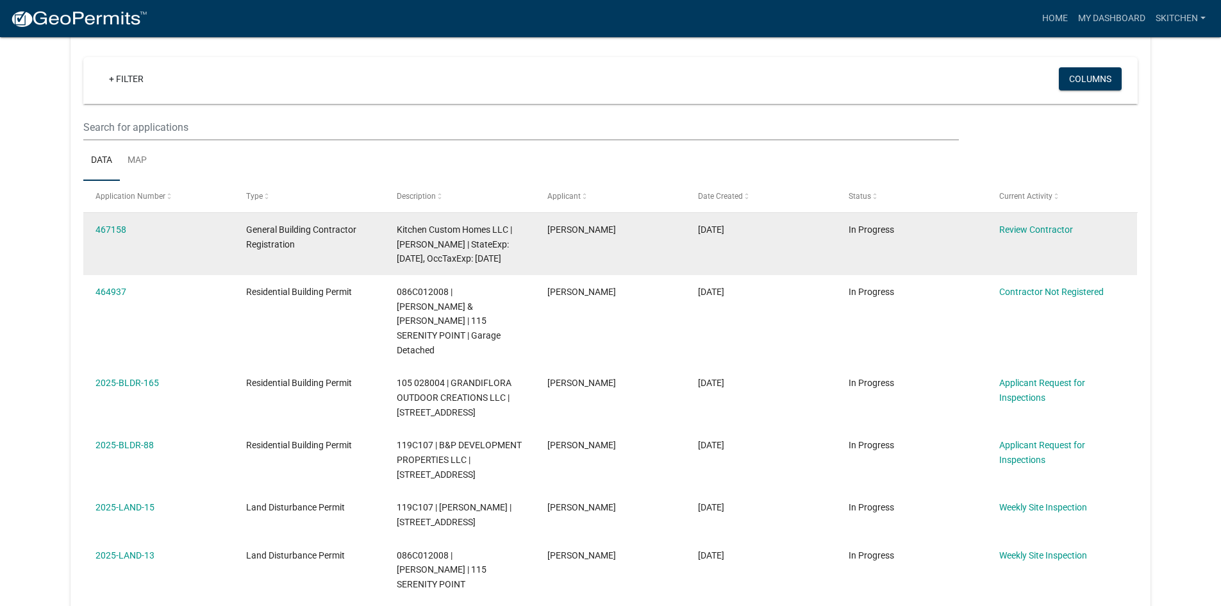
scroll to position [128, 0]
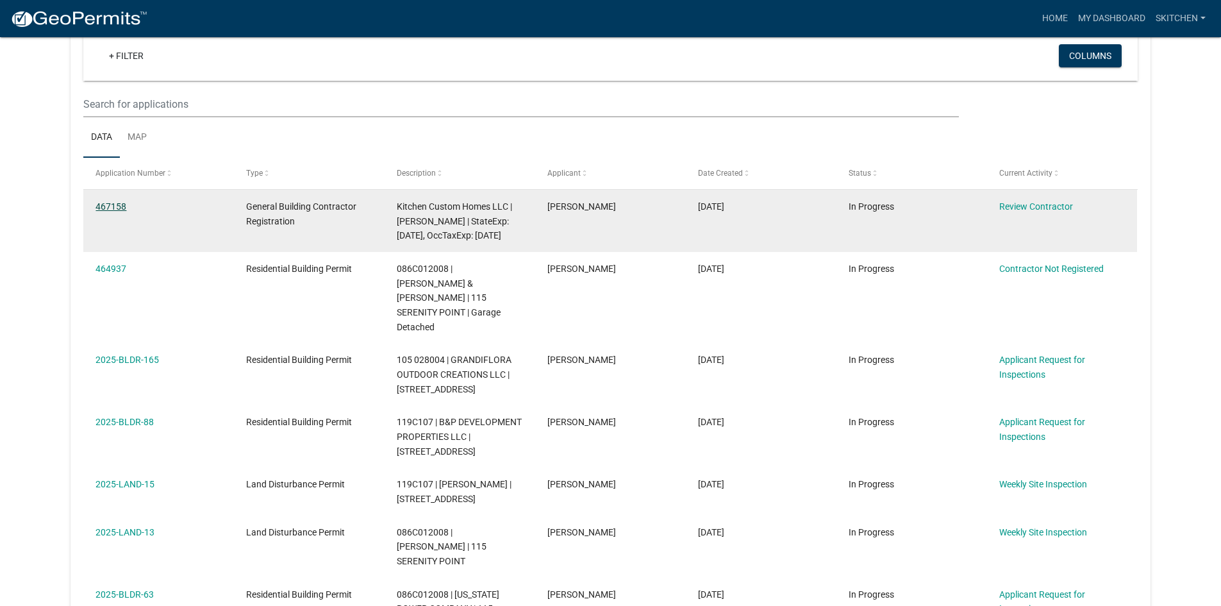
click at [122, 206] on link "467158" at bounding box center [111, 206] width 31 height 10
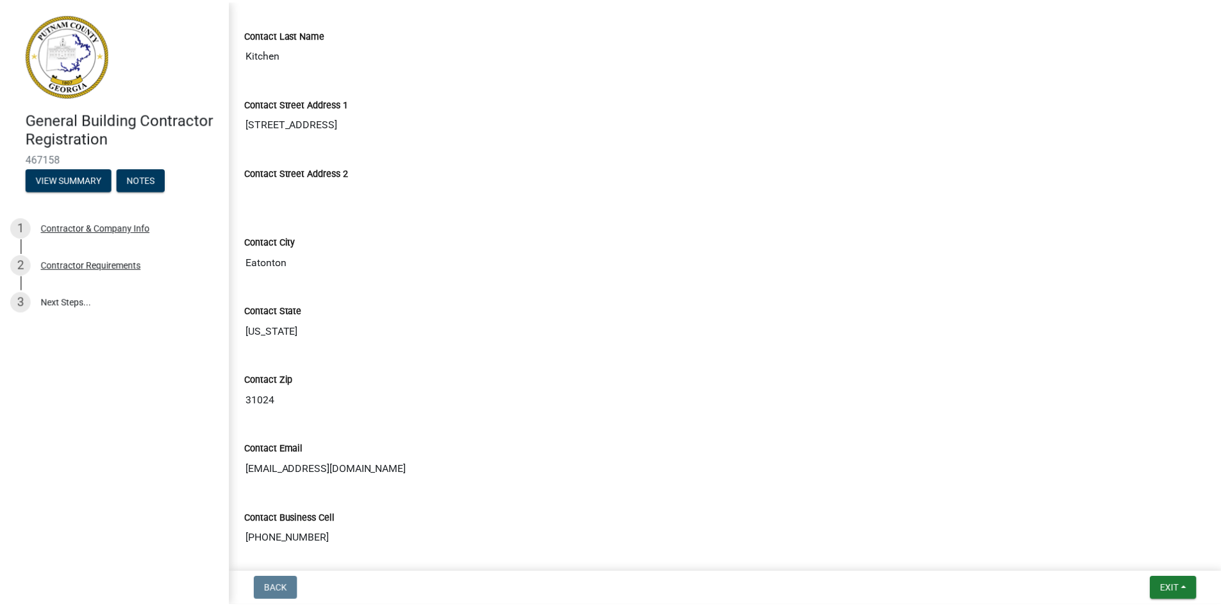
scroll to position [514, 0]
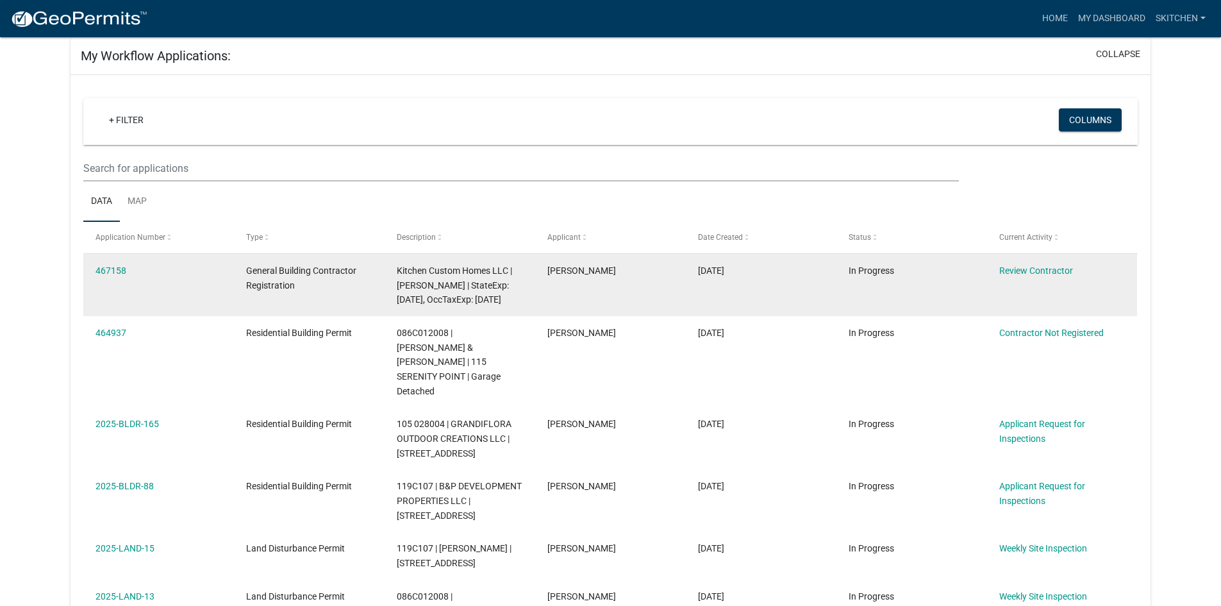
scroll to position [256, 0]
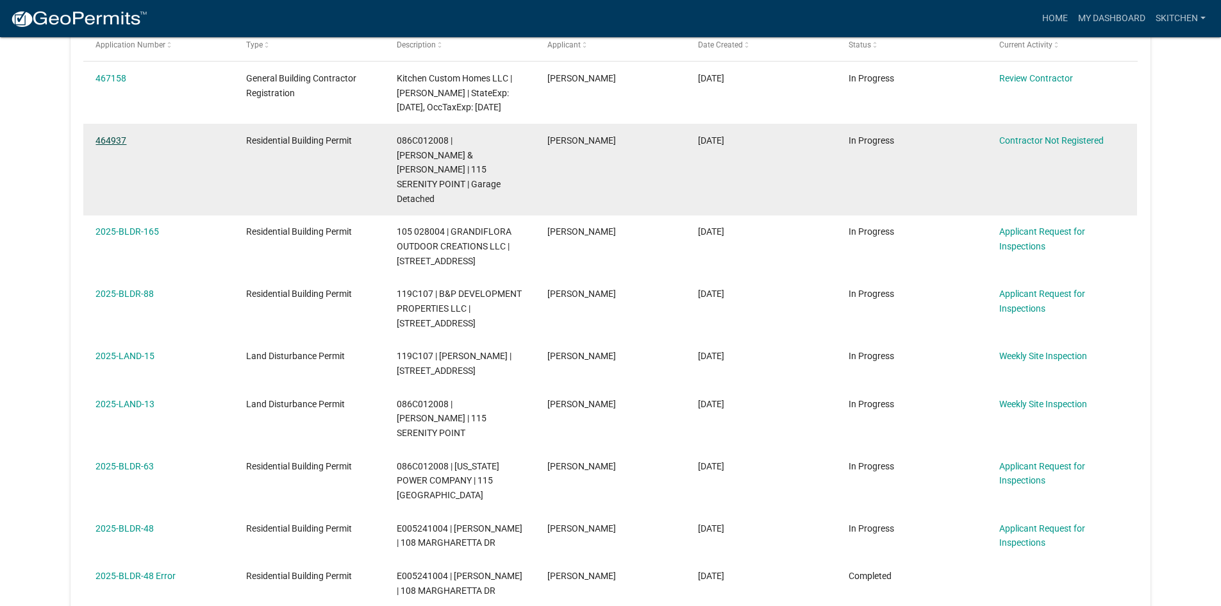
click at [110, 146] on link "464937" at bounding box center [111, 140] width 31 height 10
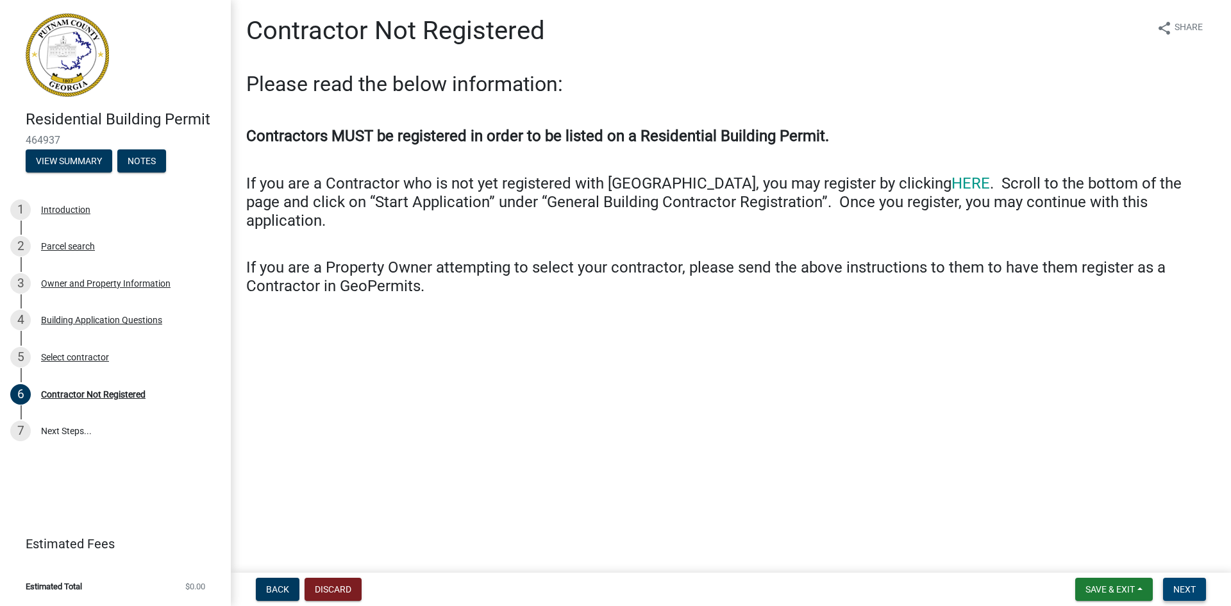
click at [1185, 592] on span "Next" at bounding box center [1184, 589] width 22 height 10
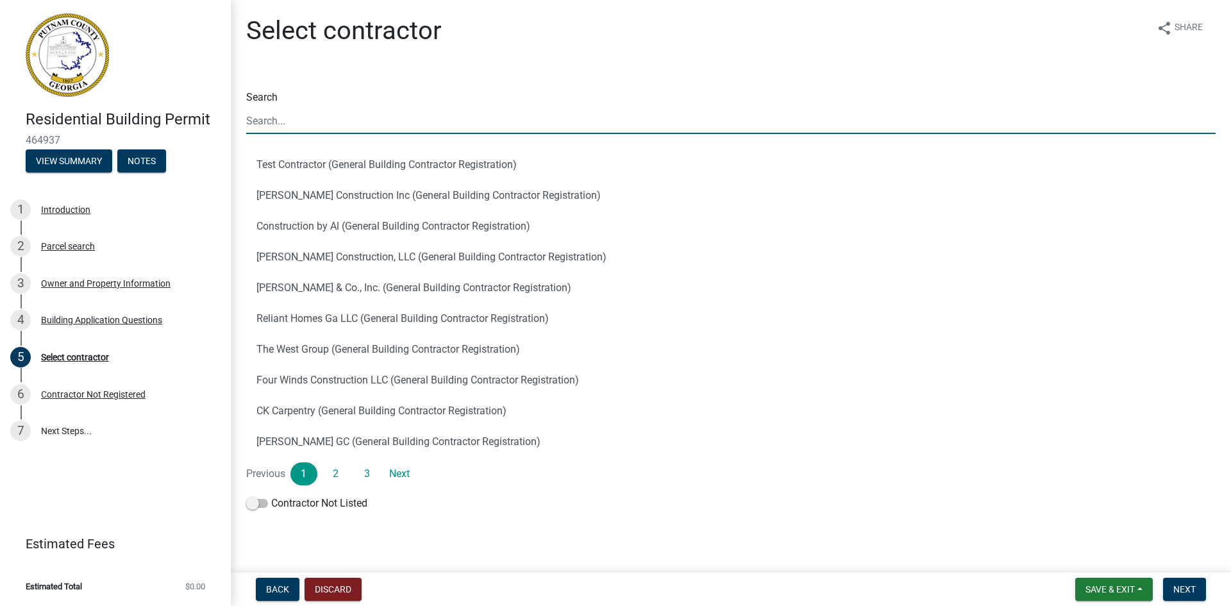
click at [301, 119] on input "Search" at bounding box center [730, 121] width 969 height 26
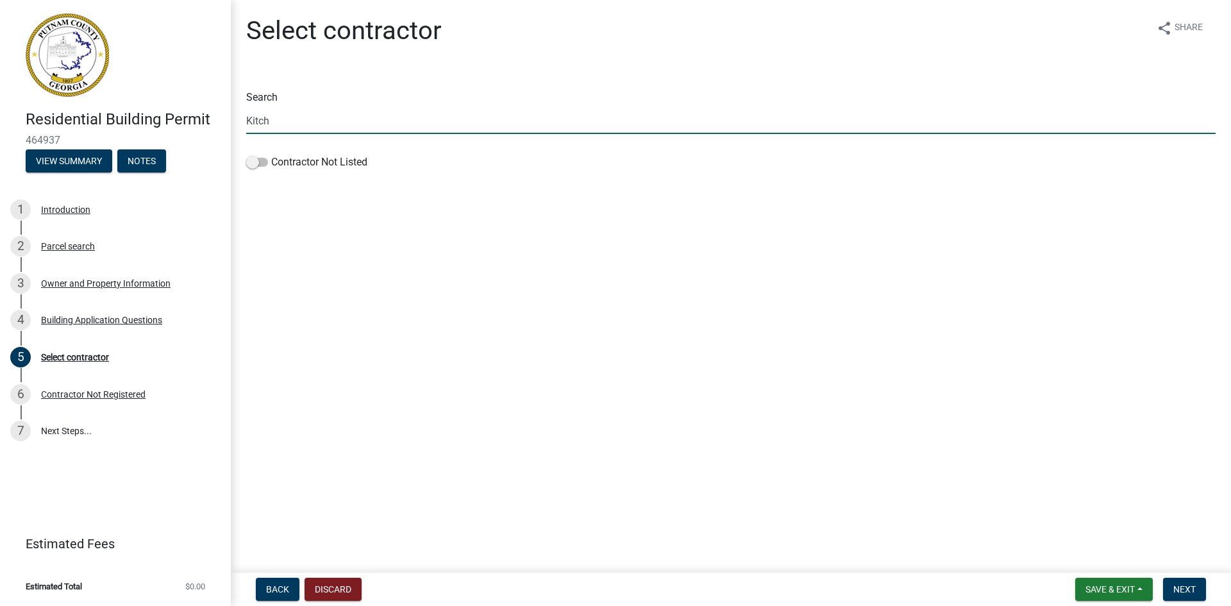
type input "Kitch"
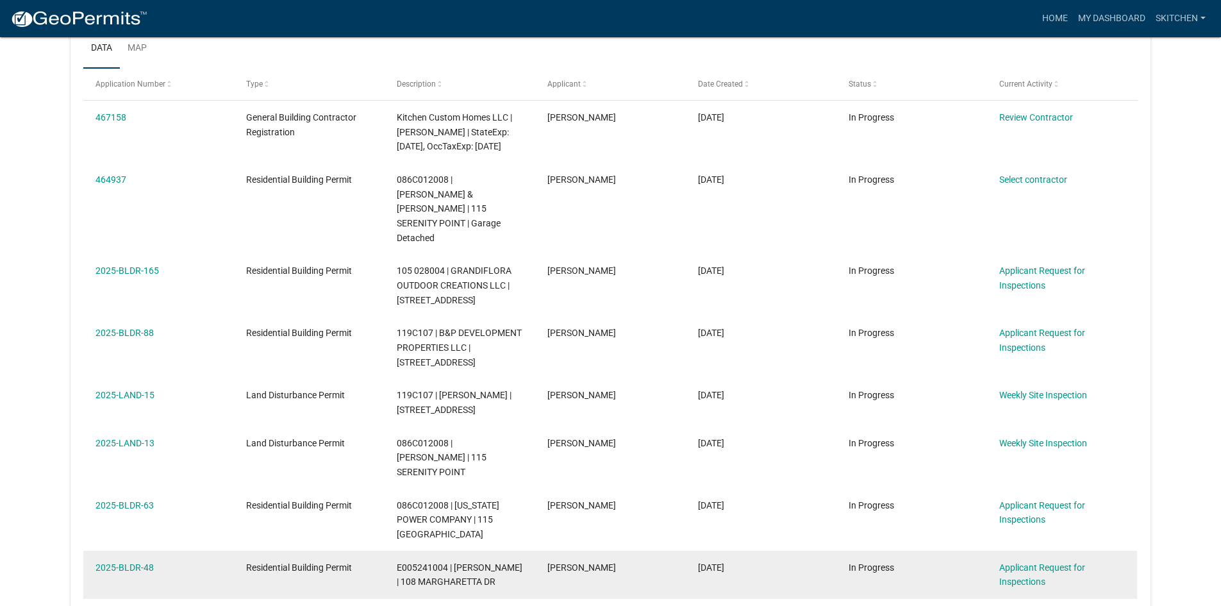
scroll to position [192, 0]
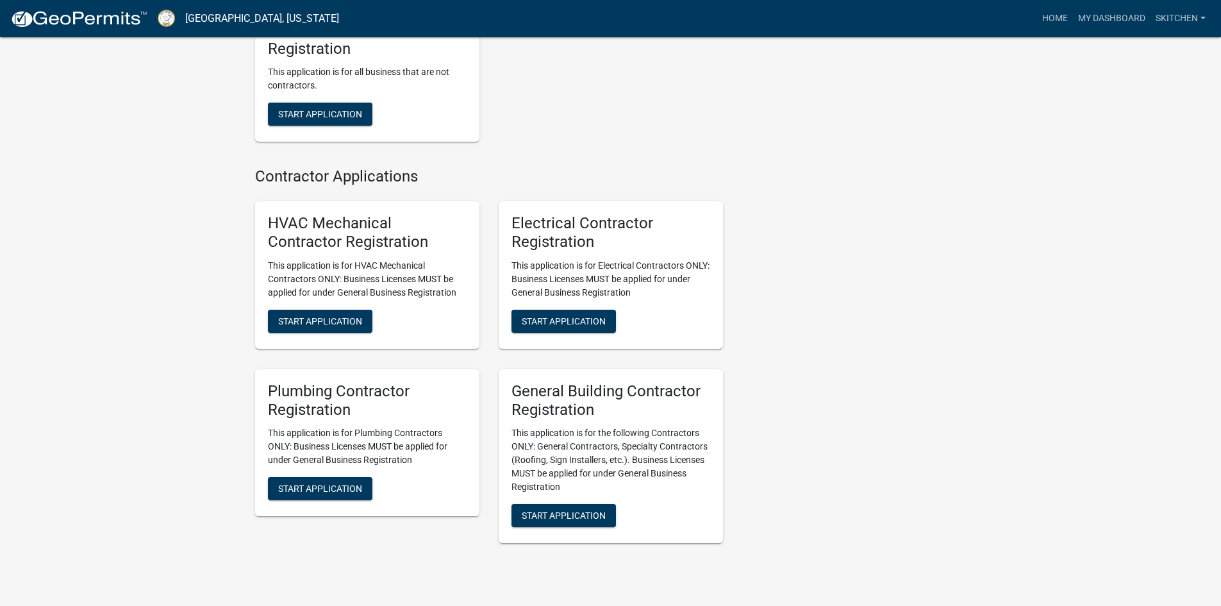
scroll to position [2821, 0]
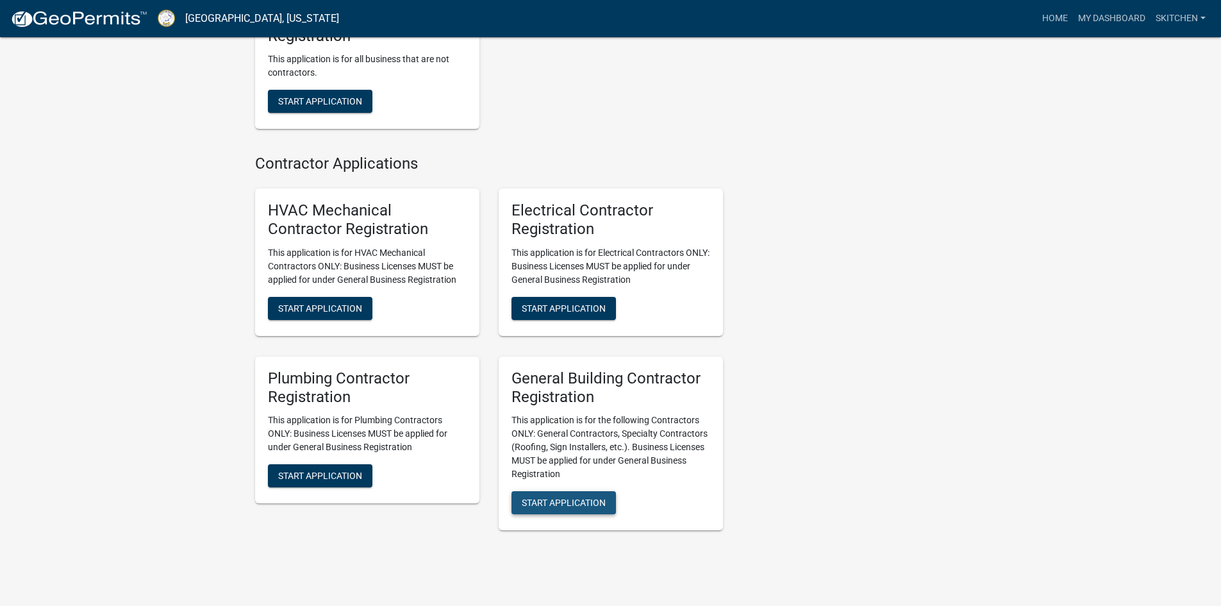
click at [587, 508] on span "Start Application" at bounding box center [564, 503] width 84 height 10
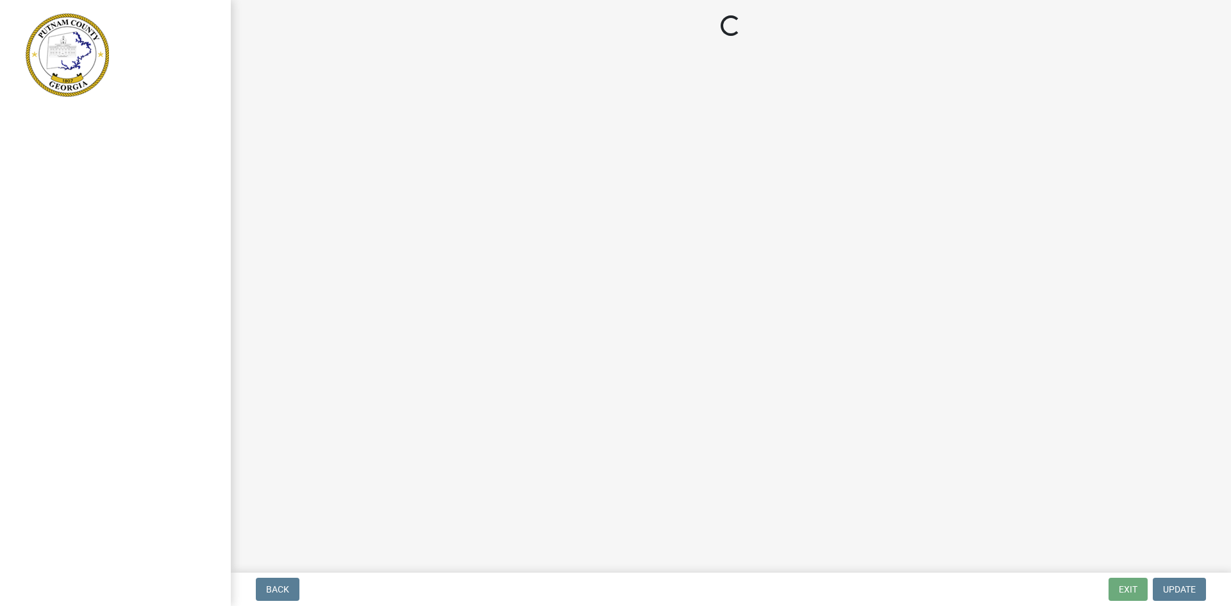
select select "GA"
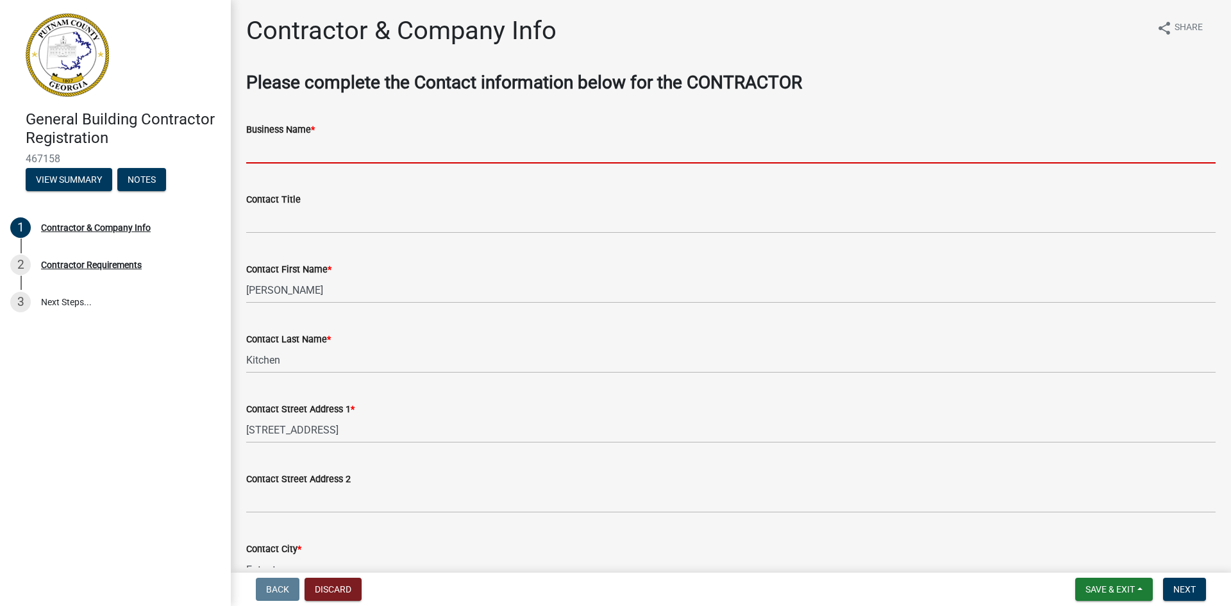
click at [322, 138] on input "Business Name *" at bounding box center [730, 150] width 969 height 26
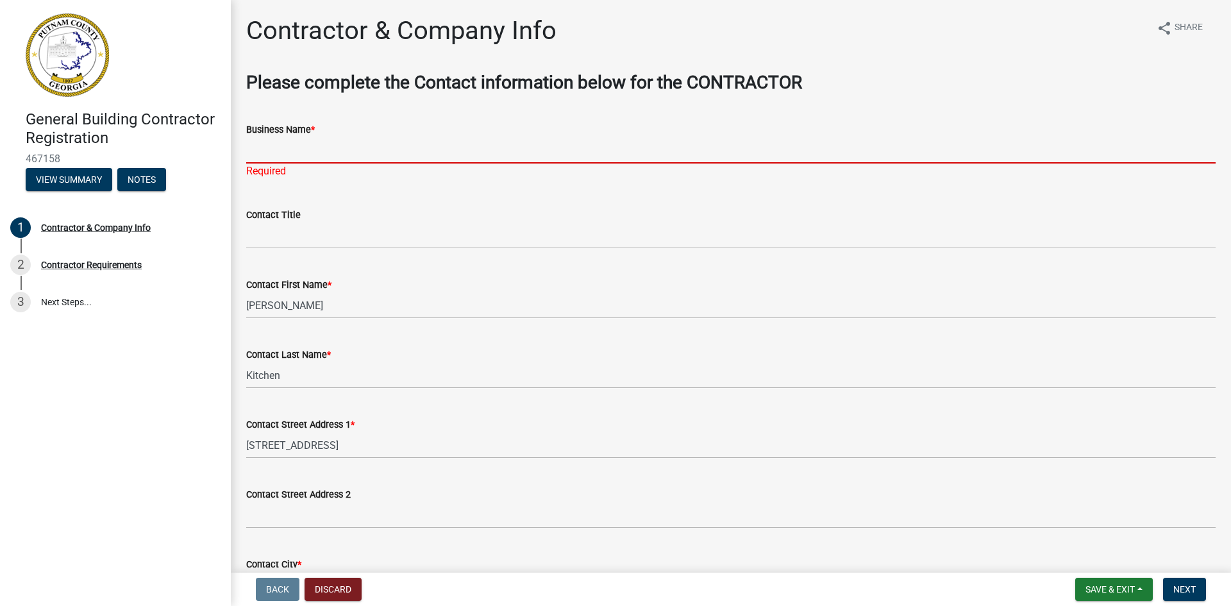
click at [285, 152] on input "Business Name *" at bounding box center [730, 150] width 969 height 26
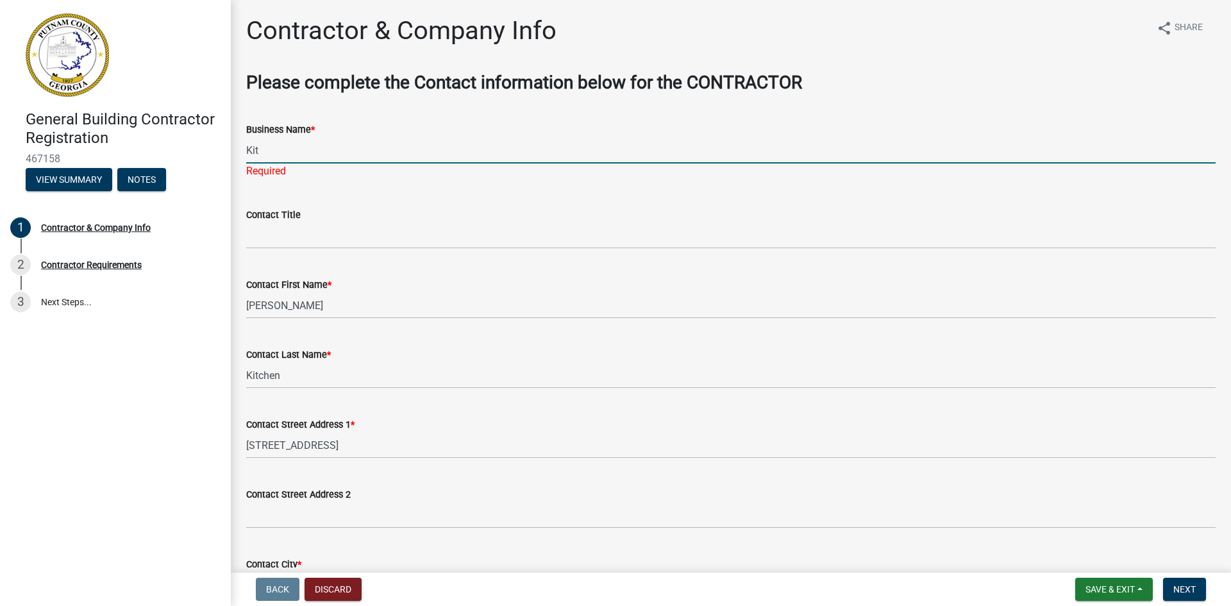
type input "Kitchen Custom Homes LLC"
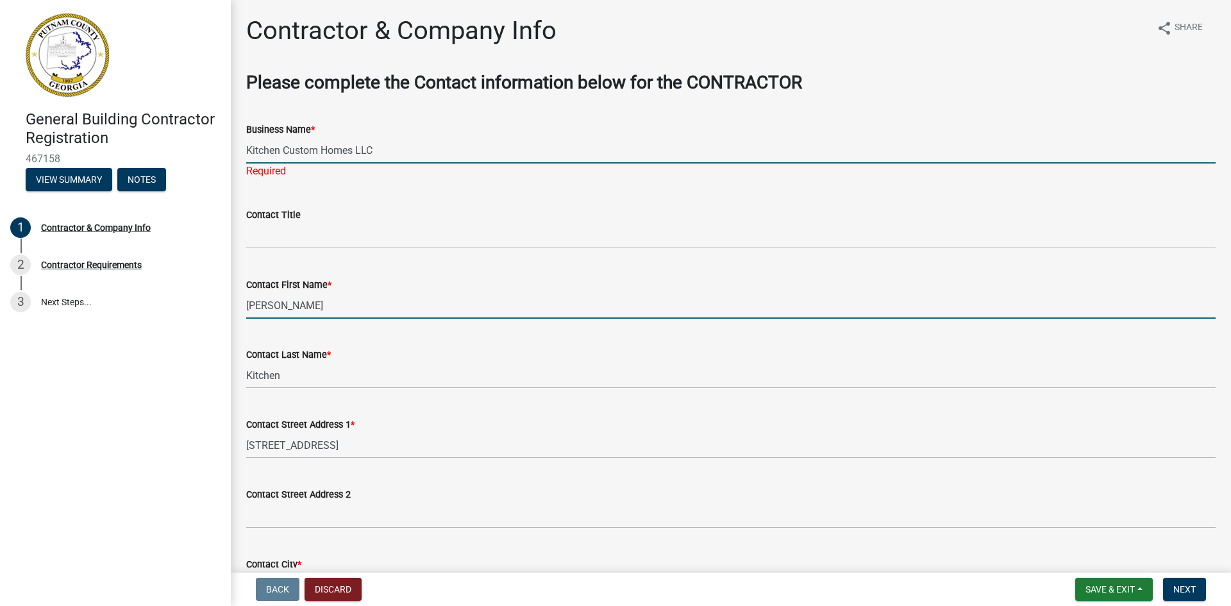
click at [335, 309] on wm-data-entity-input "Contact First Name * [PERSON_NAME]" at bounding box center [730, 294] width 969 height 70
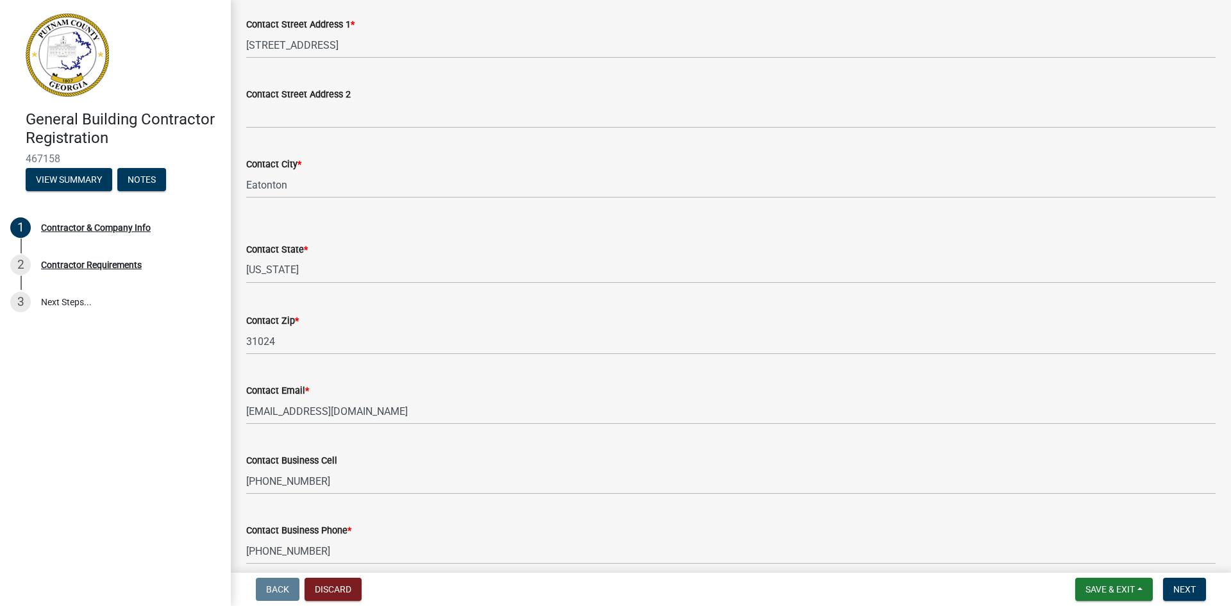
scroll to position [442, 0]
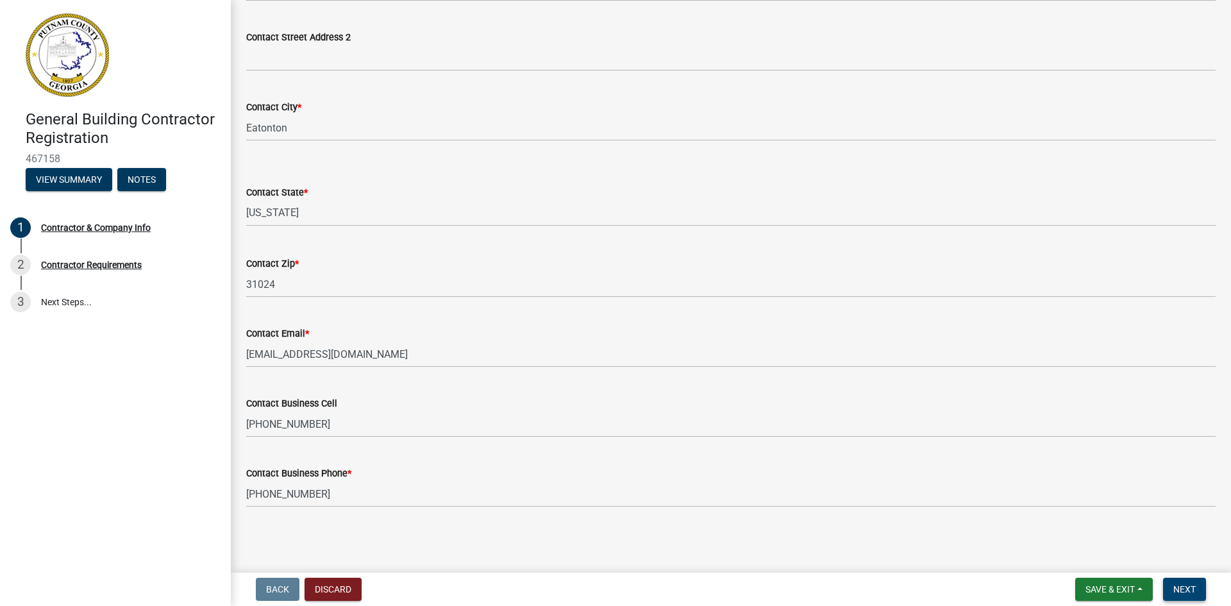
click at [1184, 586] on span "Next" at bounding box center [1184, 589] width 22 height 10
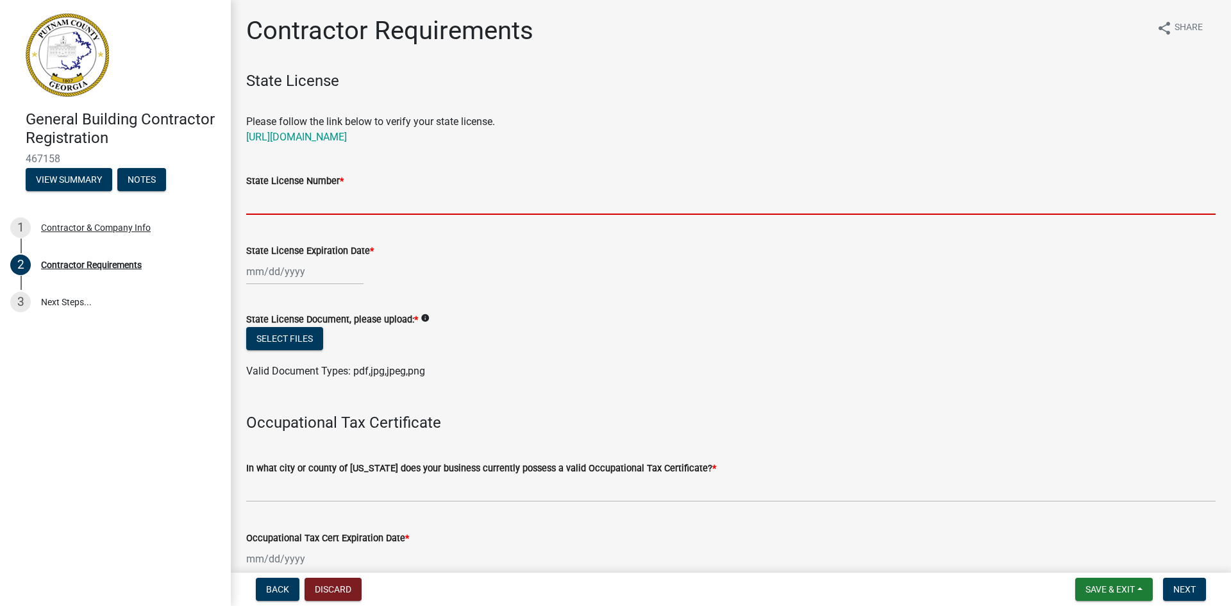
click at [330, 208] on input "State License Number *" at bounding box center [730, 202] width 969 height 26
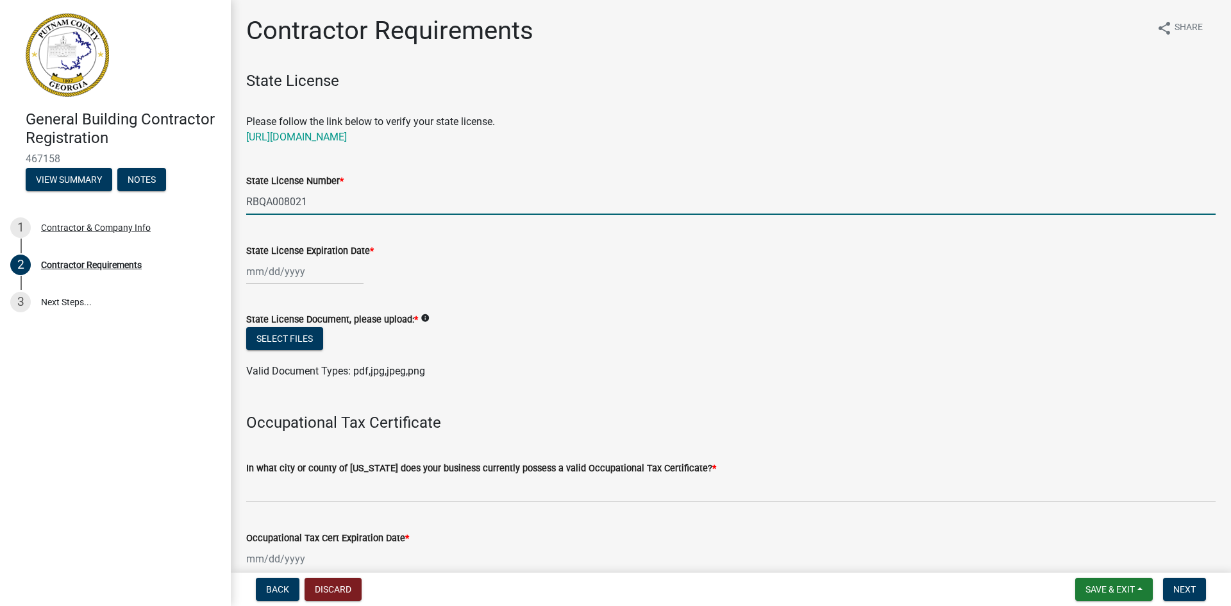
type input "RBQA008021"
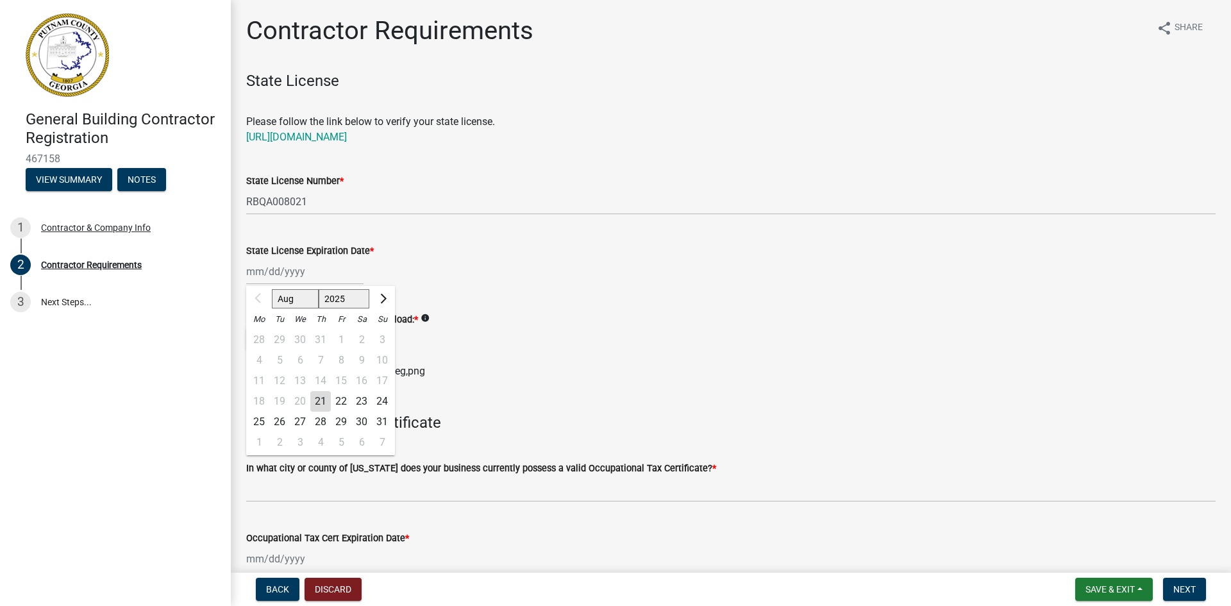
click at [255, 267] on div "Aug Sep Oct Nov [DATE] 2026 2027 2028 2029 2030 2031 2032 2033 2034 2035 2036 2…" at bounding box center [304, 271] width 117 height 26
click at [301, 297] on select "Aug Sep Oct Nov Dec" at bounding box center [295, 298] width 47 height 19
click at [295, 299] on select "Aug Sep Oct Nov Dec" at bounding box center [295, 298] width 47 height 19
click at [255, 277] on input "State License Expiration Date *" at bounding box center [304, 271] width 117 height 26
type input "[DATE]"
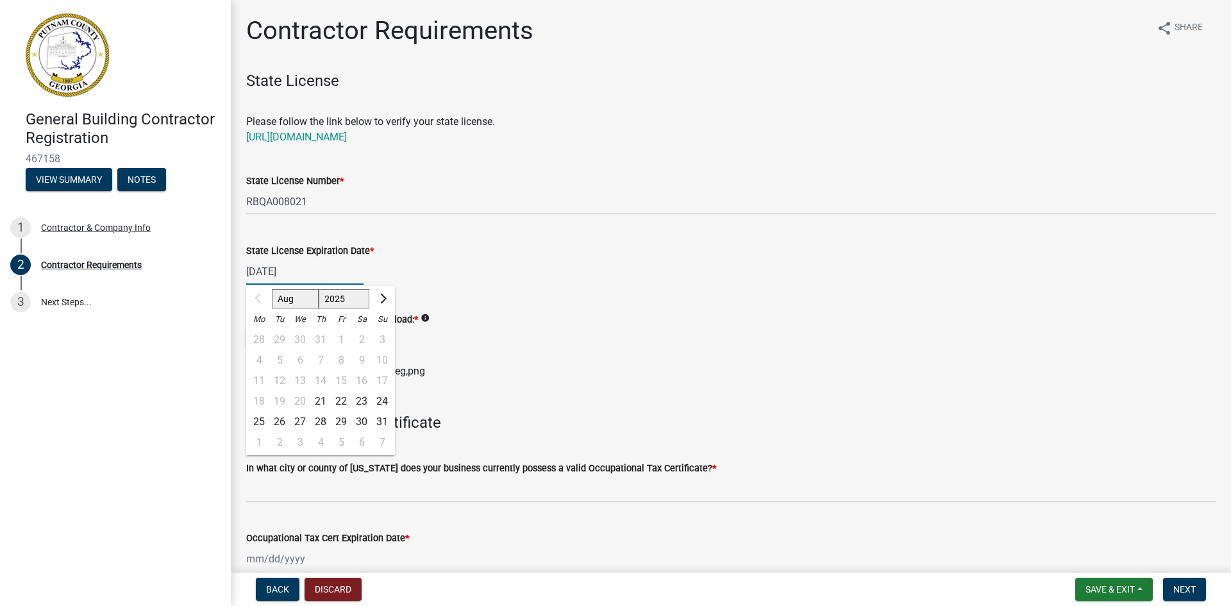
click at [529, 256] on div "State License Expiration Date *" at bounding box center [730, 250] width 969 height 15
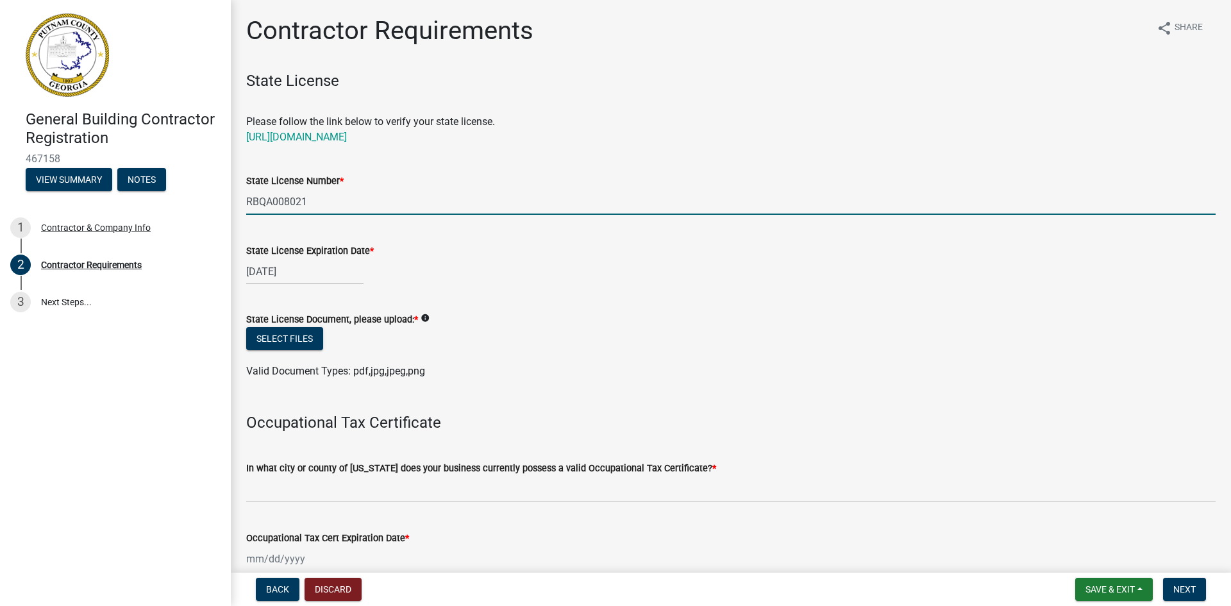
drag, startPoint x: 247, startPoint y: 200, endPoint x: 312, endPoint y: 211, distance: 65.7
click at [312, 211] on input "RBQA008021" at bounding box center [730, 202] width 969 height 26
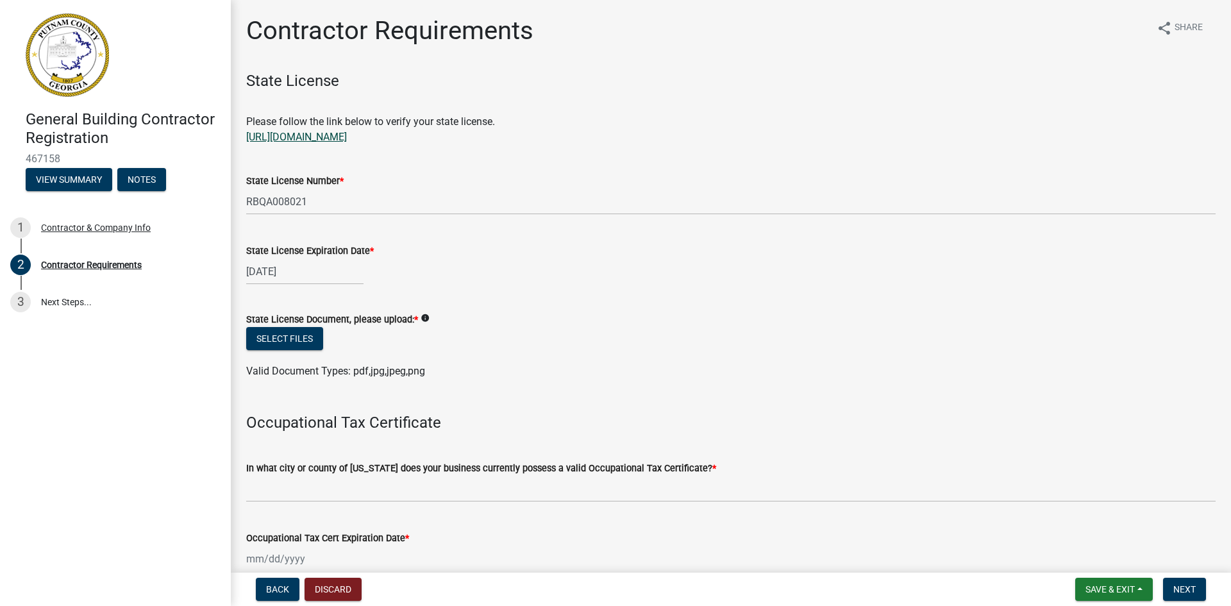
click at [336, 135] on link "[URL][DOMAIN_NAME]" at bounding box center [296, 137] width 101 height 12
click at [292, 339] on button "Select files" at bounding box center [284, 338] width 77 height 23
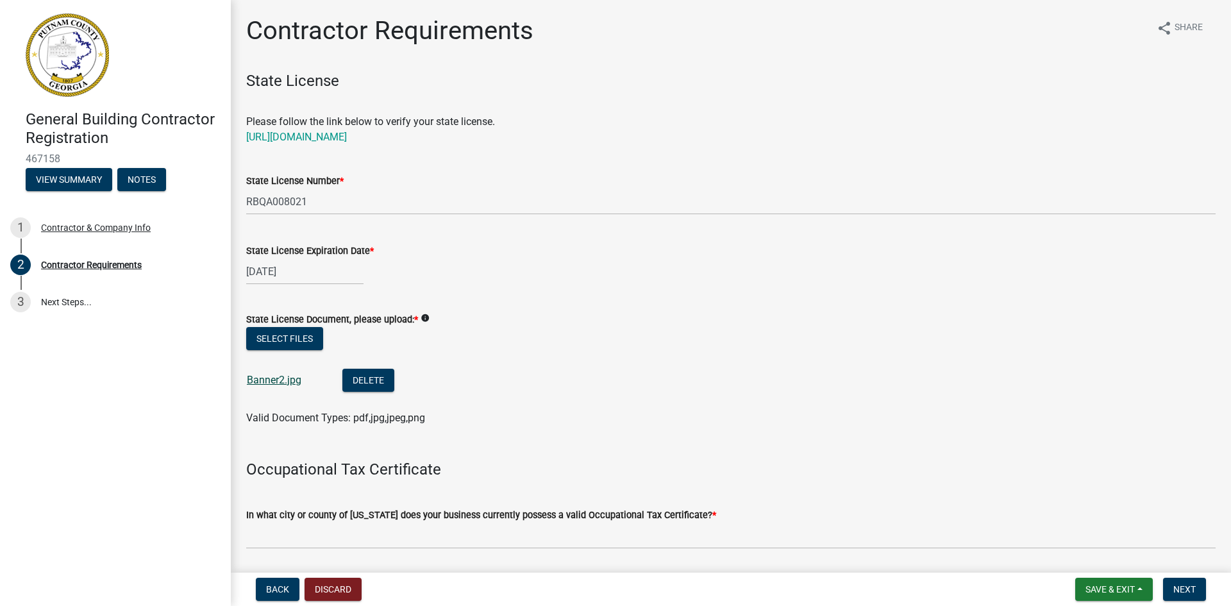
click at [273, 377] on link "Banner2.jpg" at bounding box center [274, 380] width 55 height 12
click at [298, 342] on button "Select files" at bounding box center [284, 338] width 77 height 23
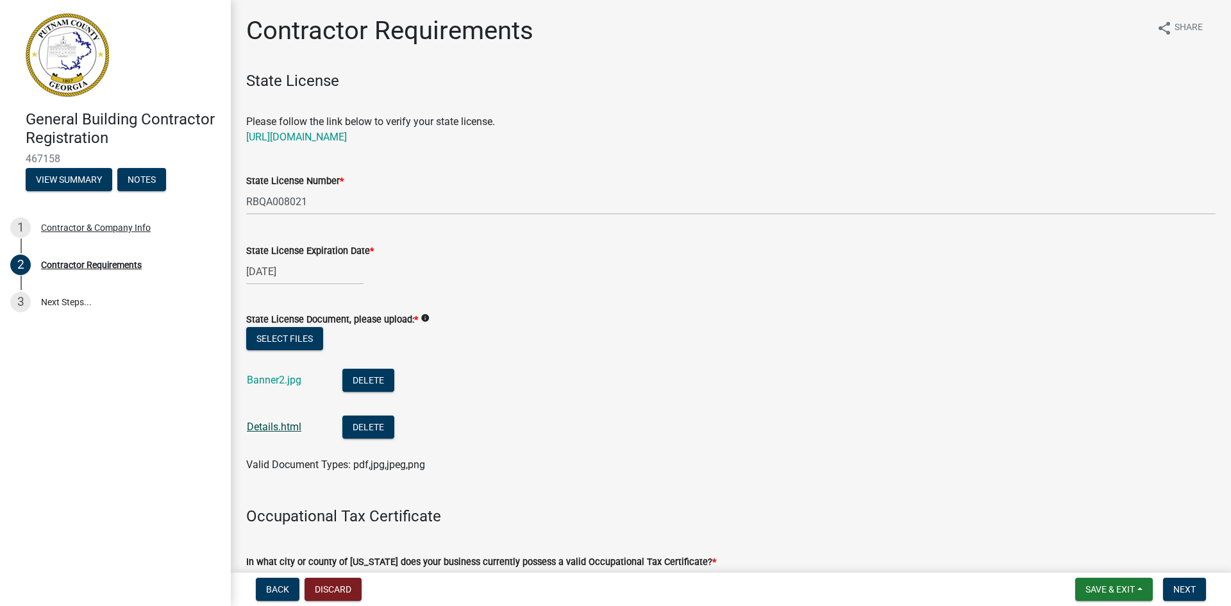
click at [288, 423] on link "Details.html" at bounding box center [274, 427] width 55 height 12
click at [380, 374] on button "Delete" at bounding box center [368, 380] width 52 height 23
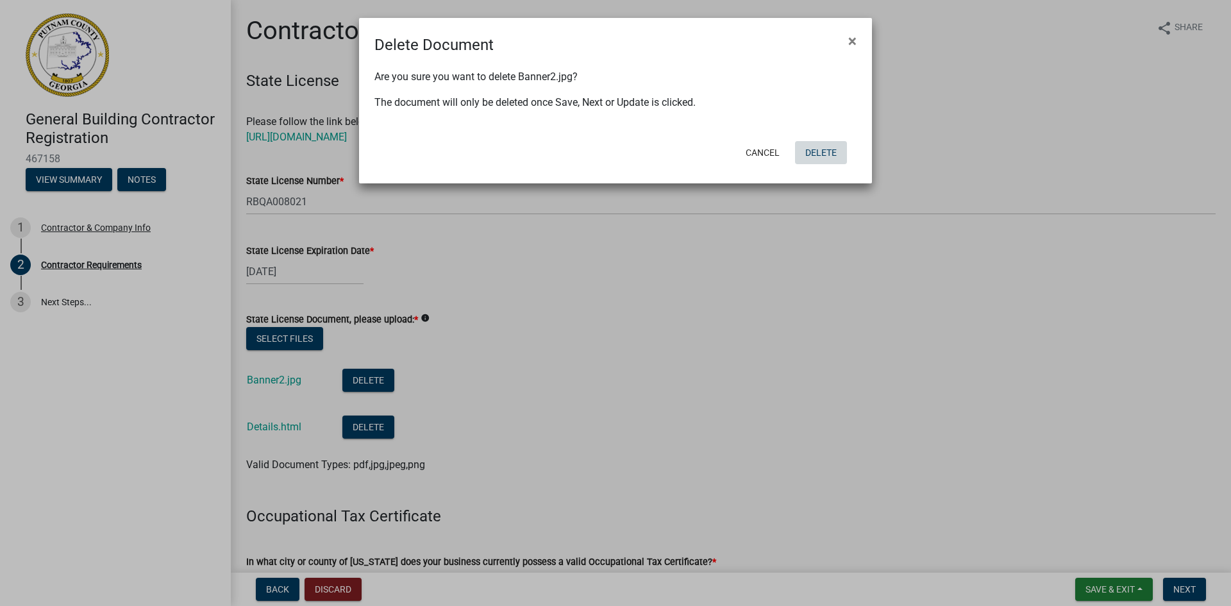
click at [818, 149] on button "Delete" at bounding box center [821, 152] width 52 height 23
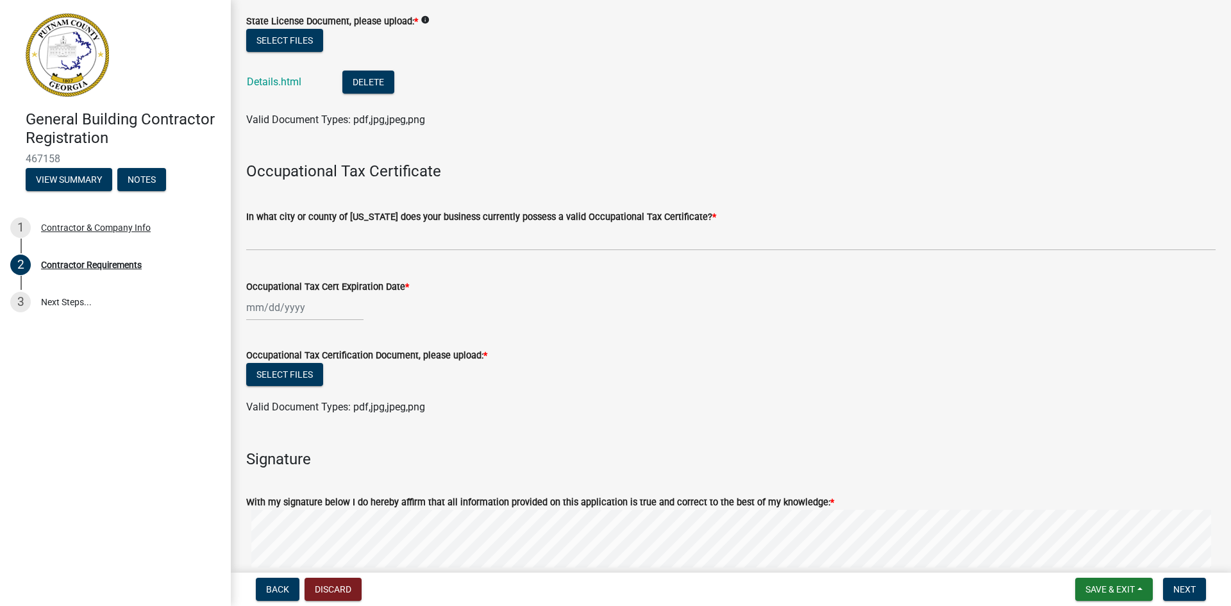
scroll to position [321, 0]
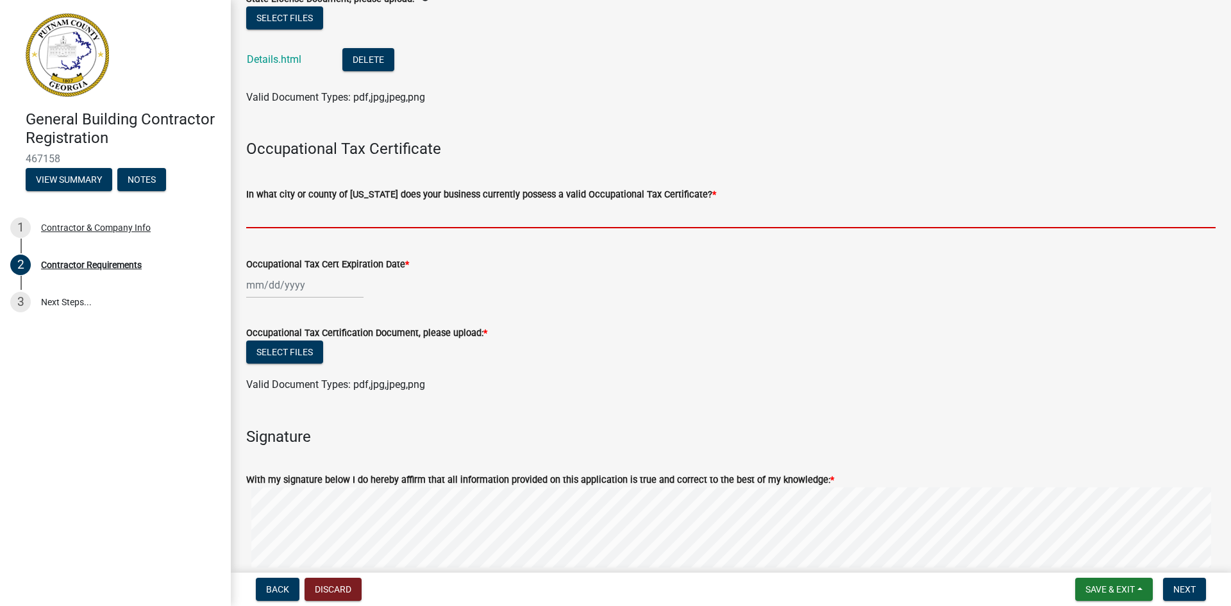
click at [429, 208] on input "In what city or county of [US_STATE] does your business currently possess a val…" at bounding box center [730, 215] width 969 height 26
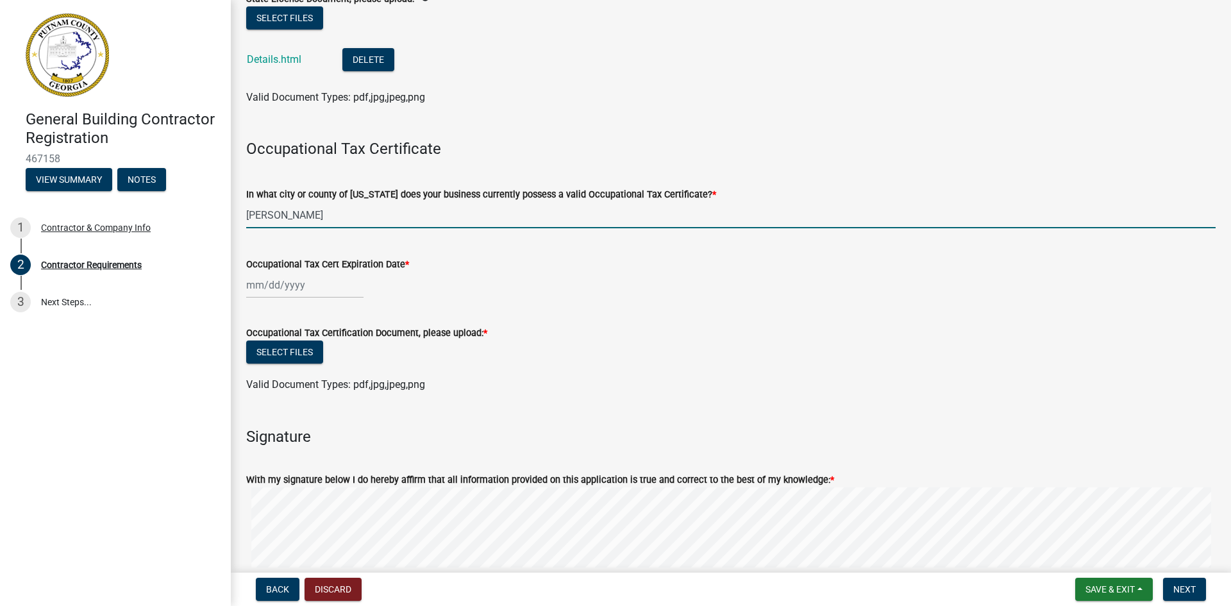
type input "[PERSON_NAME]"
click at [293, 289] on div at bounding box center [304, 285] width 117 height 26
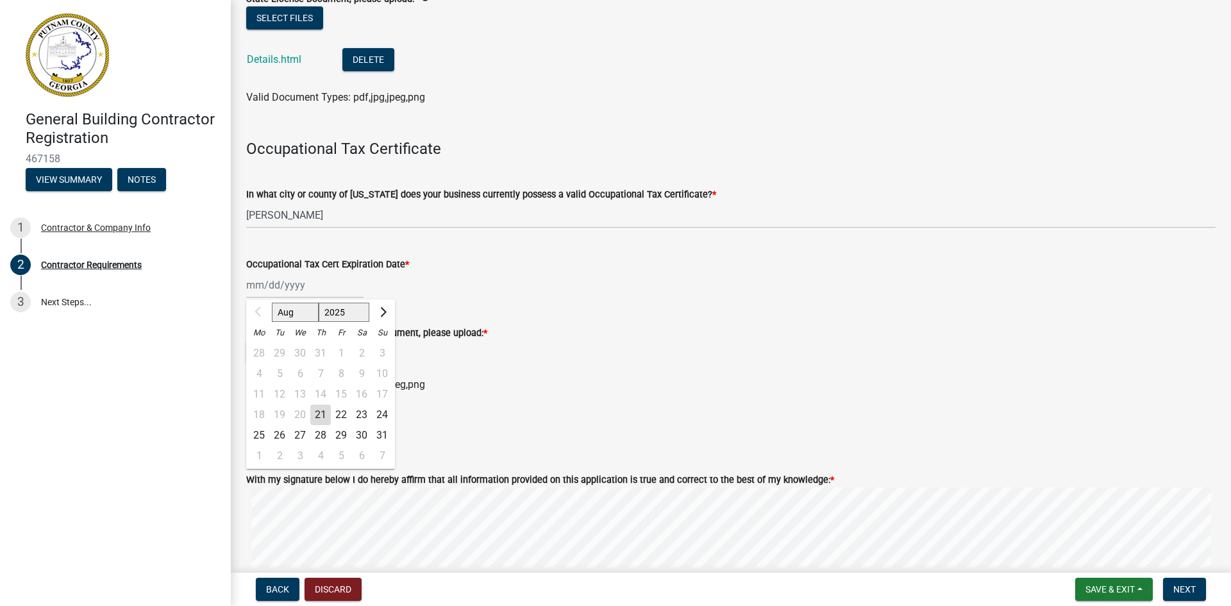
click at [289, 310] on select "Aug Sep Oct Nov Dec" at bounding box center [295, 312] width 47 height 19
select select "12"
click at [272, 303] on select "Aug Sep Oct Nov Dec" at bounding box center [295, 312] width 47 height 19
click at [301, 432] on div "31" at bounding box center [300, 435] width 21 height 21
type input "[DATE]"
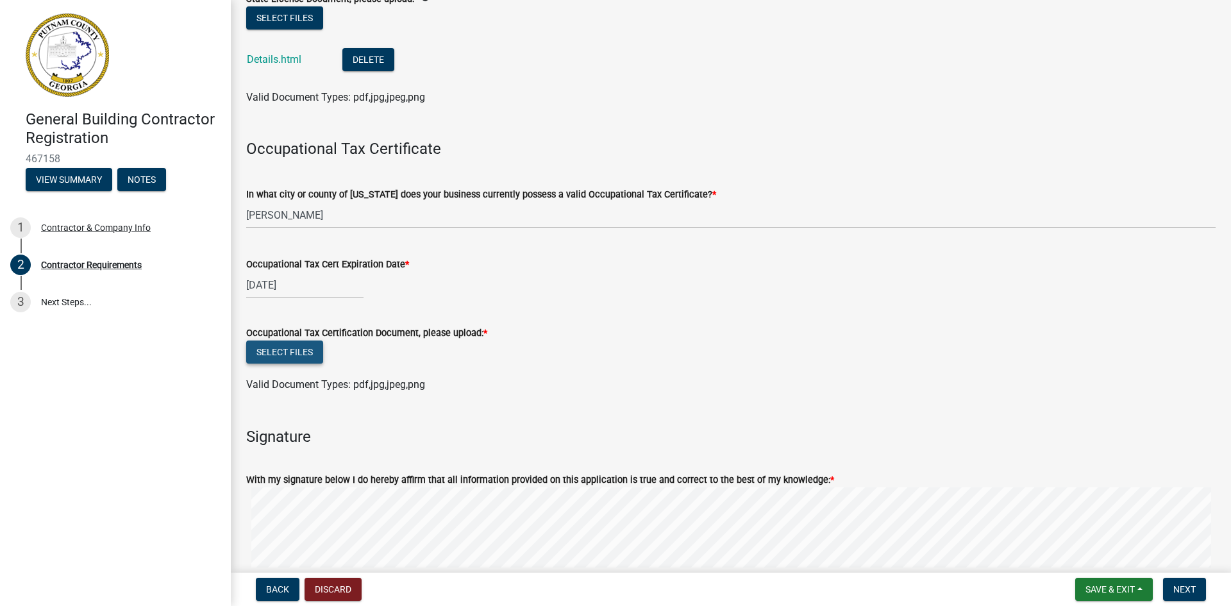
click at [301, 351] on button "Select files" at bounding box center [284, 351] width 77 height 23
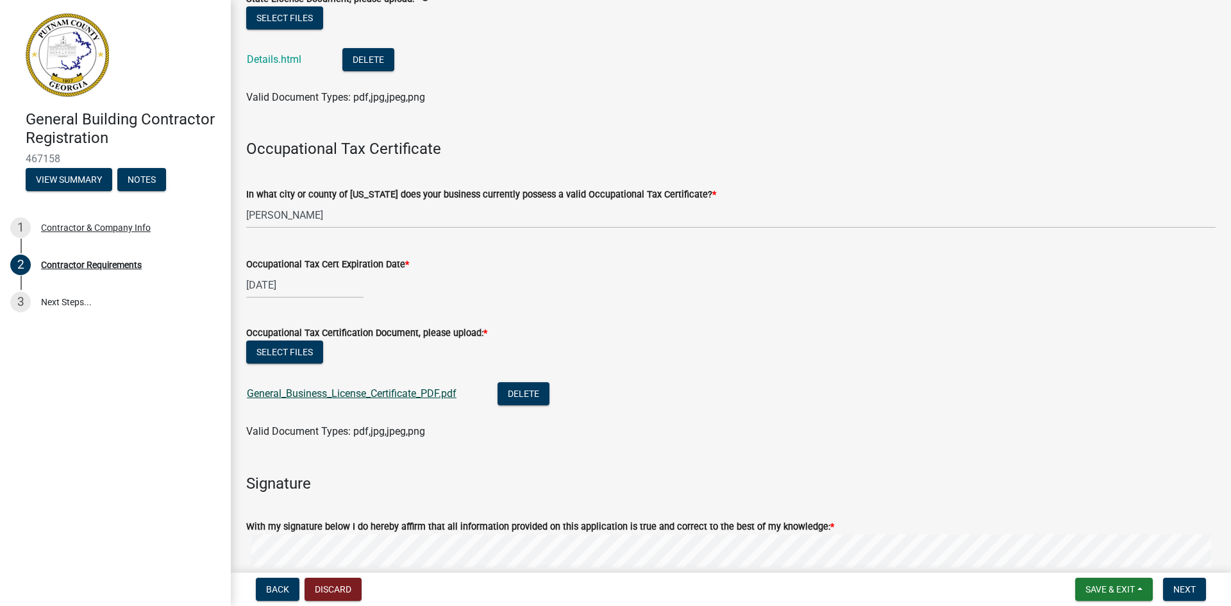
click at [399, 394] on link "General_Business_License_Certificate_PDF.pdf" at bounding box center [352, 393] width 210 height 12
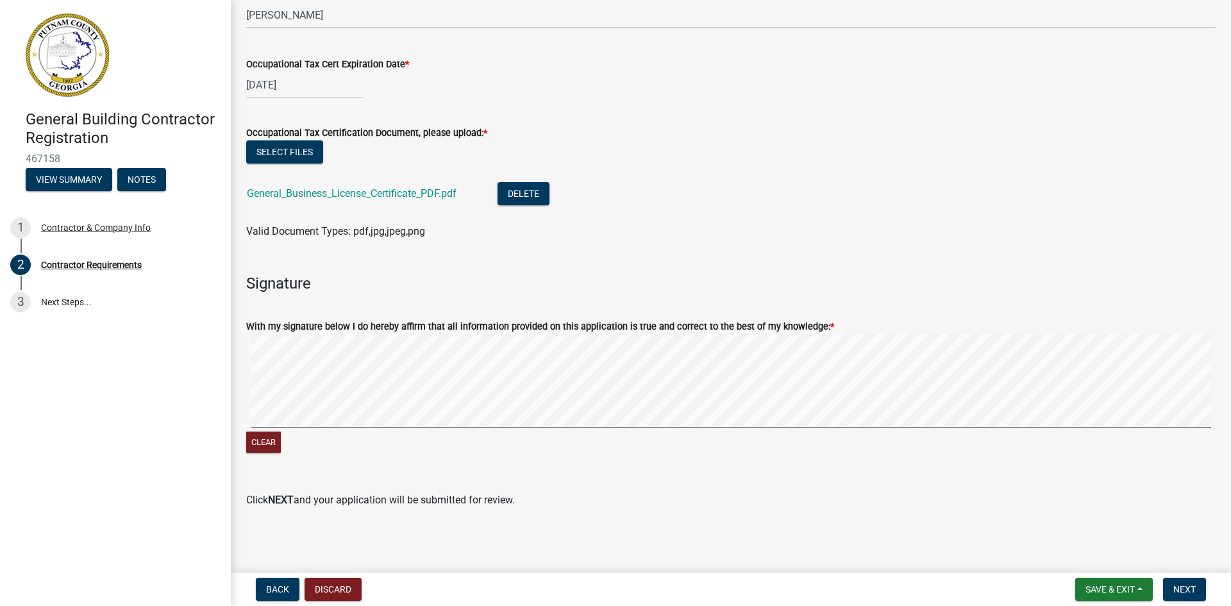
scroll to position [521, 0]
click at [1191, 586] on span "Next" at bounding box center [1184, 589] width 22 height 10
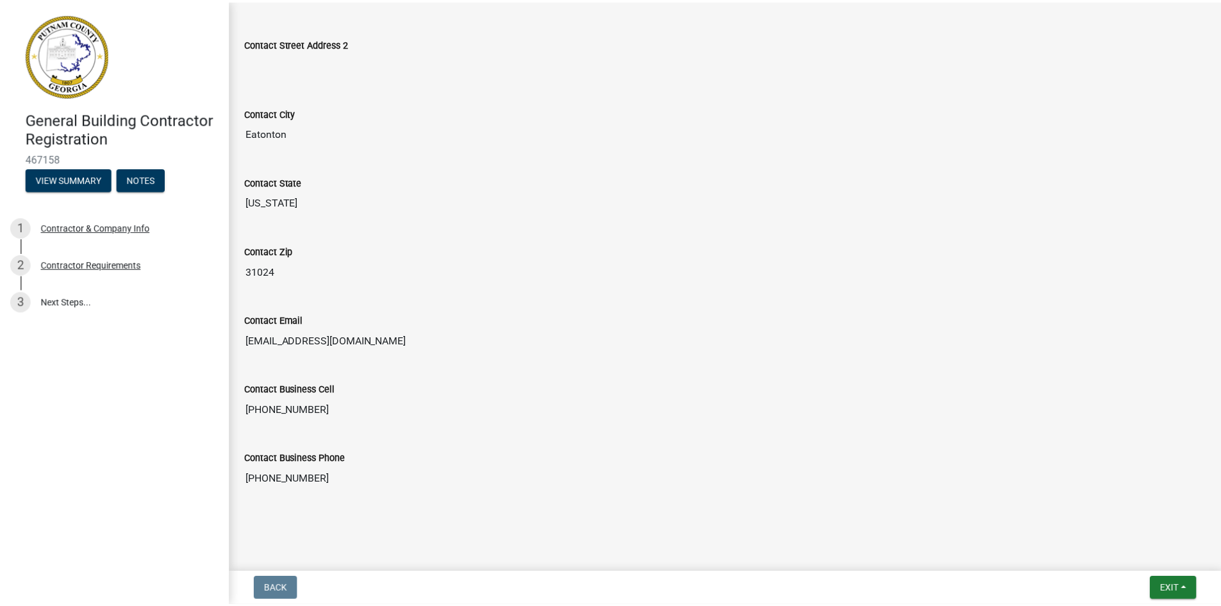
scroll to position [514, 0]
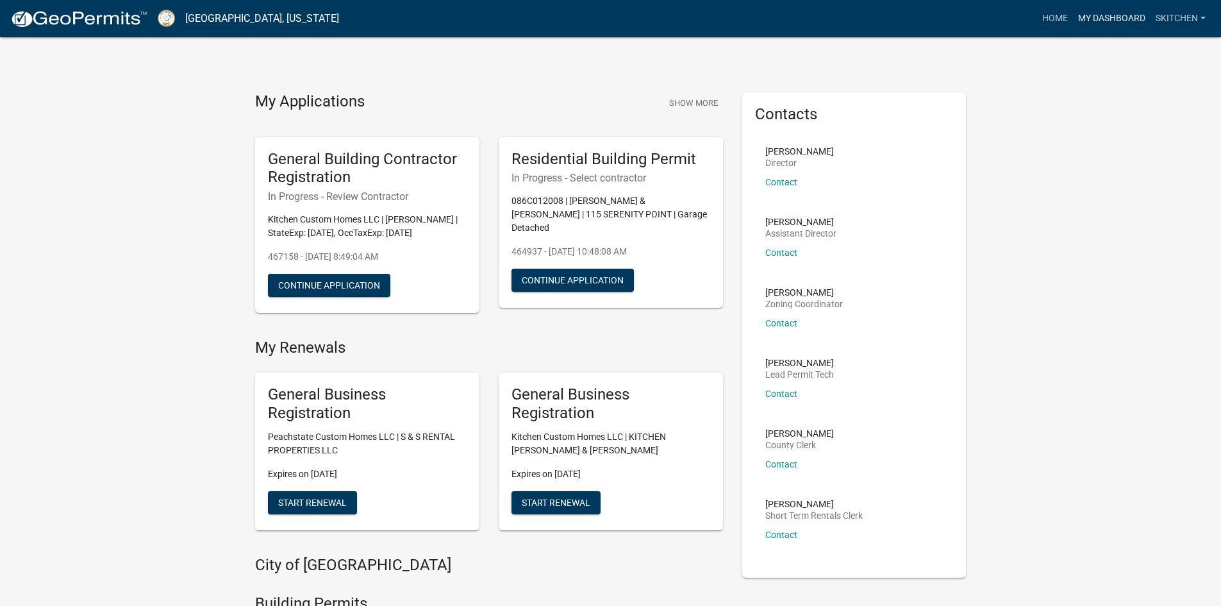
click at [1130, 19] on link "My Dashboard" at bounding box center [1112, 18] width 78 height 24
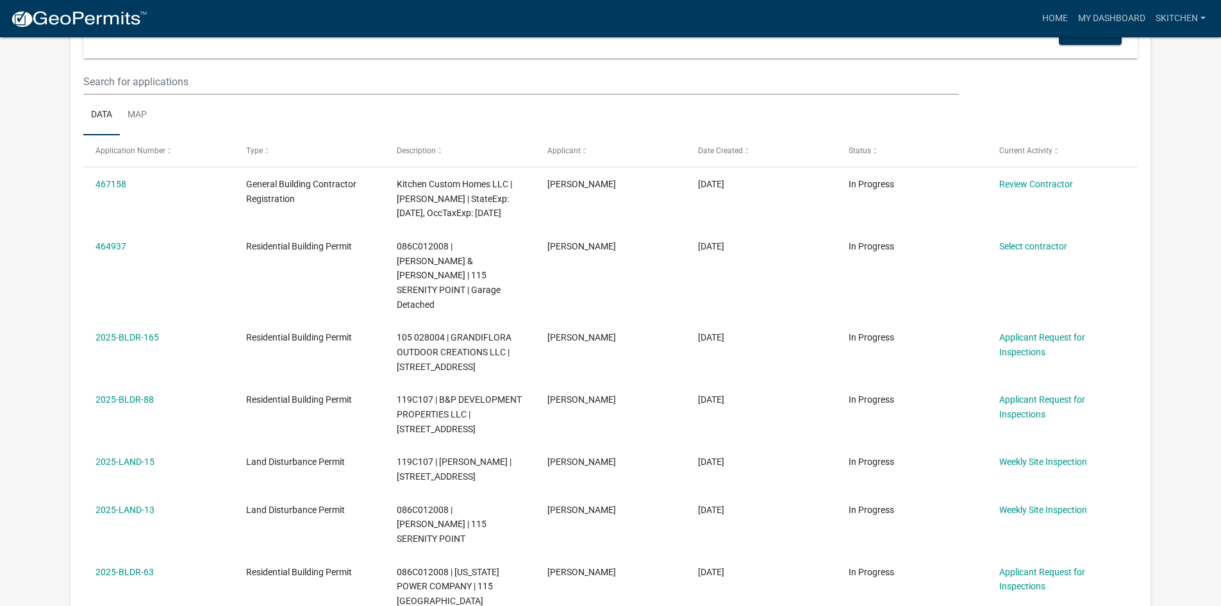
scroll to position [128, 0]
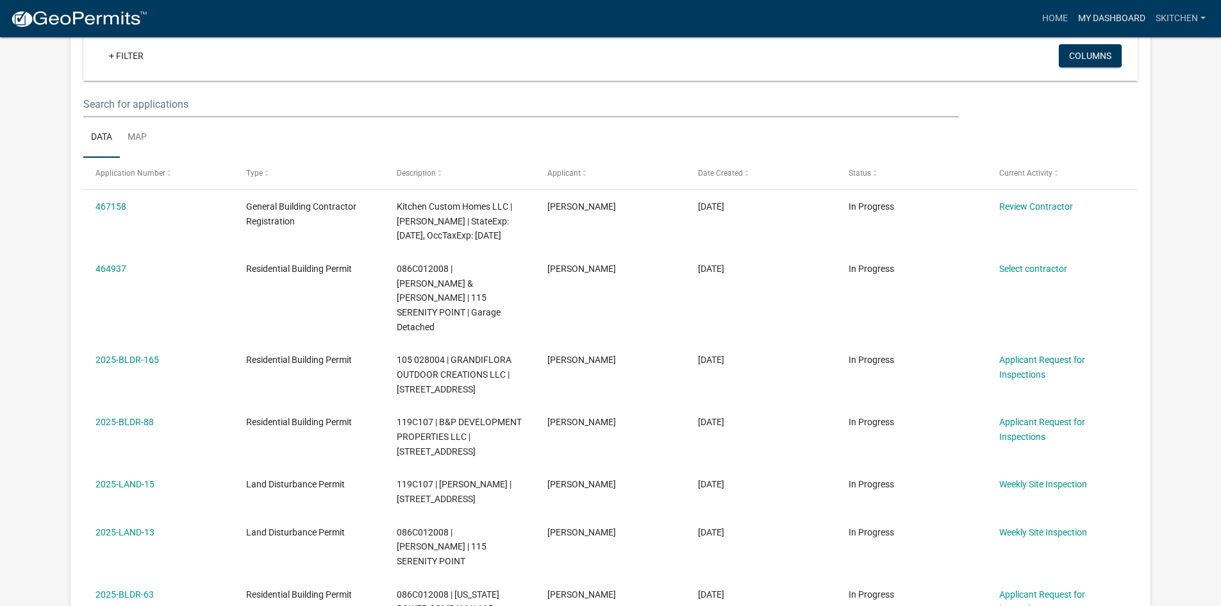
click at [1116, 15] on link "My Dashboard" at bounding box center [1112, 18] width 78 height 24
click at [1051, 12] on link "Home" at bounding box center [1055, 18] width 36 height 24
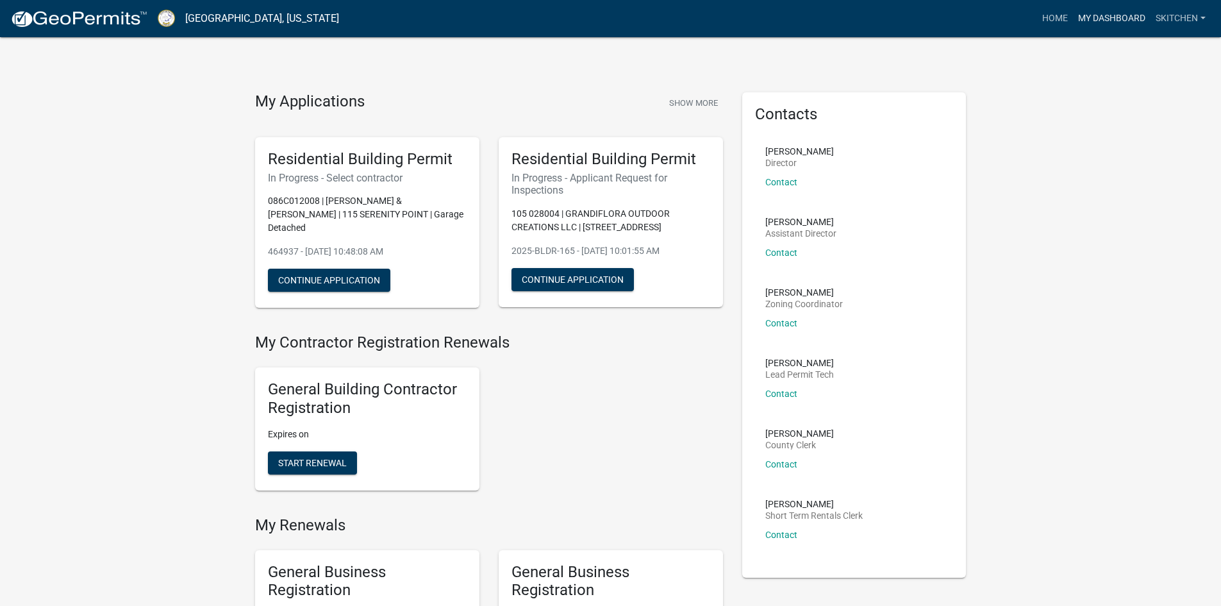
click at [1120, 28] on link "My Dashboard" at bounding box center [1112, 18] width 78 height 24
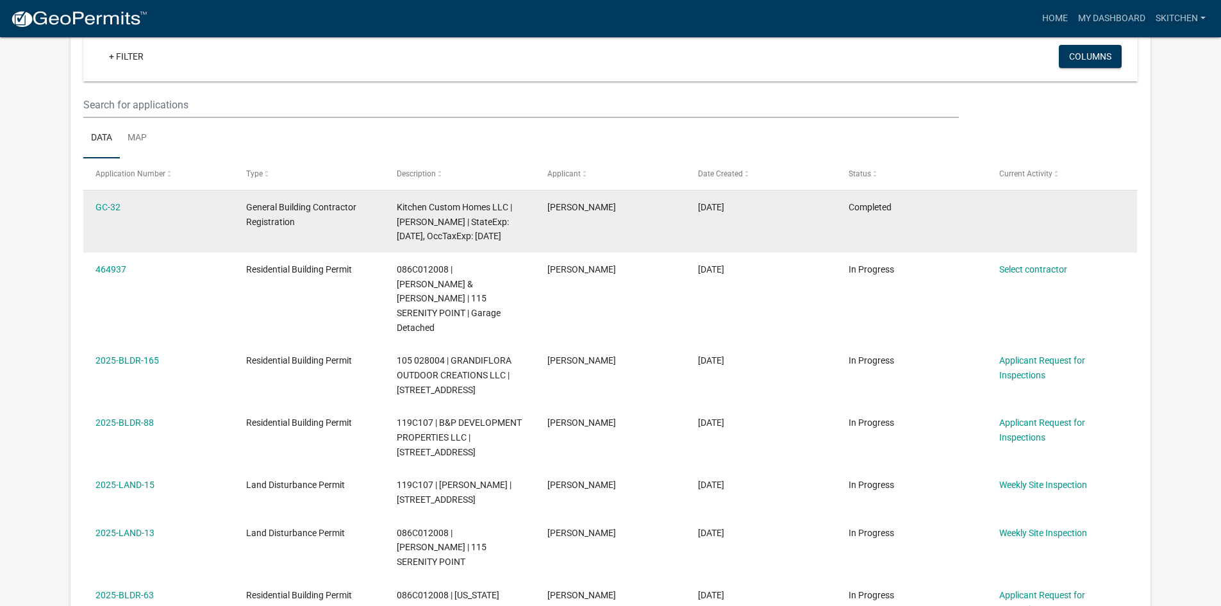
scroll to position [128, 0]
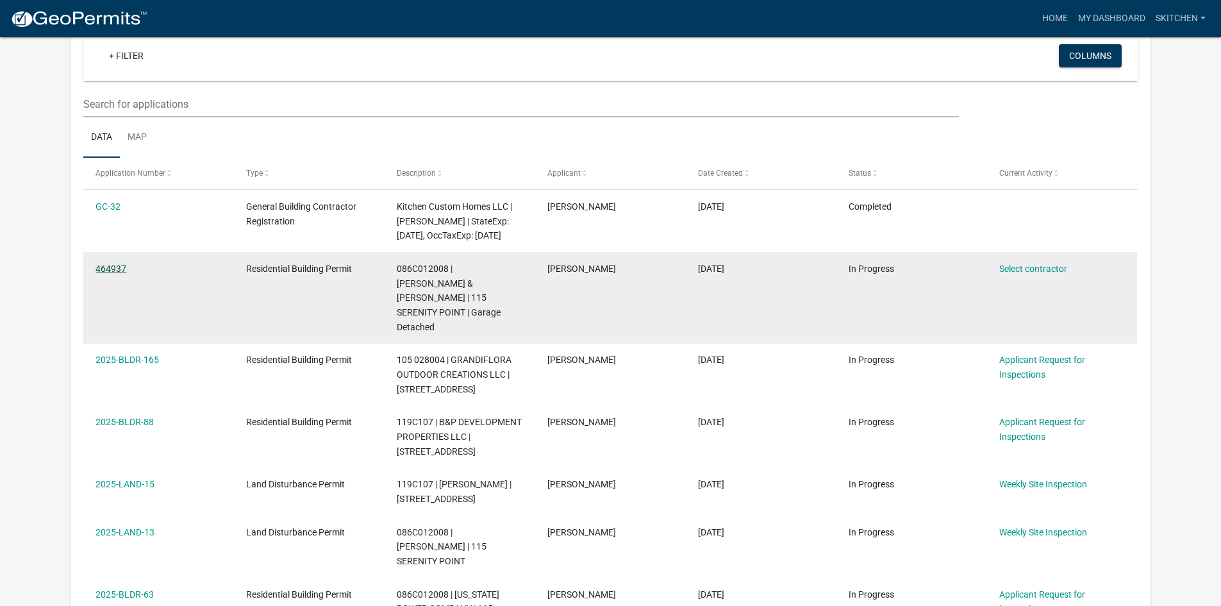
click at [109, 274] on link "464937" at bounding box center [111, 269] width 31 height 10
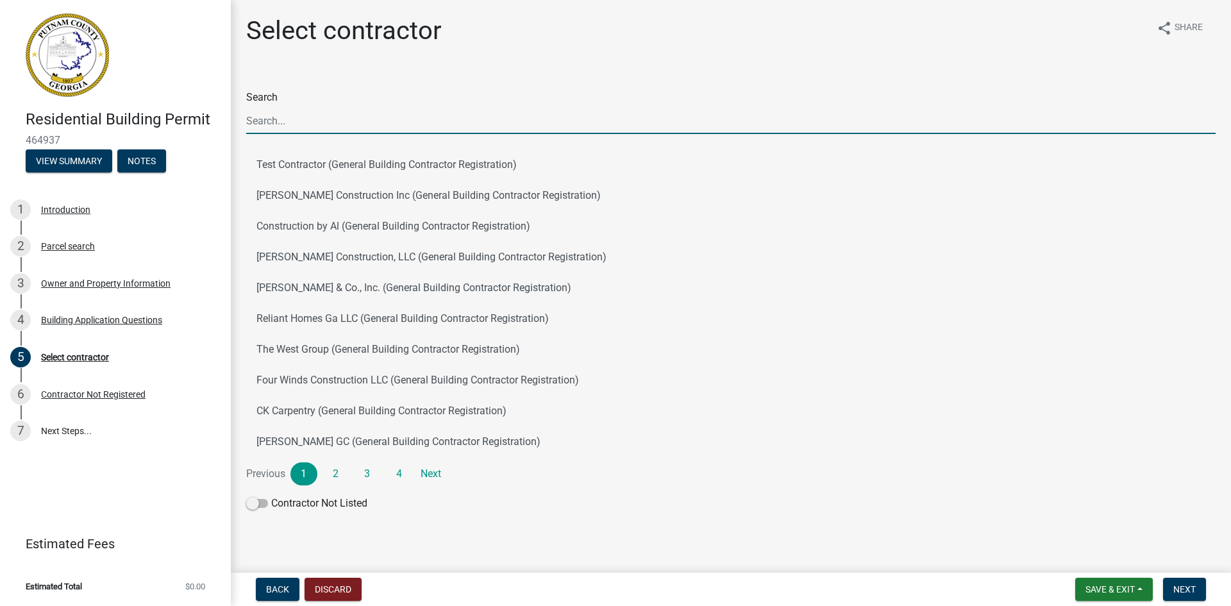
click at [337, 121] on input "Search" at bounding box center [730, 121] width 969 height 26
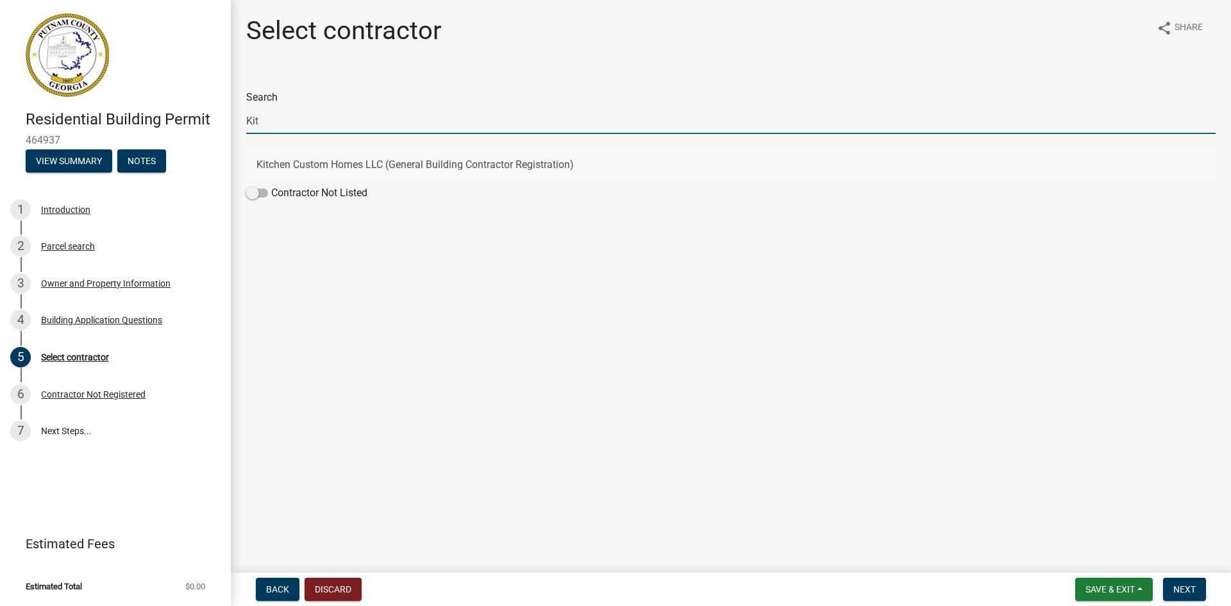
type input "Kit"
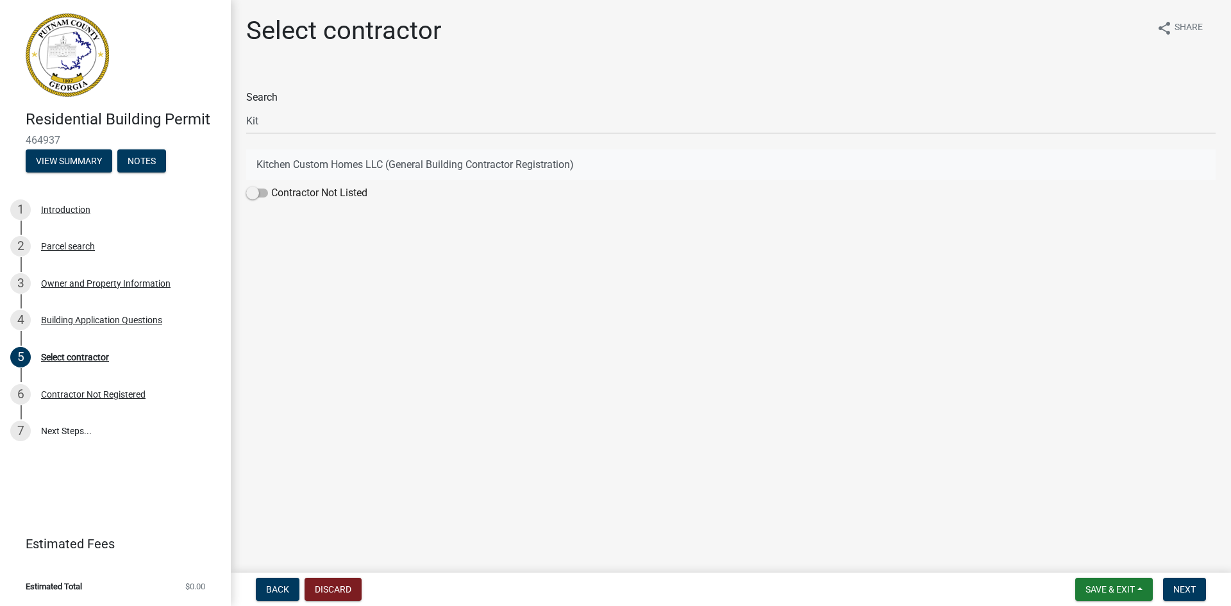
click at [287, 161] on button "Kitchen Custom Homes LLC (General Building Contractor Registration)" at bounding box center [730, 164] width 969 height 31
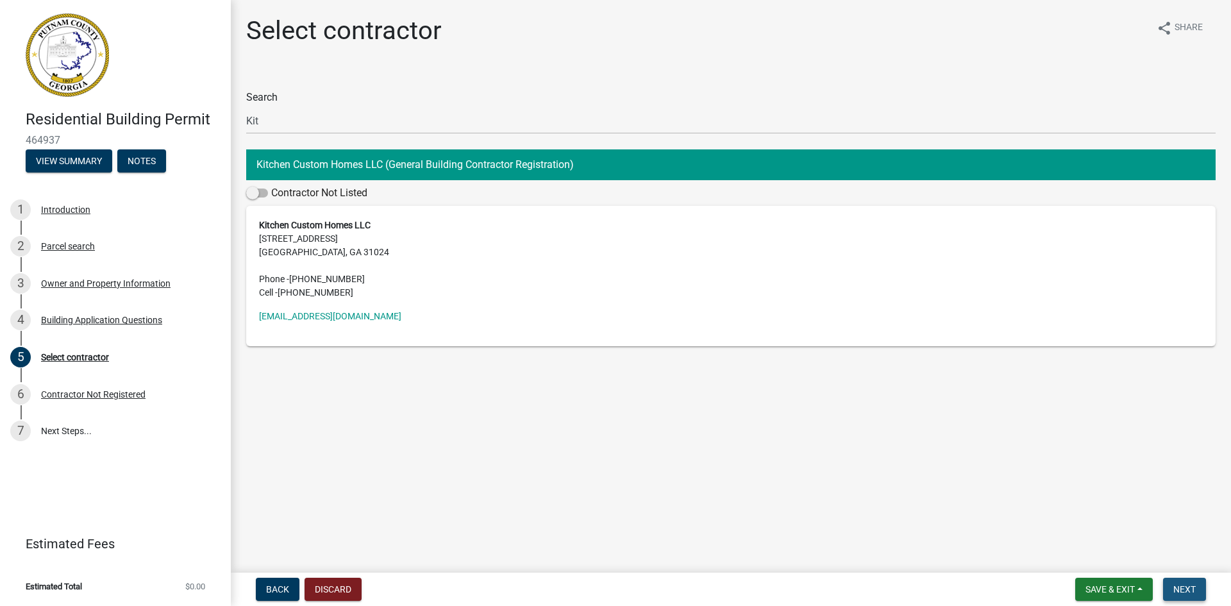
click at [1191, 591] on span "Next" at bounding box center [1184, 589] width 22 height 10
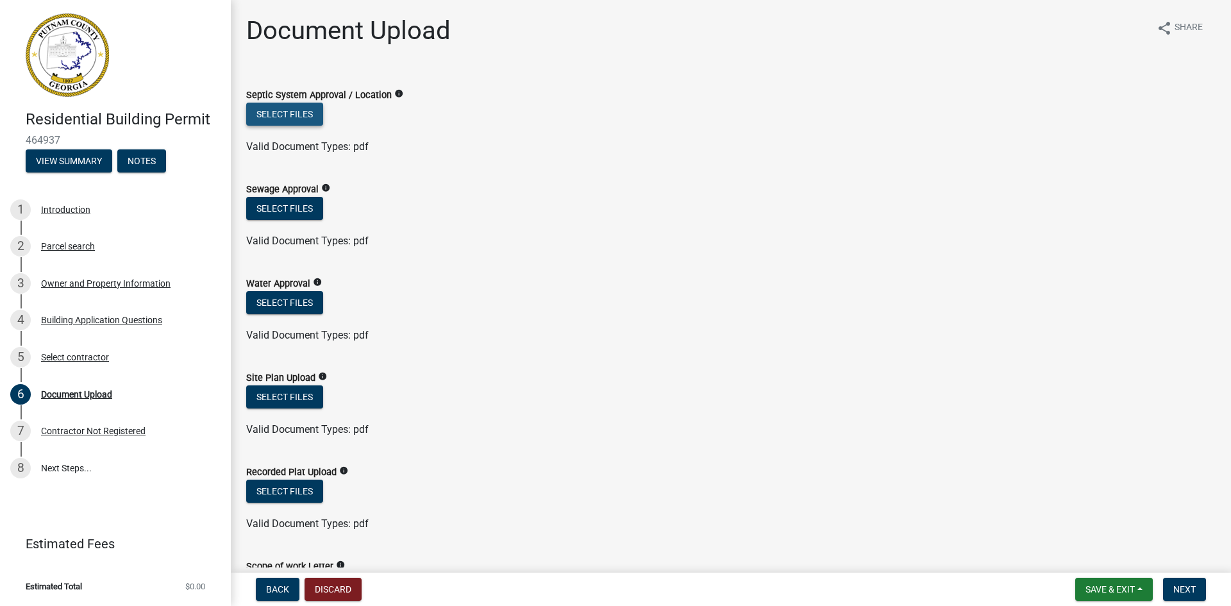
click at [293, 122] on button "Select files" at bounding box center [284, 114] width 77 height 23
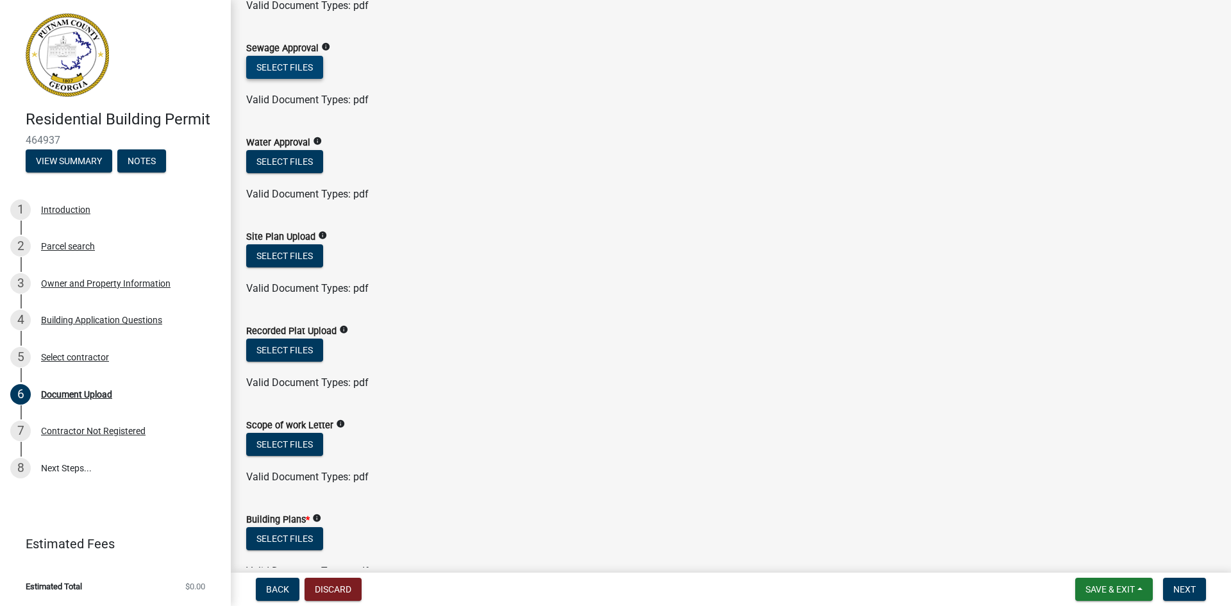
scroll to position [192, 0]
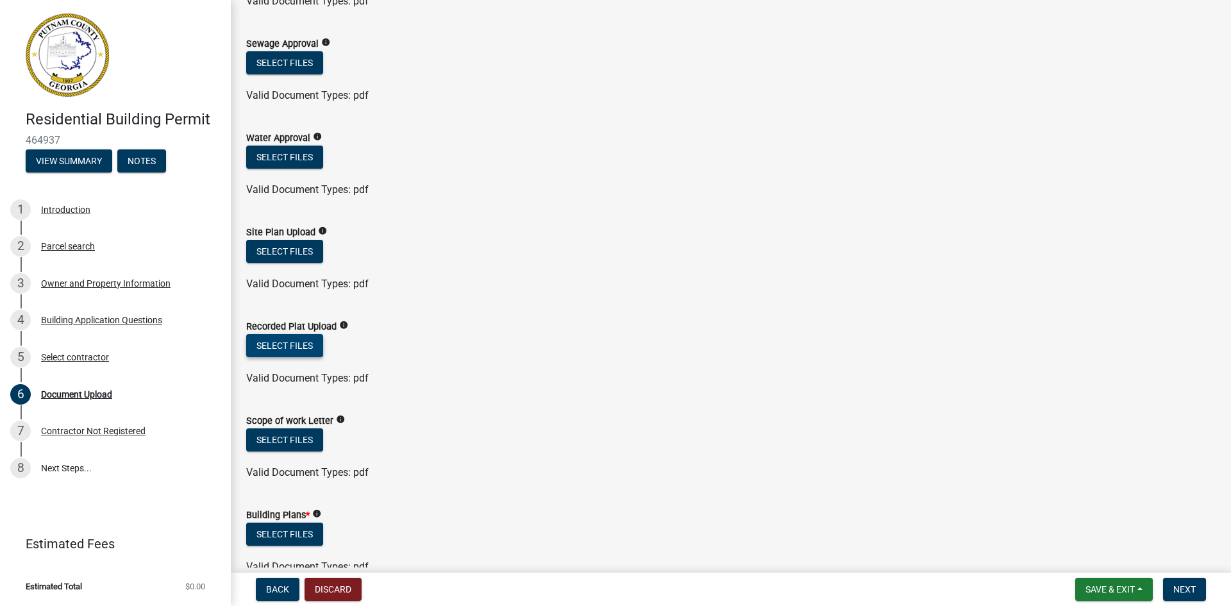
click at [295, 348] on button "Select files" at bounding box center [284, 345] width 77 height 23
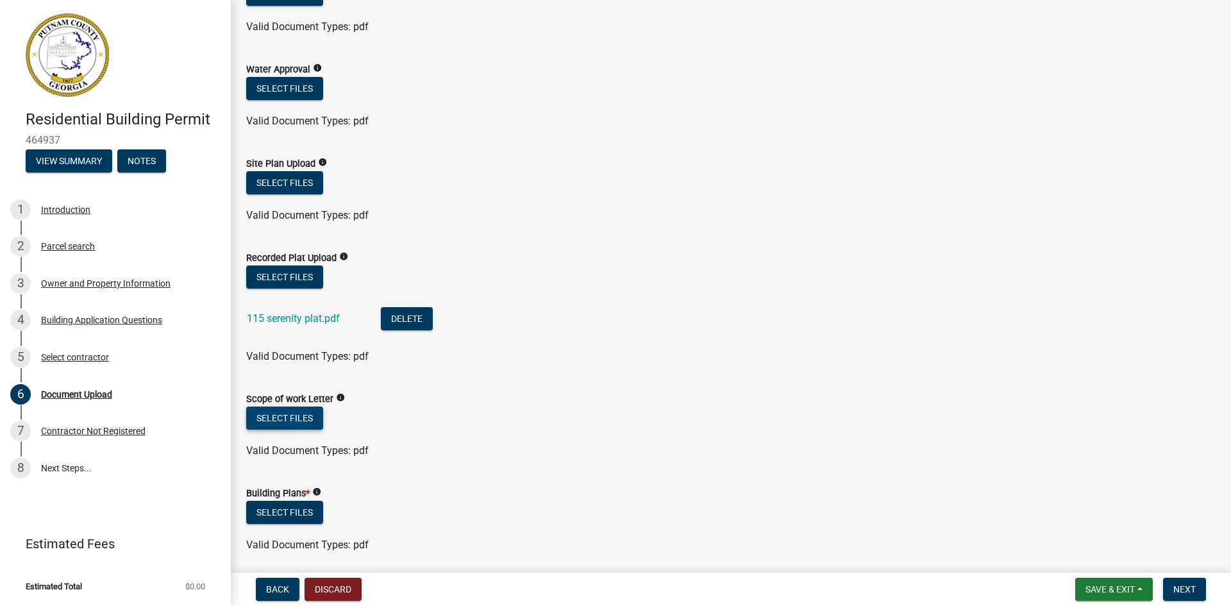
scroll to position [256, 0]
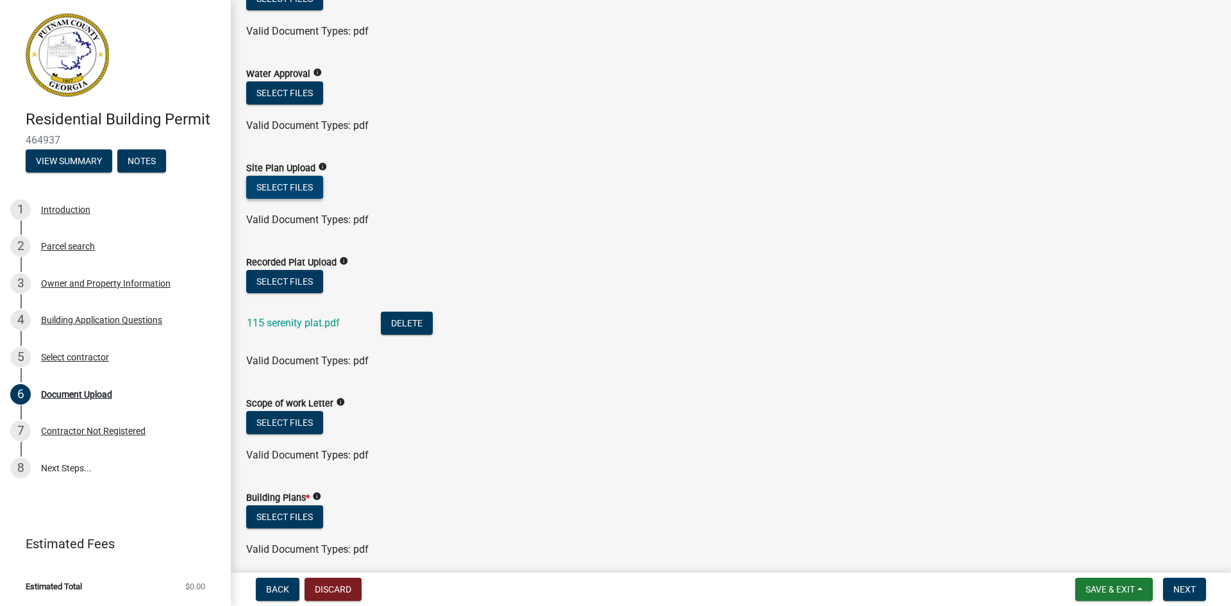
click at [296, 186] on button "Select files" at bounding box center [284, 187] width 77 height 23
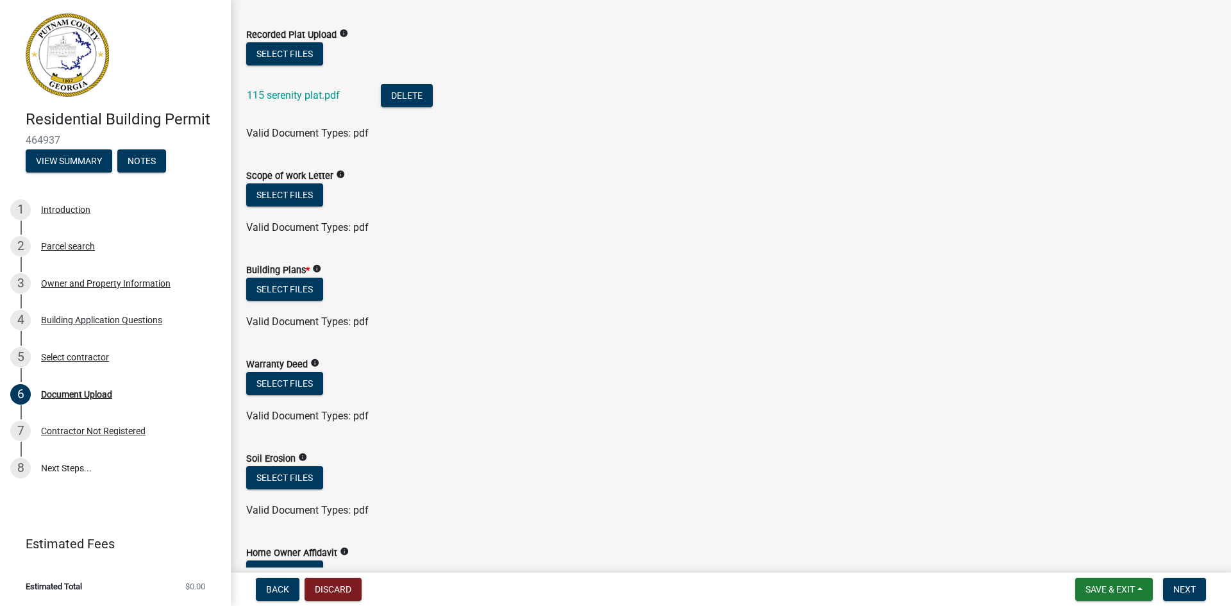
scroll to position [577, 0]
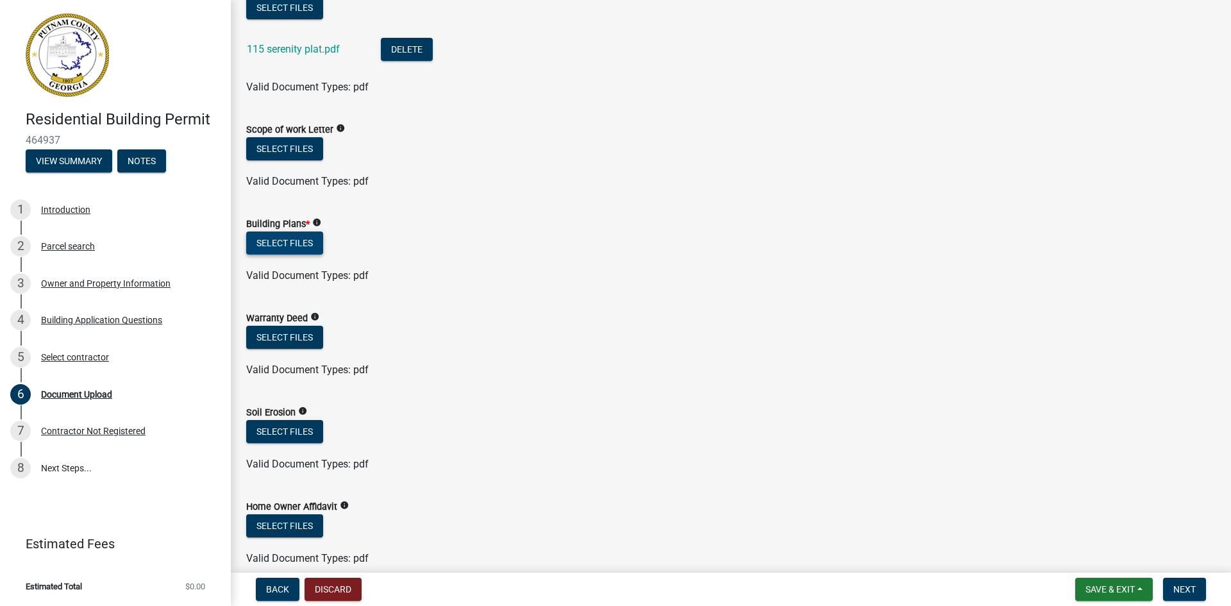
click at [308, 244] on button "Select files" at bounding box center [284, 242] width 77 height 23
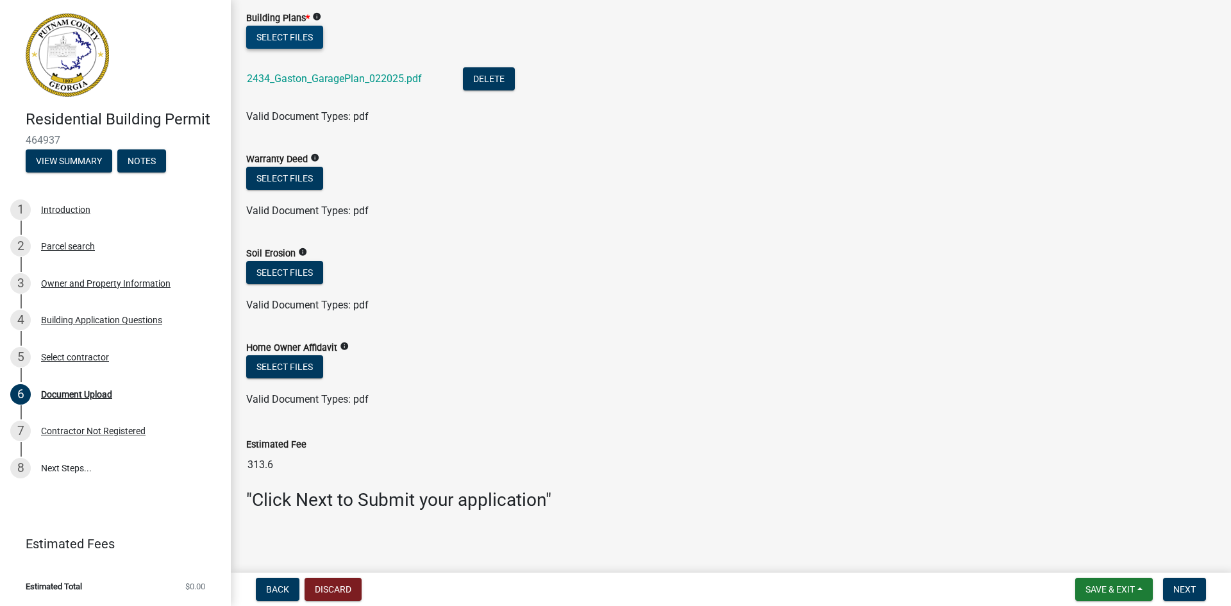
scroll to position [787, 0]
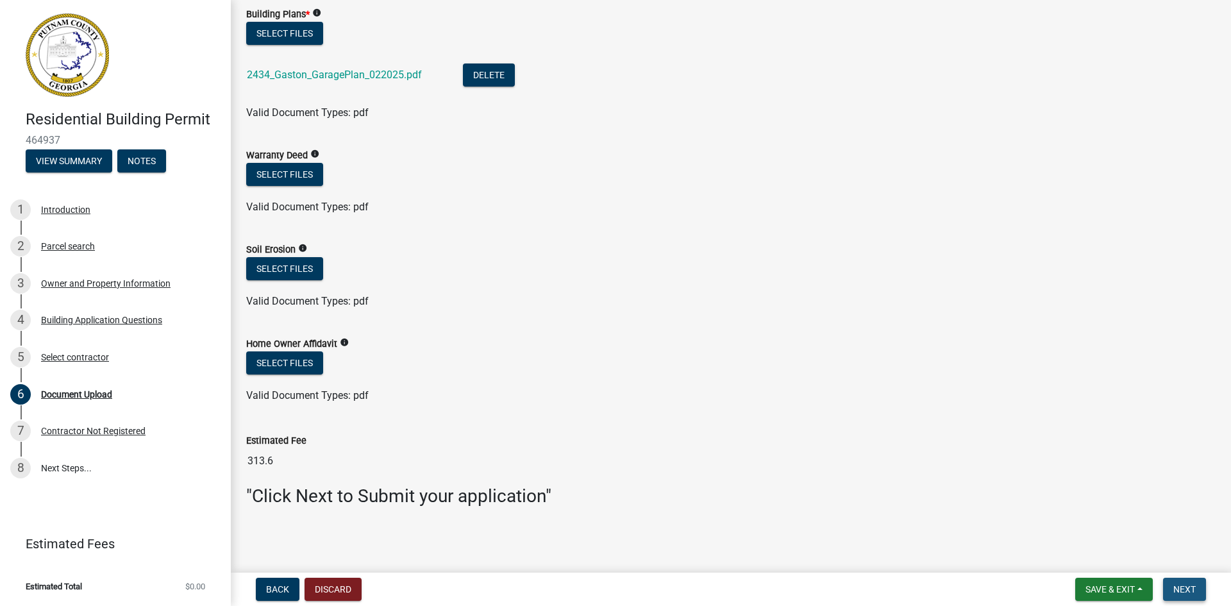
click at [1177, 590] on span "Next" at bounding box center [1184, 589] width 22 height 10
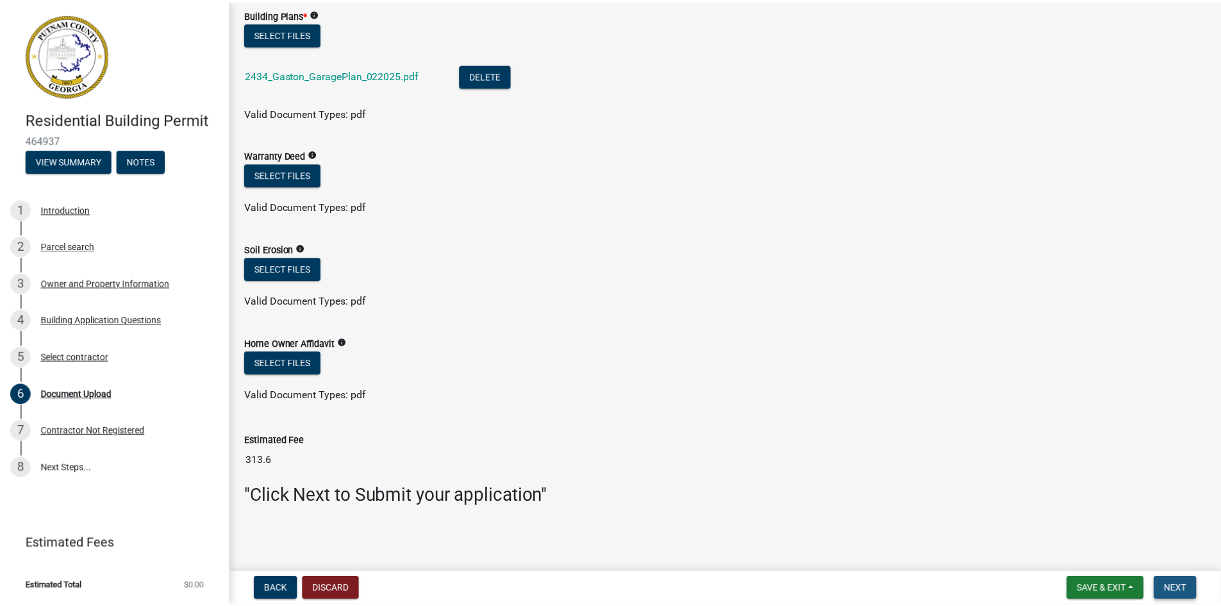
scroll to position [0, 0]
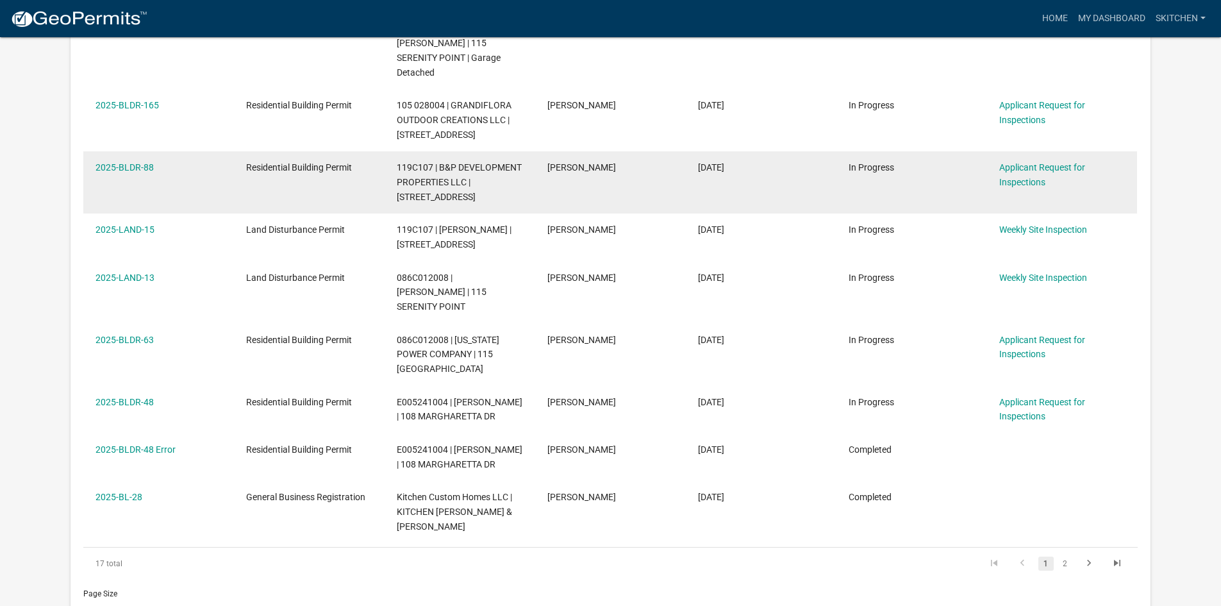
scroll to position [385, 0]
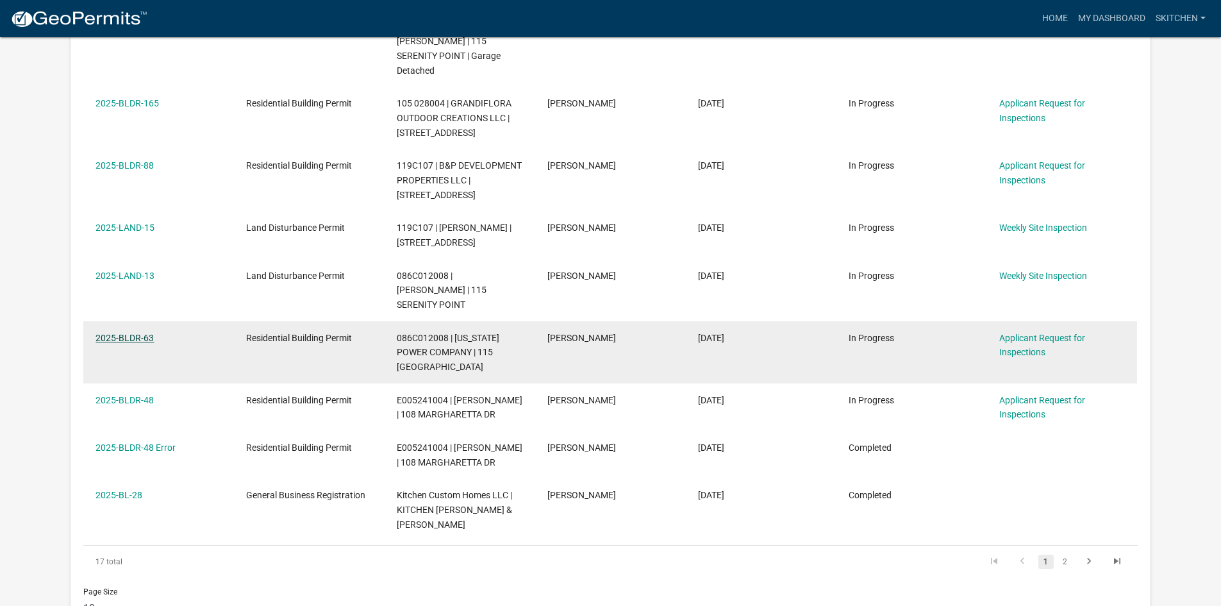
click at [144, 333] on link "2025-BLDR-63" at bounding box center [125, 338] width 58 height 10
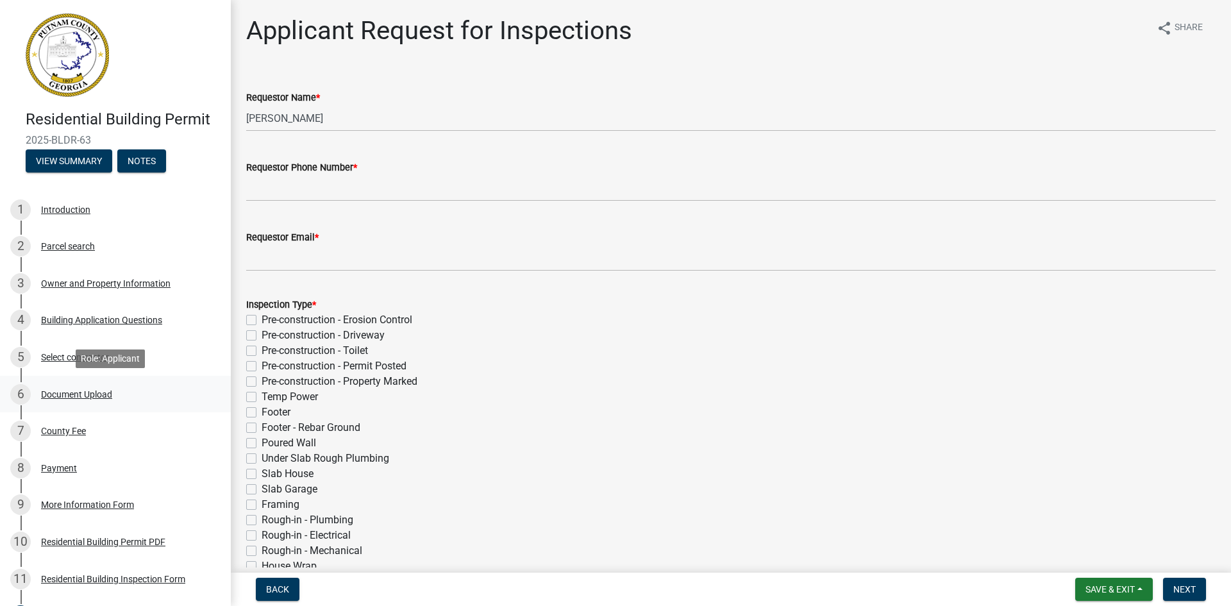
click at [67, 396] on div "Document Upload" at bounding box center [76, 394] width 71 height 9
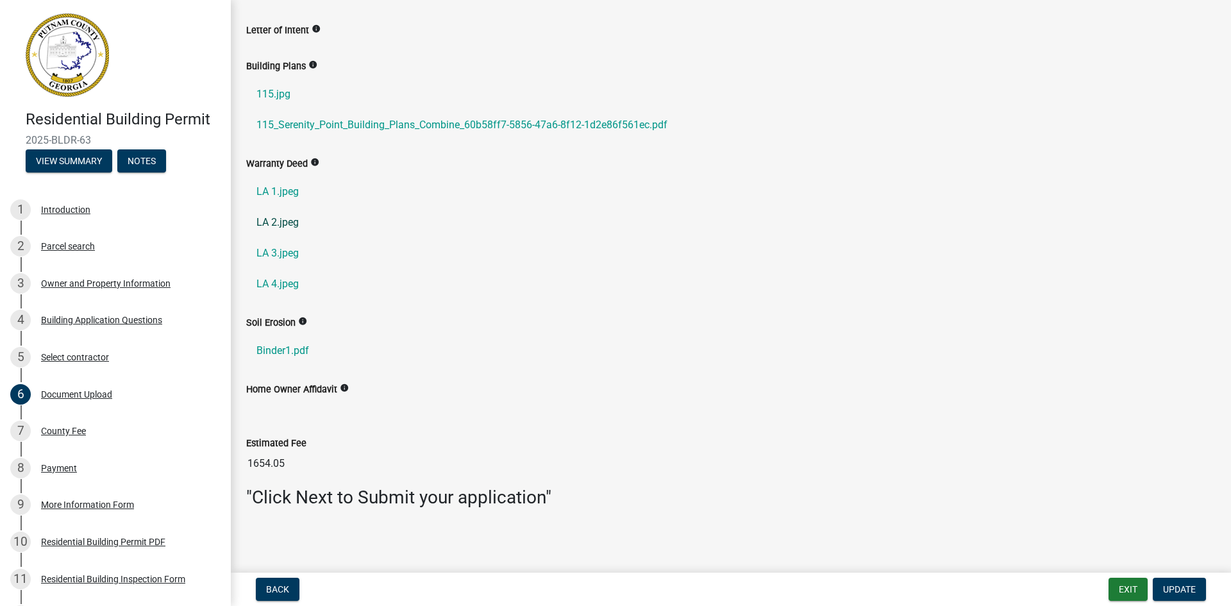
scroll to position [353, 0]
click at [284, 348] on link "Binder1.pdf" at bounding box center [730, 349] width 969 height 31
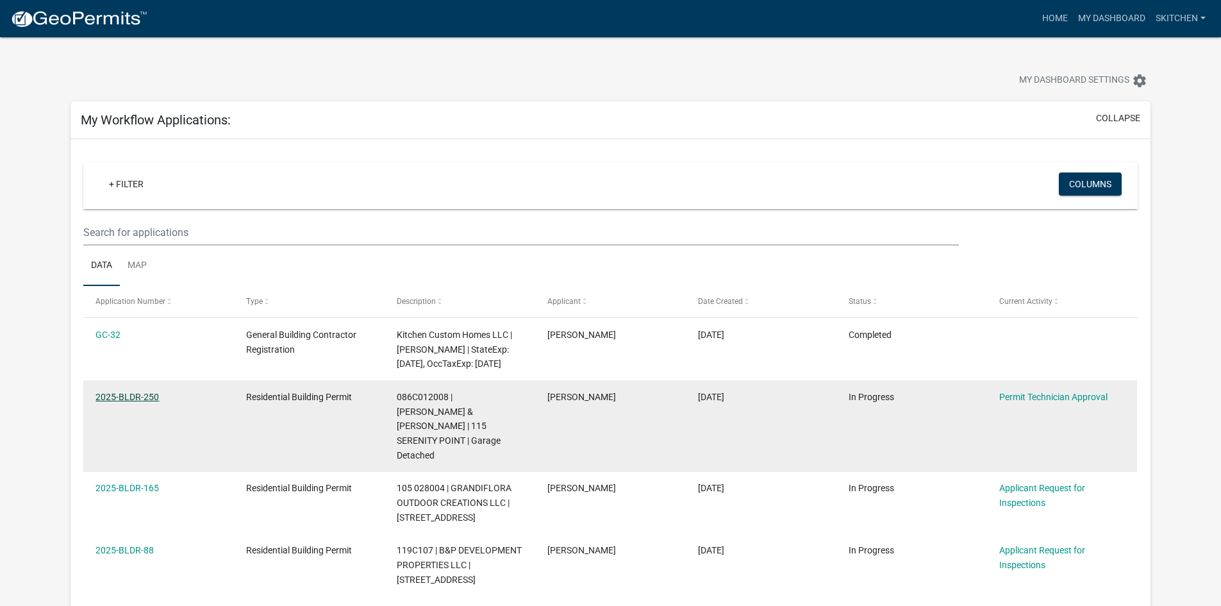
click at [128, 402] on link "2025-BLDR-250" at bounding box center [127, 397] width 63 height 10
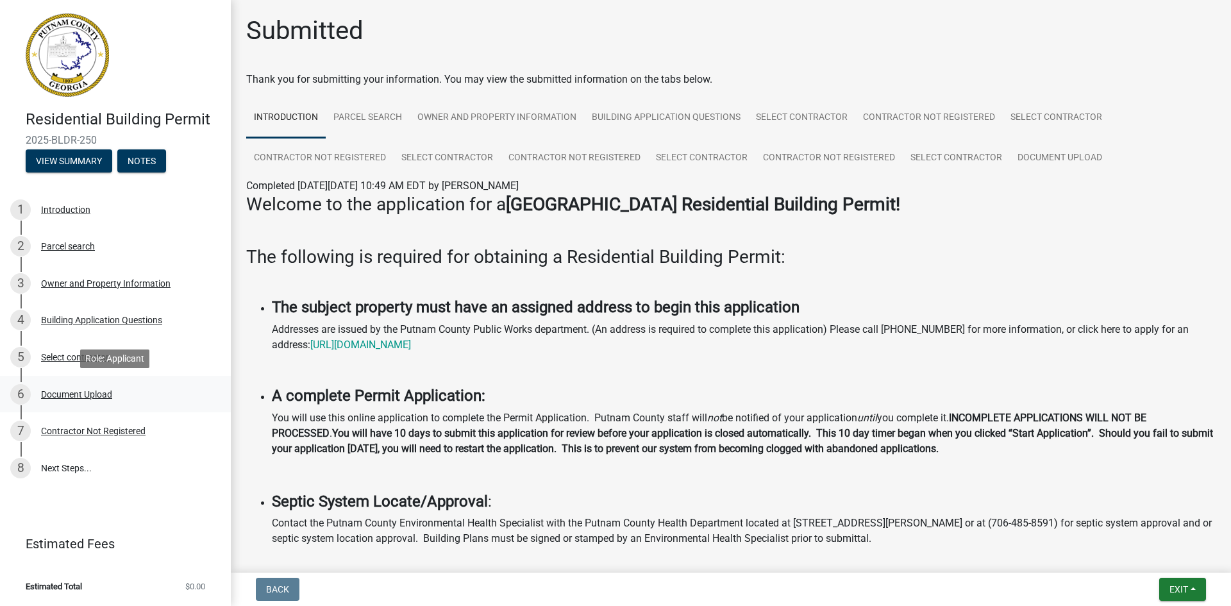
click at [86, 394] on div "Document Upload" at bounding box center [76, 394] width 71 height 9
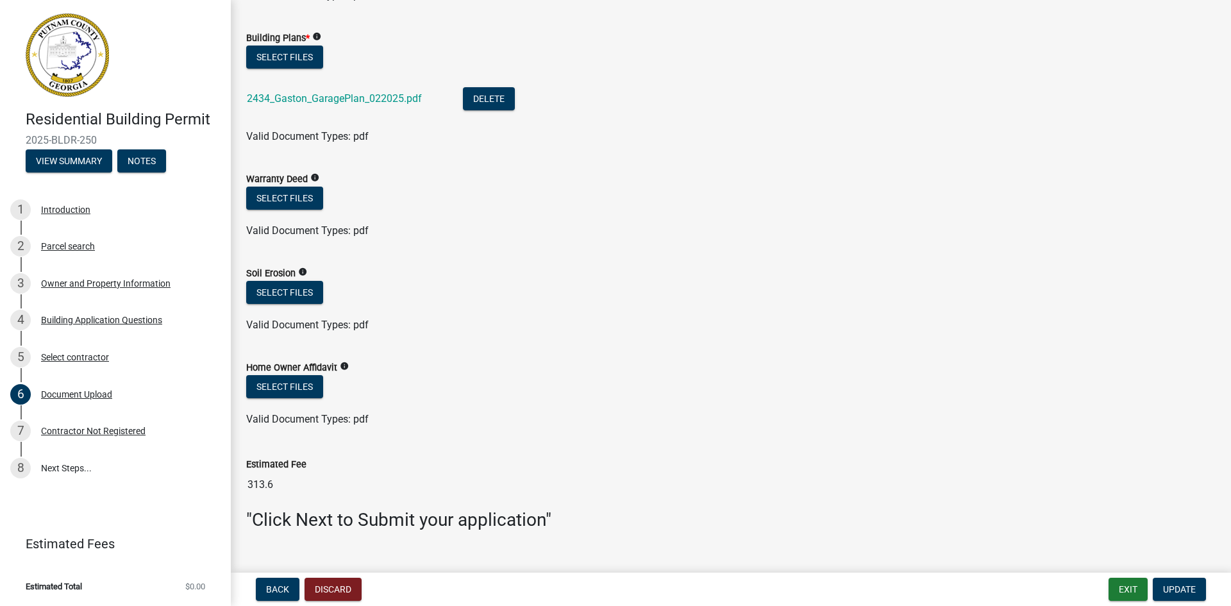
scroll to position [769, 0]
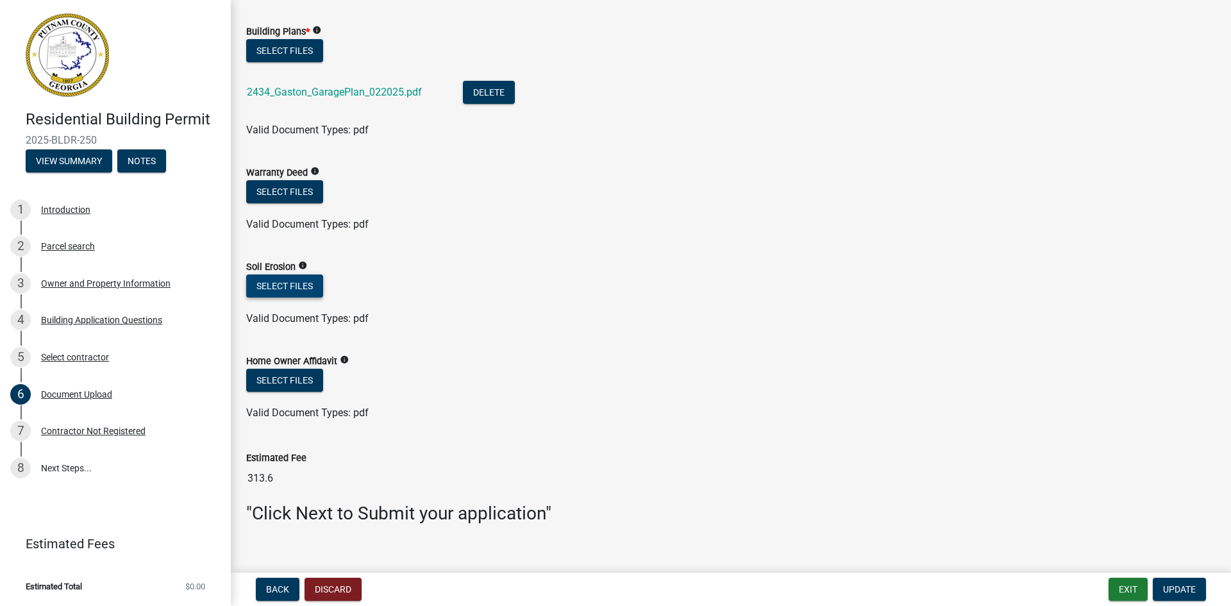
click at [298, 285] on button "Select files" at bounding box center [284, 285] width 77 height 23
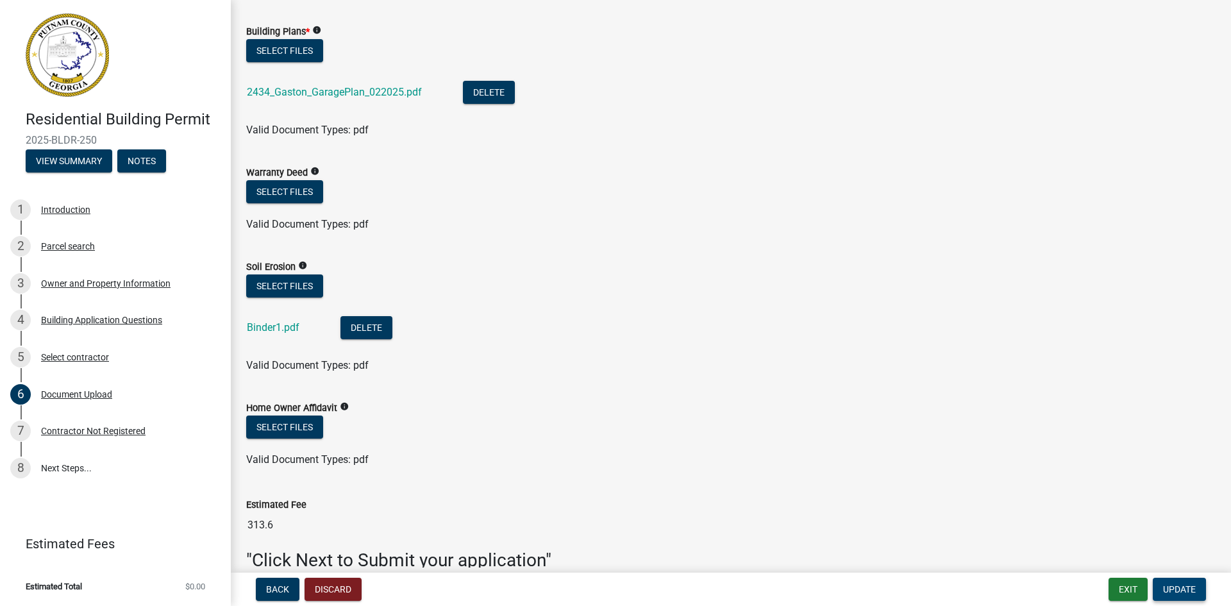
click at [1172, 589] on span "Update" at bounding box center [1179, 589] width 33 height 10
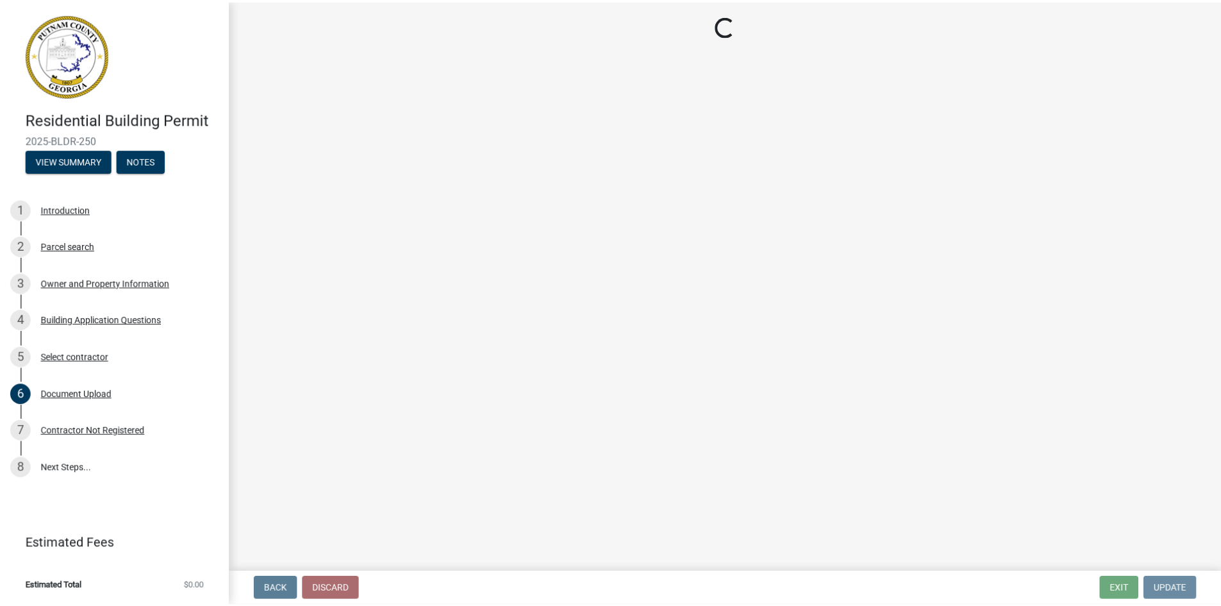
scroll to position [0, 0]
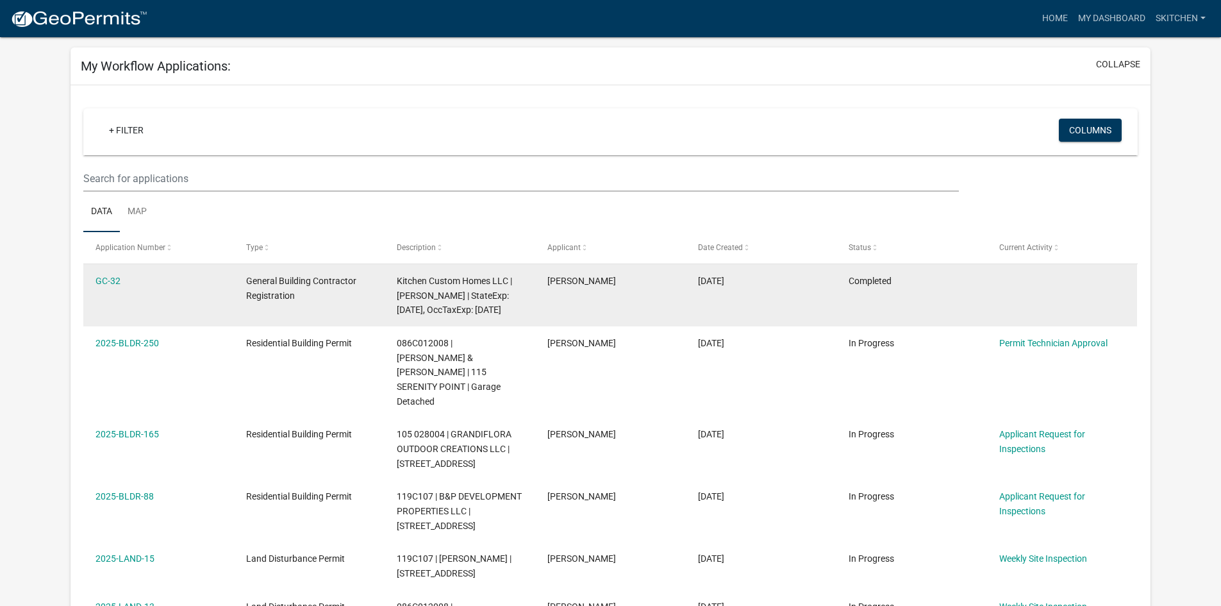
scroll to position [128, 0]
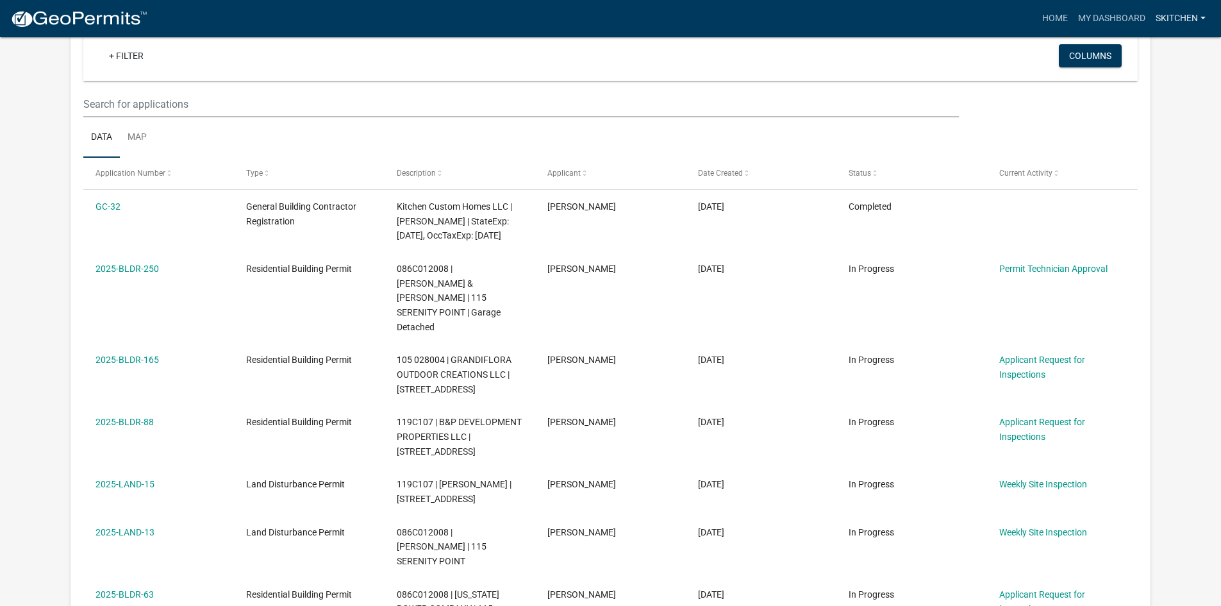
click at [1189, 15] on link "skitchen" at bounding box center [1181, 18] width 60 height 24
click at [1165, 131] on link "Logout" at bounding box center [1157, 125] width 110 height 31
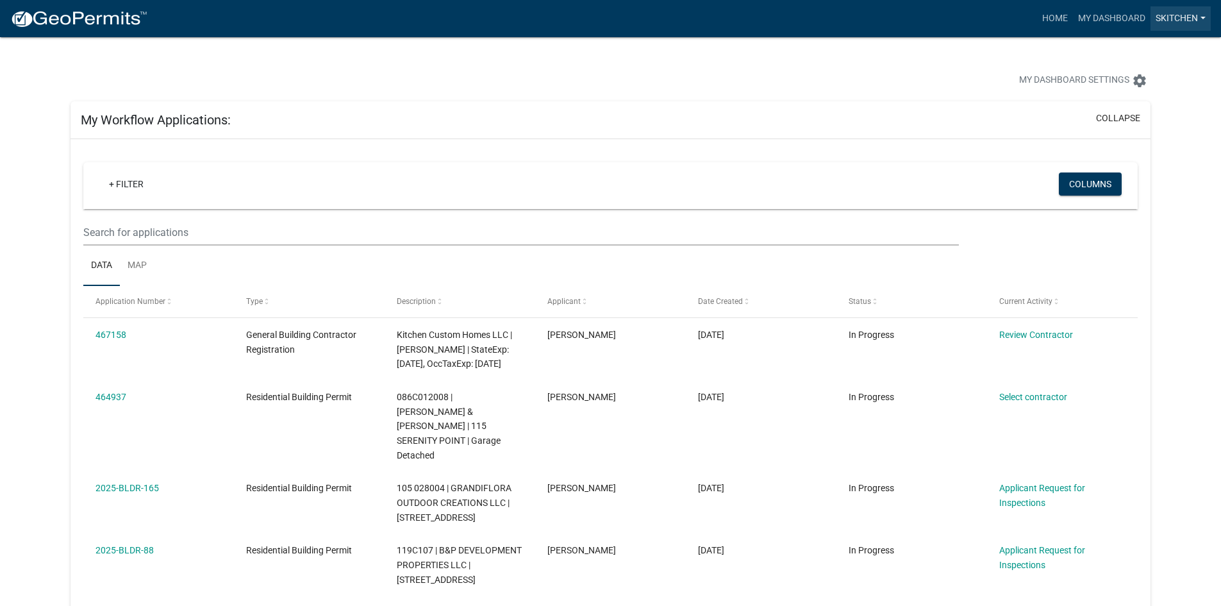
click at [1178, 17] on link "skitchen" at bounding box center [1181, 18] width 60 height 24
click at [1170, 88] on link "Logout" at bounding box center [1160, 94] width 103 height 31
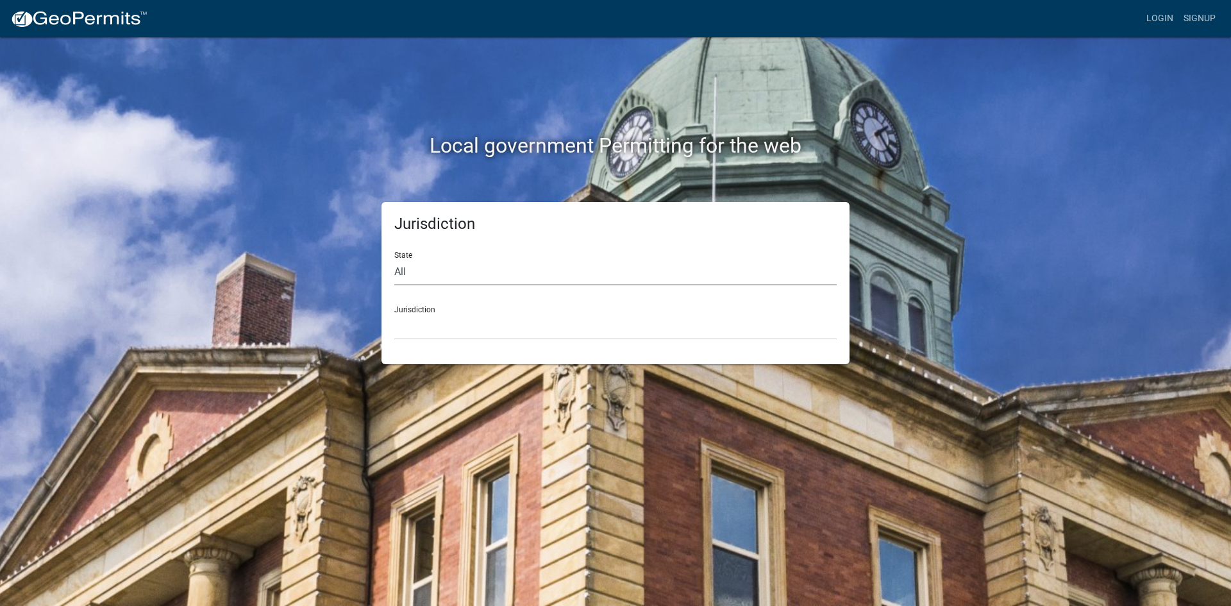
click at [461, 276] on select "All Colorado Georgia Indiana Iowa Kansas Minnesota Ohio South Carolina Wisconsin" at bounding box center [615, 272] width 442 height 26
select select "[US_STATE]"
click at [394, 259] on select "All Colorado Georgia Indiana Iowa Kansas Minnesota Ohio South Carolina Wisconsin" at bounding box center [615, 272] width 442 height 26
click at [458, 327] on select "Cook County, Georgia Crawford County, Georgia Gilmer County, Georgia Haralson C…" at bounding box center [615, 327] width 442 height 26
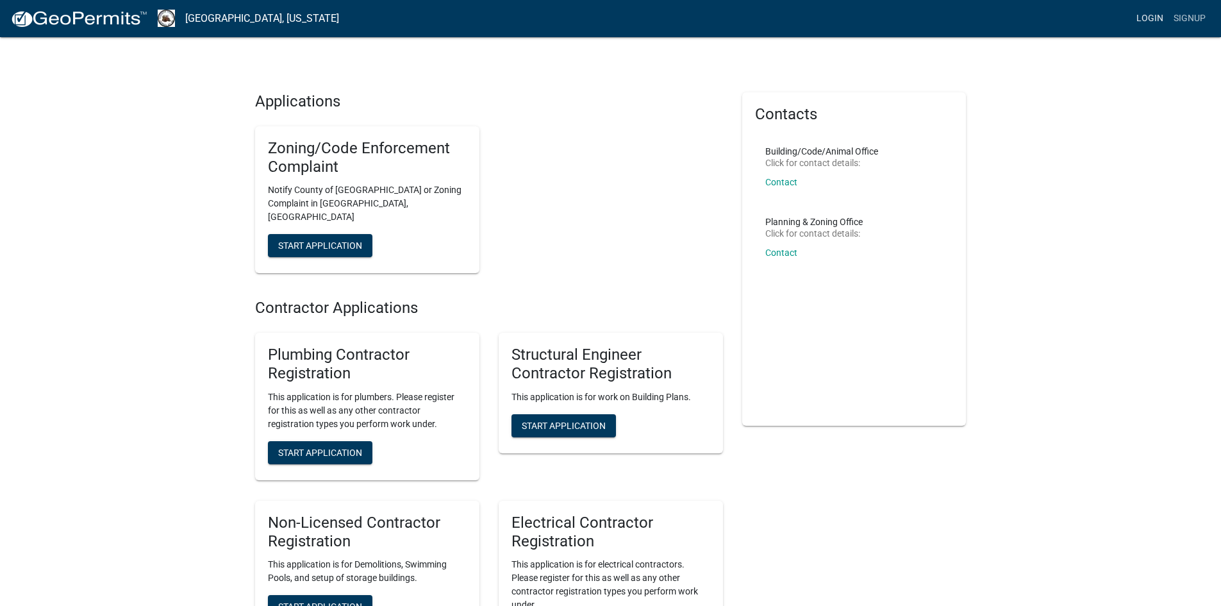
click at [1155, 20] on link "Login" at bounding box center [1150, 18] width 37 height 24
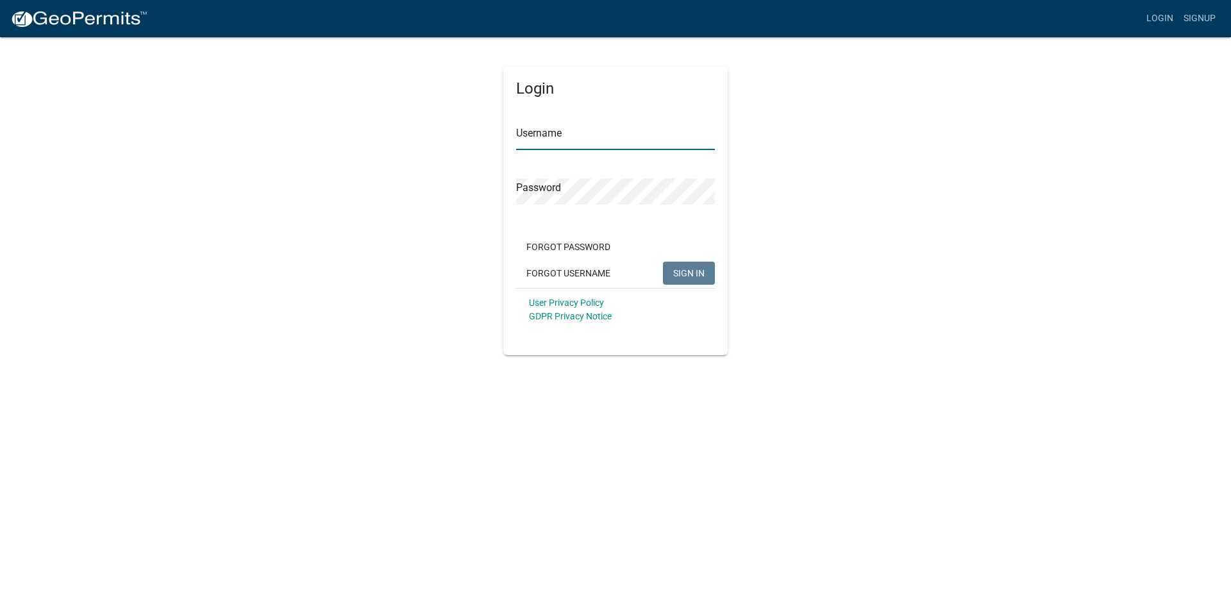
type input "skitchen"
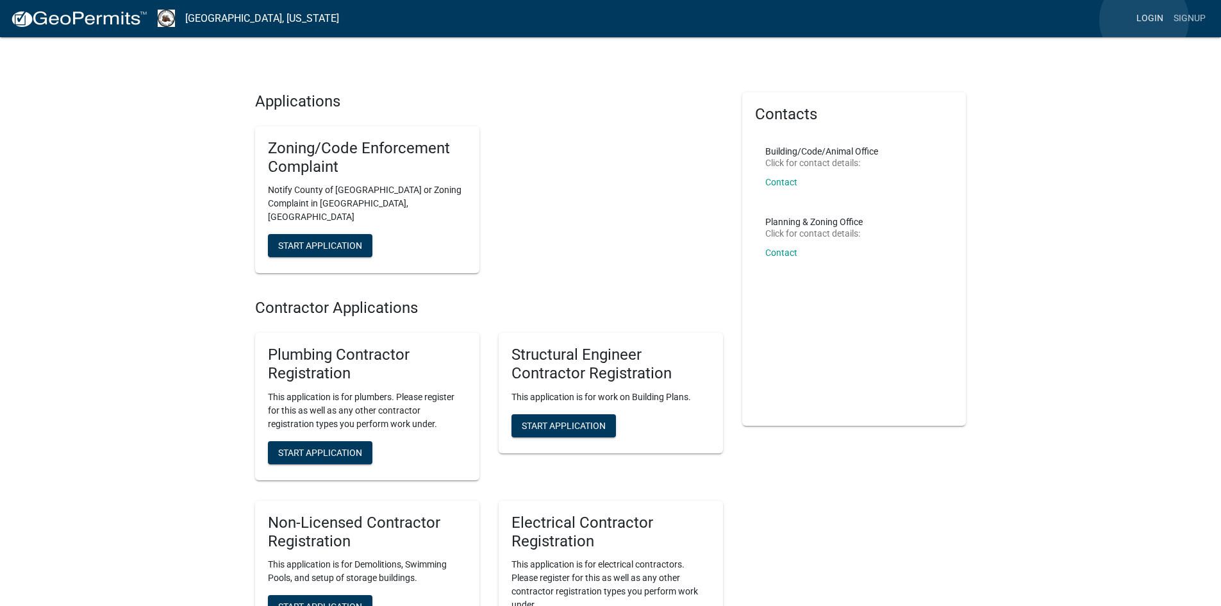
click at [1145, 20] on link "Login" at bounding box center [1150, 18] width 37 height 24
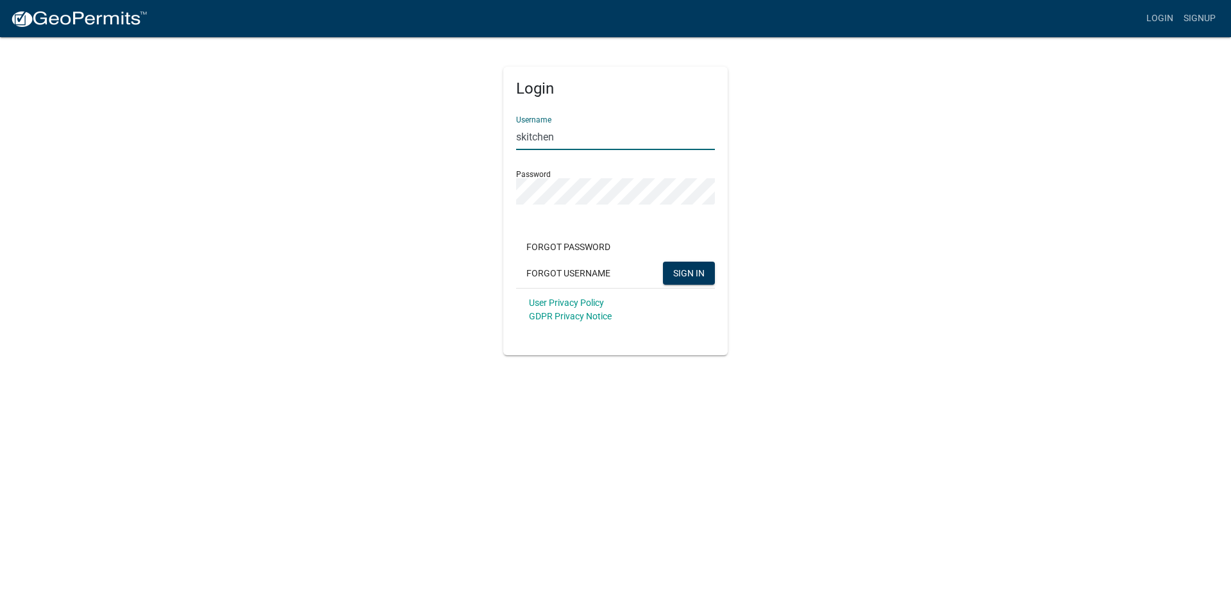
drag, startPoint x: 588, startPoint y: 138, endPoint x: 434, endPoint y: 154, distance: 154.7
click at [435, 154] on div "Login Username skitchen Password Forgot Password Forgot Username SIGN IN User P…" at bounding box center [615, 195] width 731 height 319
type input "jdavis"
click at [692, 272] on span "SIGN IN" at bounding box center [688, 272] width 31 height 10
